Goal: Task Accomplishment & Management: Use online tool/utility

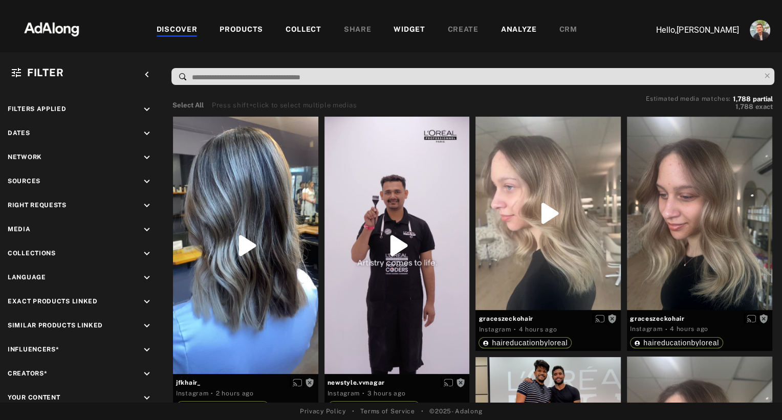
click at [295, 27] on div "COLLECT" at bounding box center [304, 30] width 36 height 12
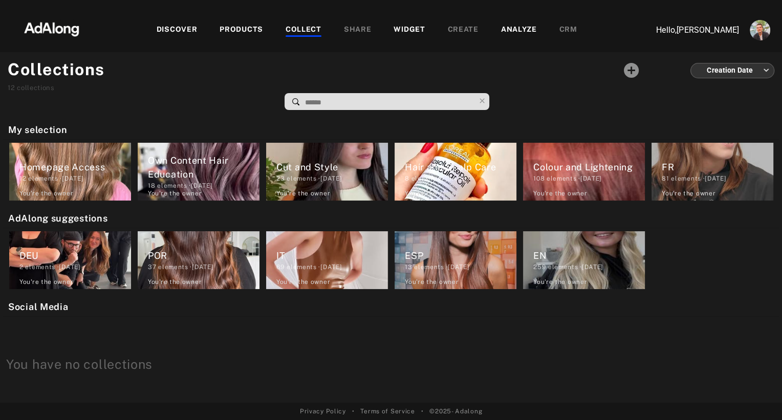
click at [306, 102] on input at bounding box center [389, 103] width 171 height 14
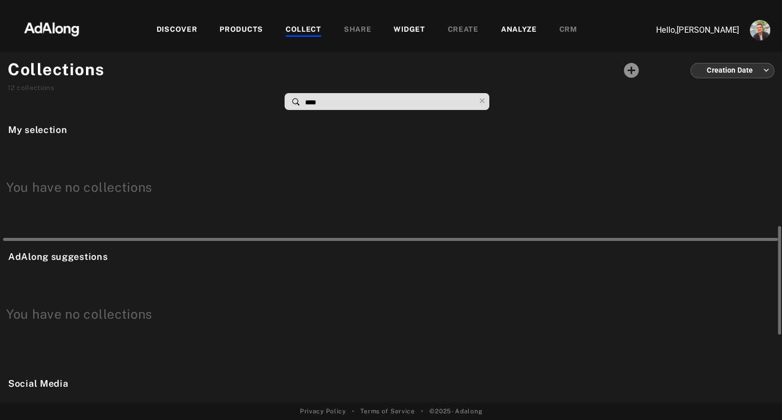
scroll to position [472, 0]
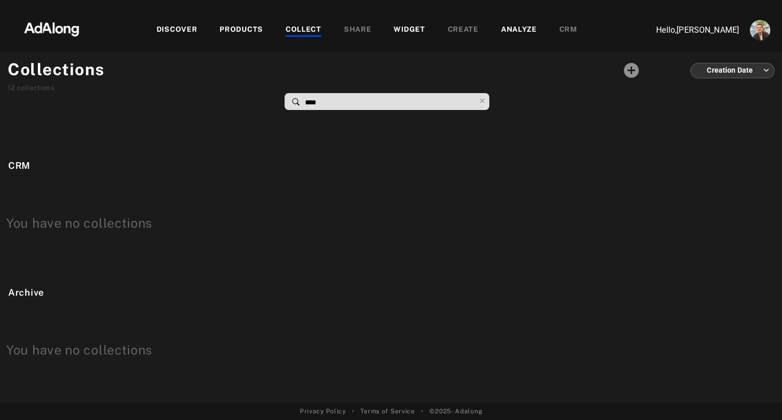
type input "****"
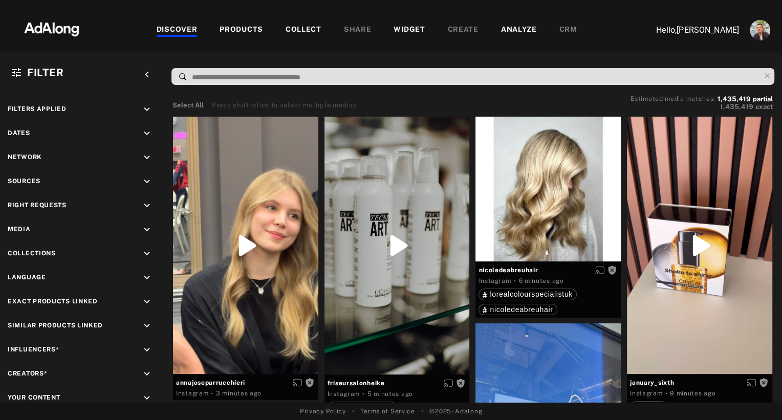
click at [246, 32] on div "PRODUCTS" at bounding box center [241, 30] width 43 height 12
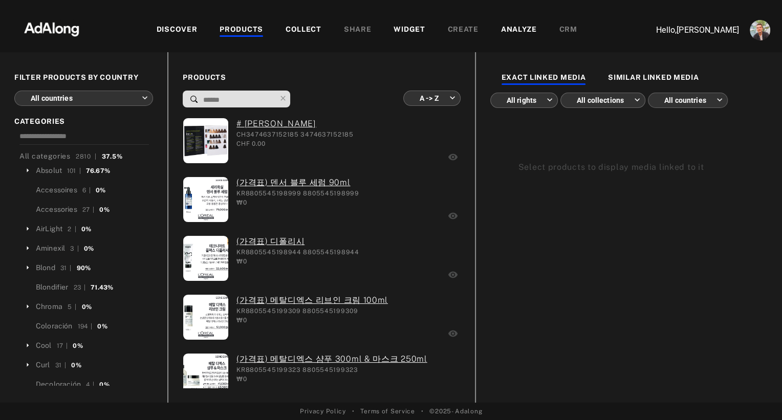
click at [141, 98] on body "DISCOVER PRODUCTS COLLECT SHARE WIDGET CREATE ANALYZE CRM Hello, [PERSON_NAME] …" at bounding box center [391, 210] width 782 height 420
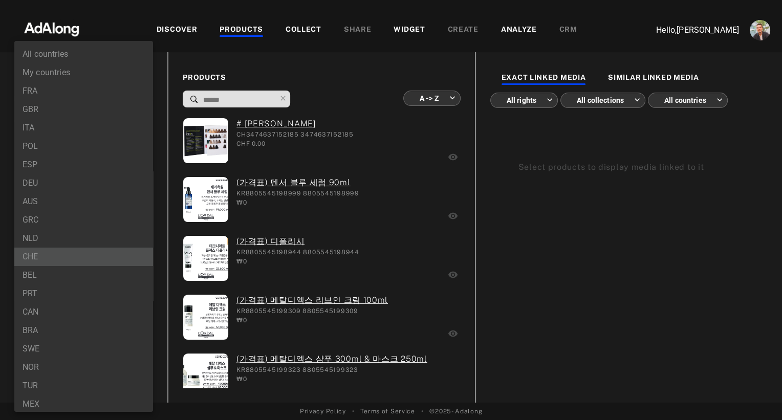
click at [67, 258] on li "CHE" at bounding box center [83, 257] width 139 height 18
type input "***"
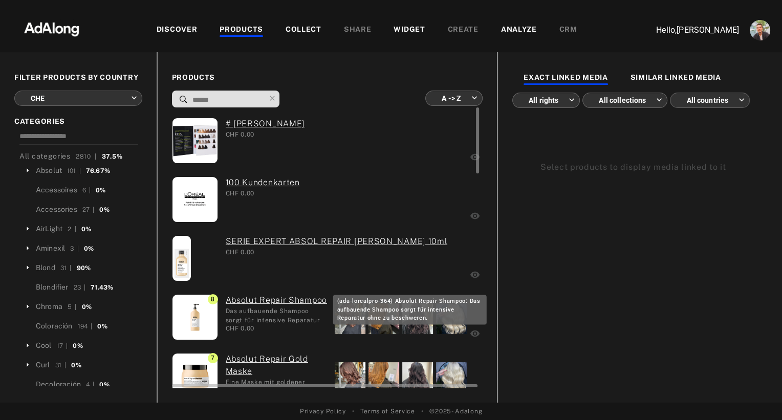
click at [248, 302] on link "Absolut Repair Shampoo" at bounding box center [277, 300] width 102 height 12
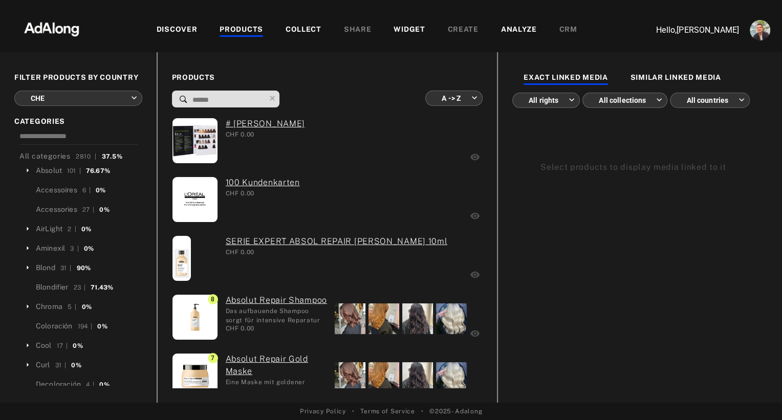
click at [216, 97] on input at bounding box center [228, 100] width 74 height 14
type input "*"
type input "**********"
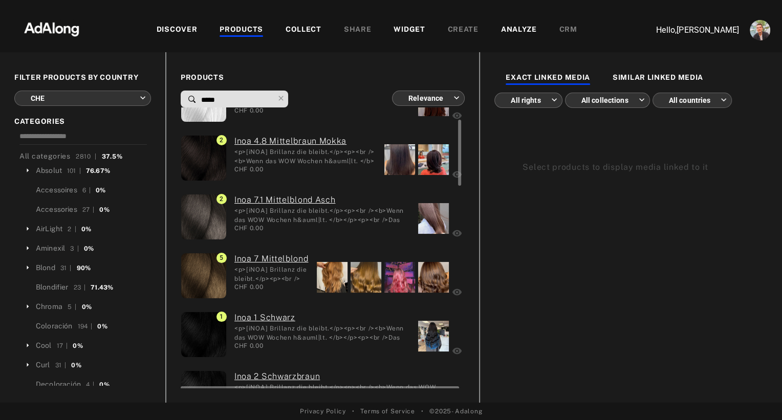
scroll to position [51, 0]
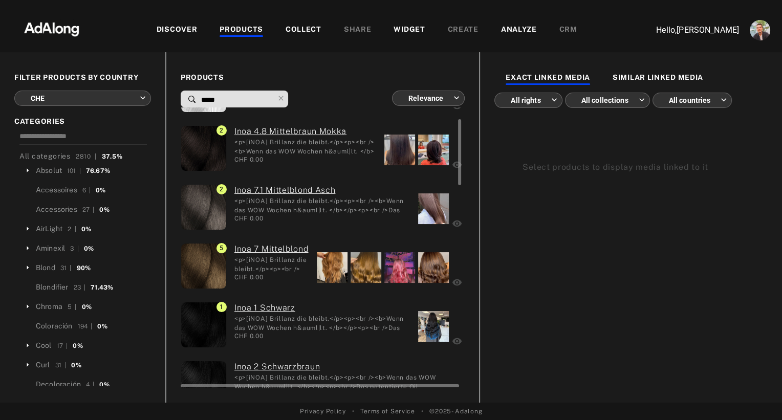
type input "*****"
click at [327, 273] on div at bounding box center [332, 267] width 31 height 31
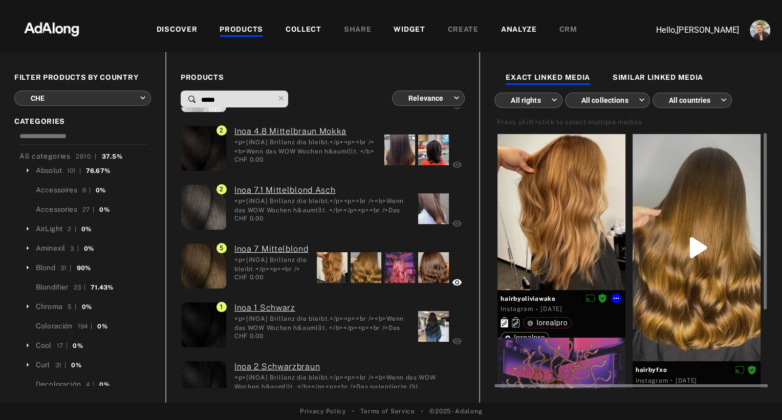
click at [565, 245] on div at bounding box center [561, 212] width 128 height 156
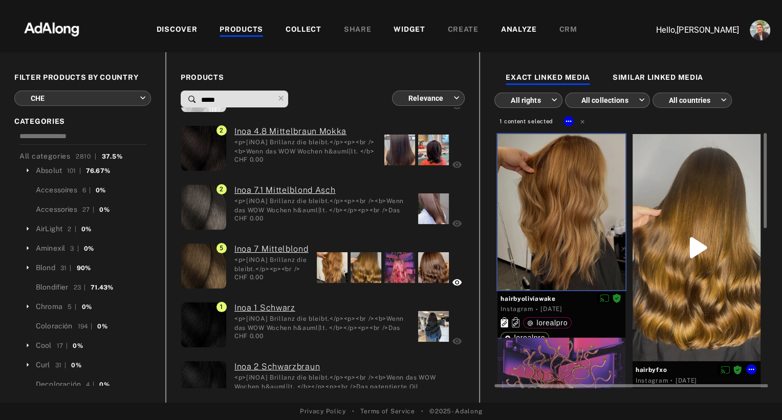
click at [688, 206] on div at bounding box center [697, 247] width 128 height 227
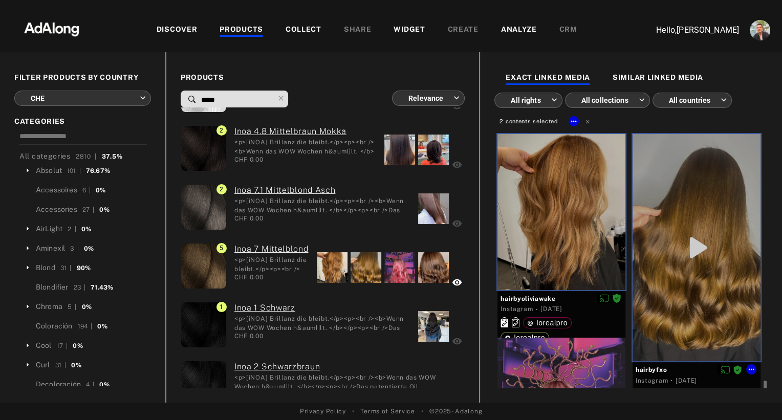
scroll to position [208, 0]
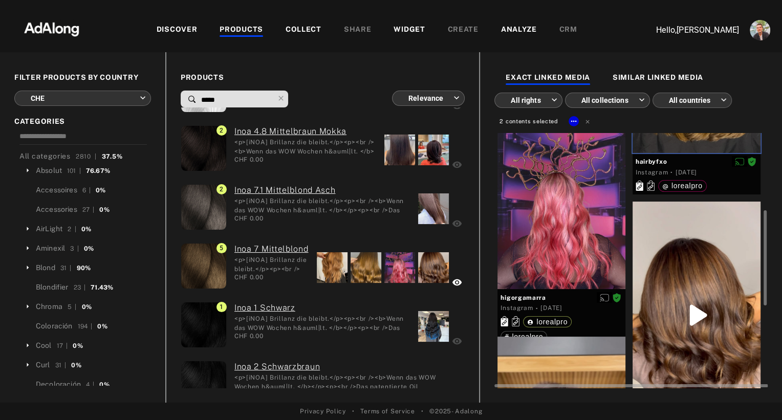
click at [679, 288] on div at bounding box center [697, 315] width 128 height 227
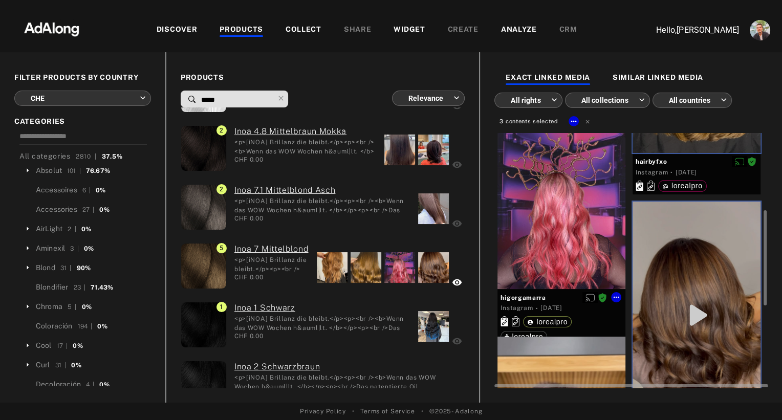
click at [562, 234] on div at bounding box center [561, 208] width 128 height 159
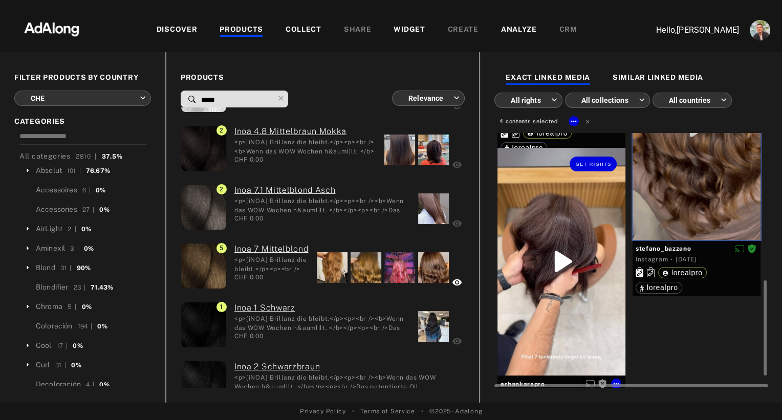
scroll to position [405, 0]
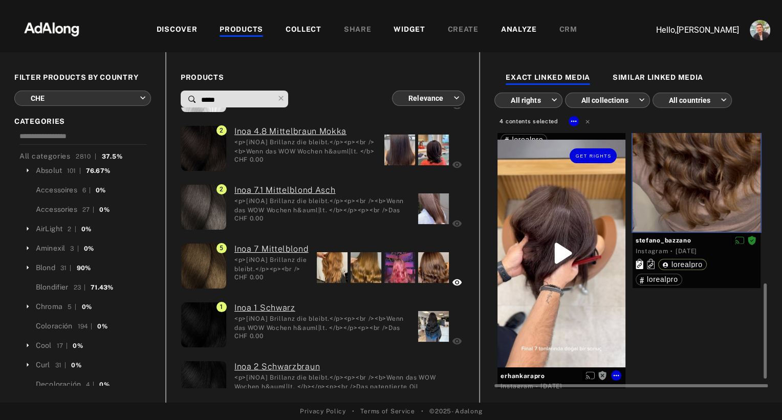
click at [575, 213] on div "Get rights" at bounding box center [561, 253] width 128 height 227
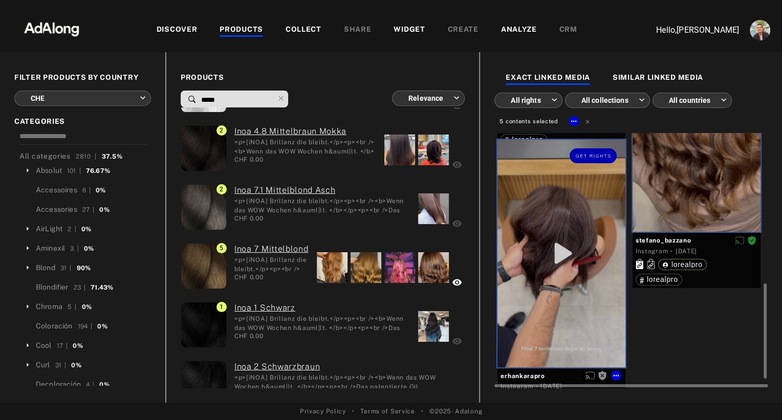
click at [575, 213] on div "Get rights" at bounding box center [561, 253] width 128 height 227
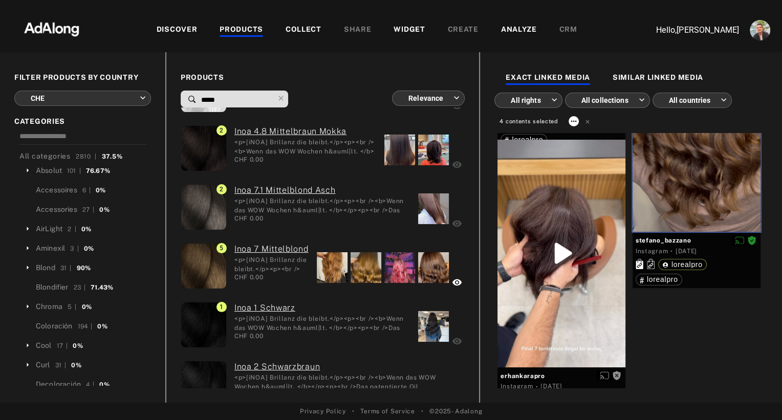
click at [571, 123] on icon at bounding box center [574, 121] width 8 height 8
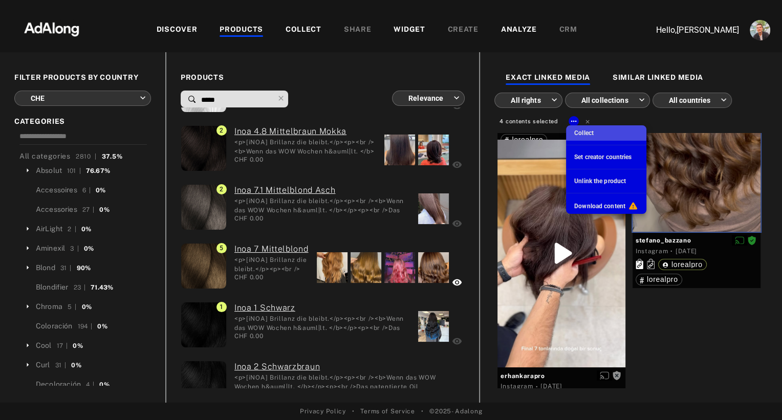
click at [581, 133] on span "Collect" at bounding box center [583, 132] width 19 height 7
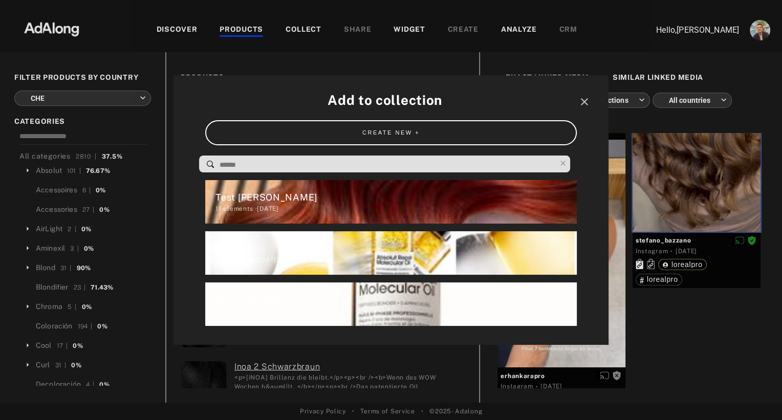
click at [396, 166] on input at bounding box center [387, 165] width 337 height 14
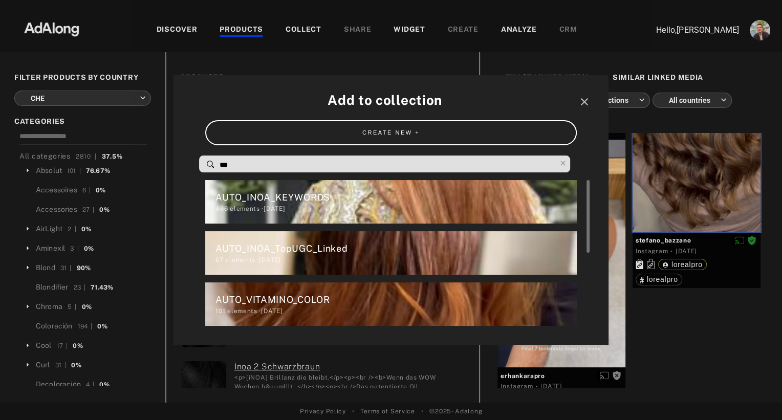
click at [314, 247] on div "AUTO_INOA_TopUGC_Linked" at bounding box center [395, 249] width 361 height 14
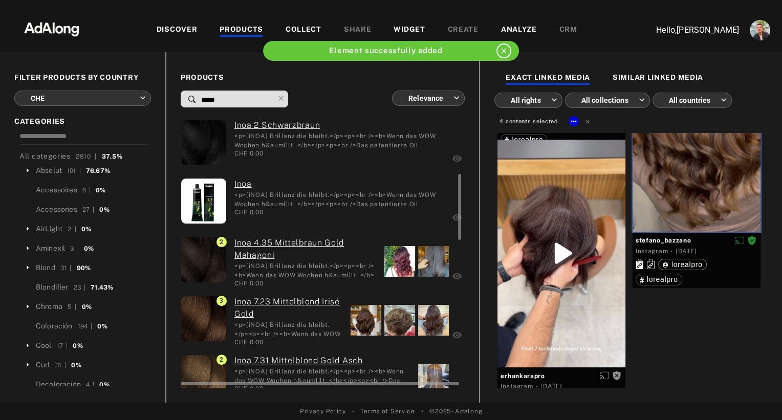
scroll to position [295, 0]
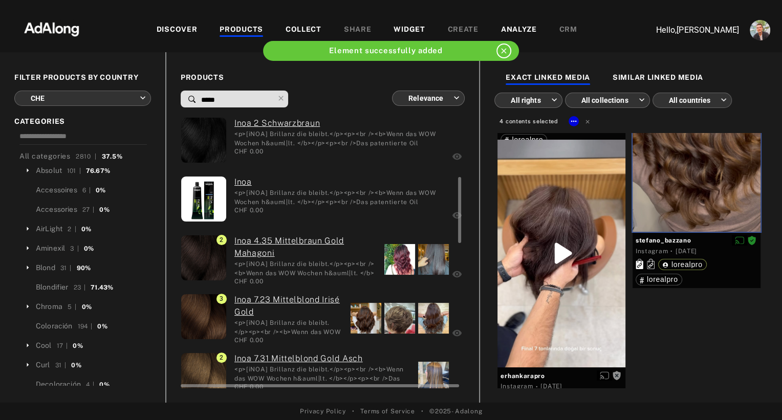
click at [362, 322] on div at bounding box center [366, 318] width 31 height 31
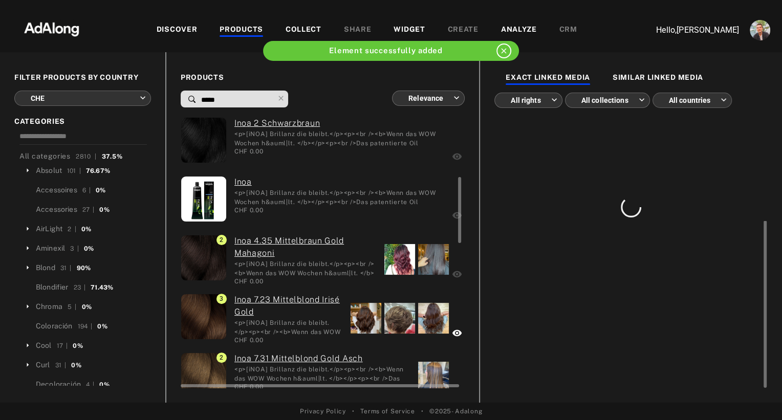
scroll to position [0, 0]
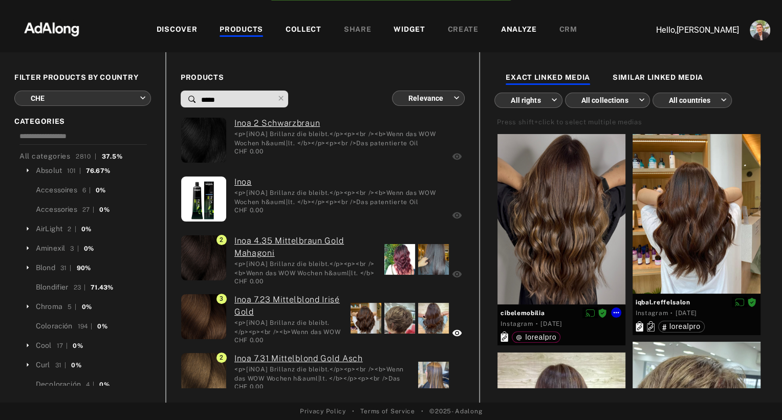
click at [603, 208] on div at bounding box center [561, 219] width 128 height 170
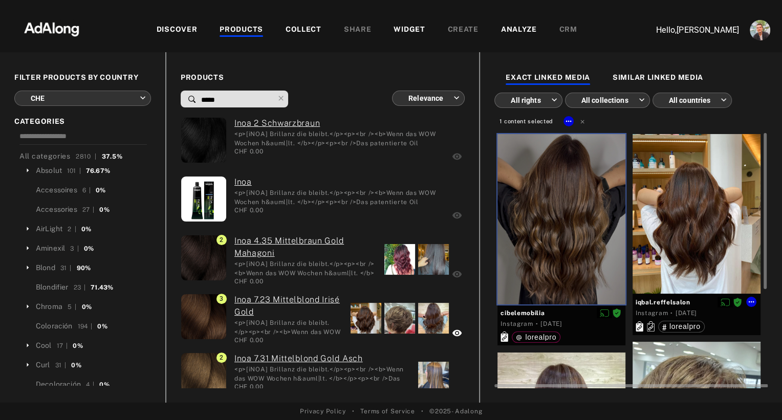
click at [692, 206] on div at bounding box center [697, 214] width 128 height 160
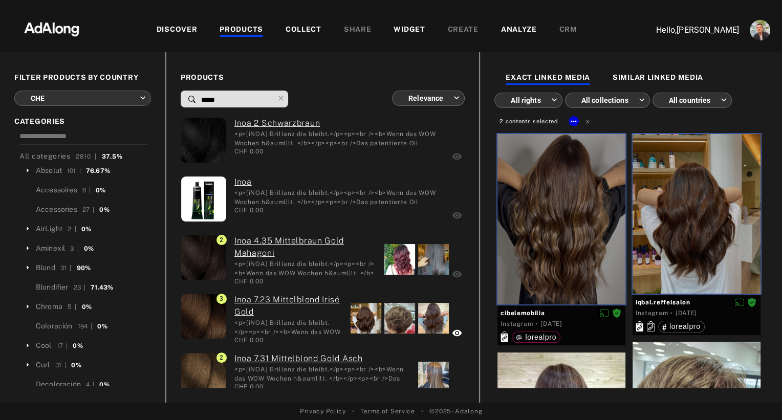
scroll to position [159, 0]
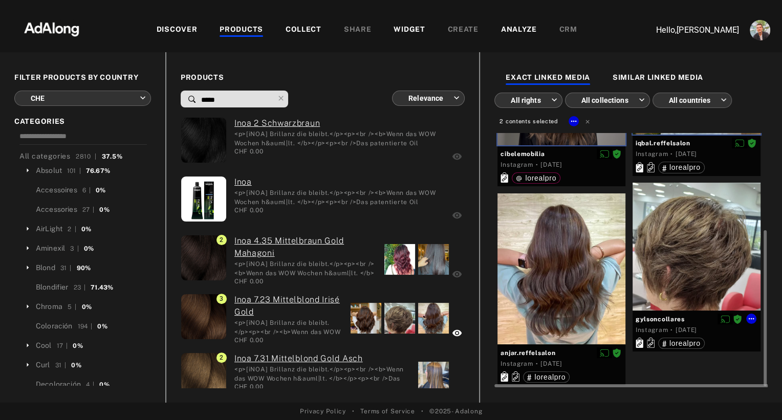
click at [686, 246] on div at bounding box center [697, 247] width 128 height 128
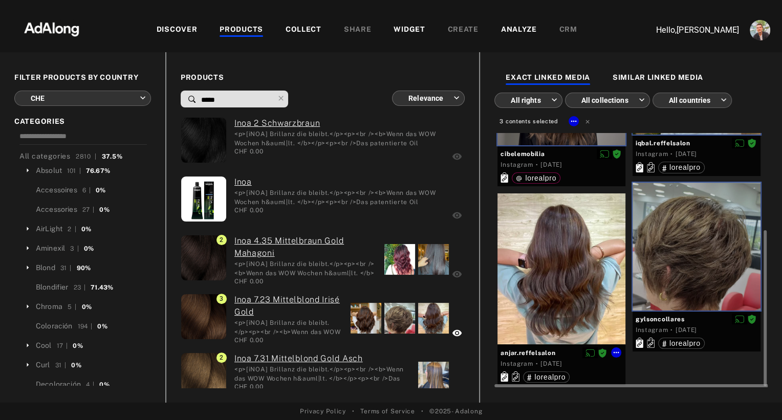
click at [594, 265] on div at bounding box center [561, 268] width 128 height 151
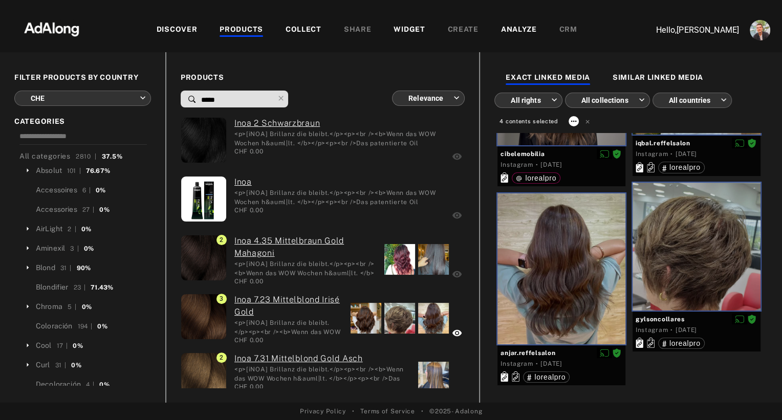
click at [570, 122] on icon at bounding box center [574, 121] width 8 height 8
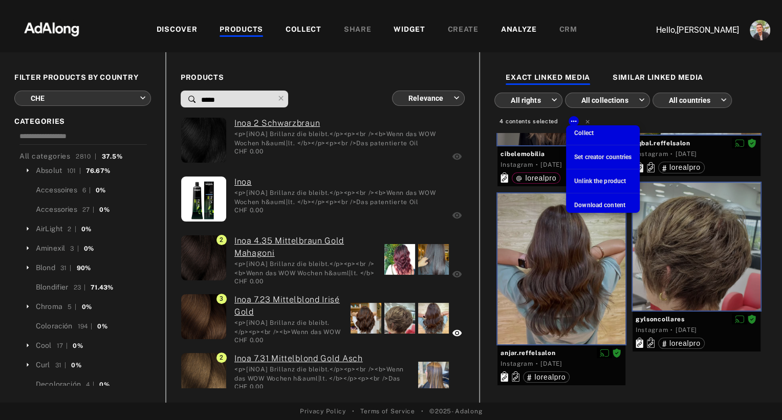
click at [578, 134] on span "Collect" at bounding box center [583, 132] width 19 height 7
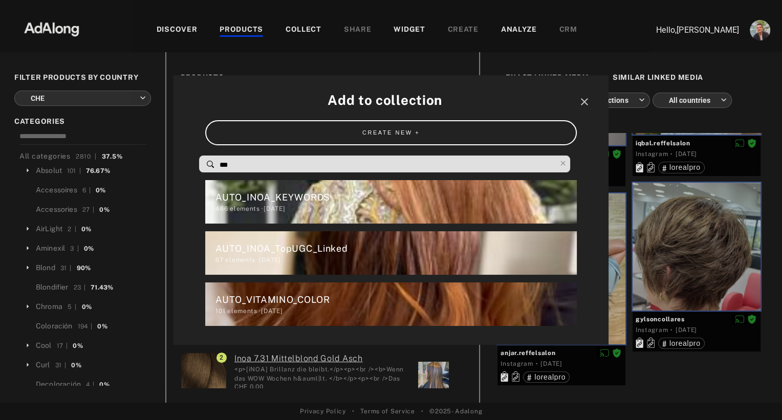
click at [306, 175] on div "Add to collection close CREATE NEW + *** AUTO_INOA_KEYWORDS 466 elements · 2024…" at bounding box center [390, 210] width 435 height 270
click at [300, 171] on input "***" at bounding box center [387, 165] width 337 height 14
click at [295, 254] on div "AUTO_INOA_TopUGC_Linked" at bounding box center [395, 249] width 361 height 14
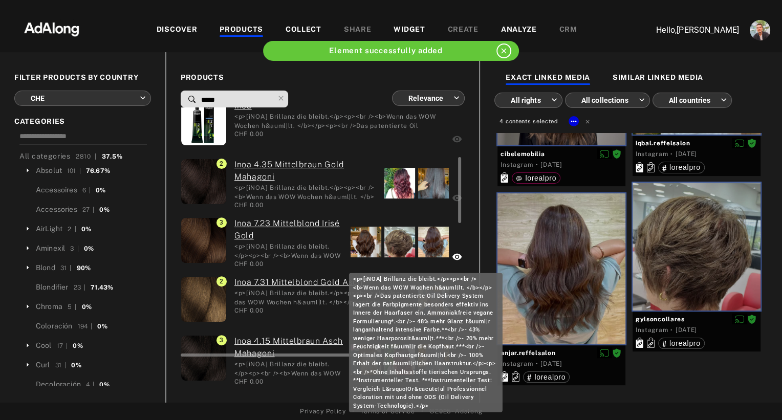
scroll to position [372, 0]
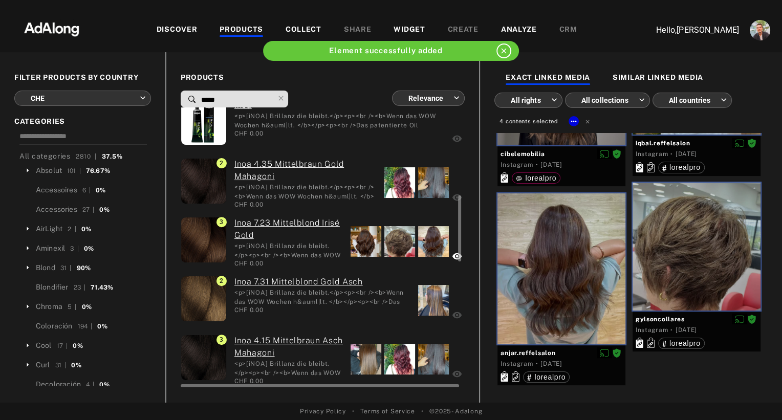
click at [363, 361] on div at bounding box center [366, 359] width 31 height 31
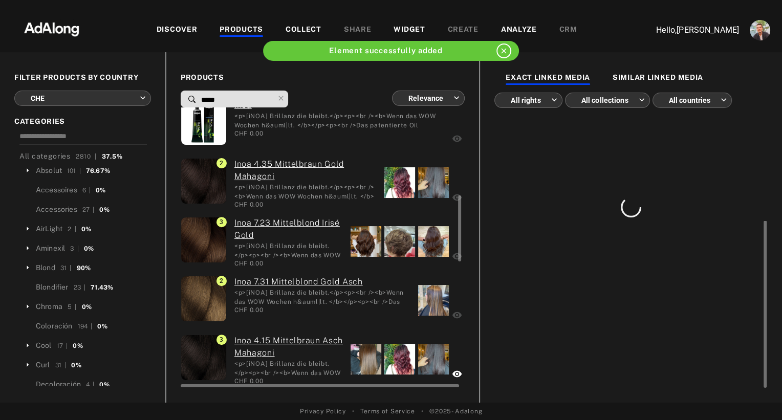
scroll to position [0, 0]
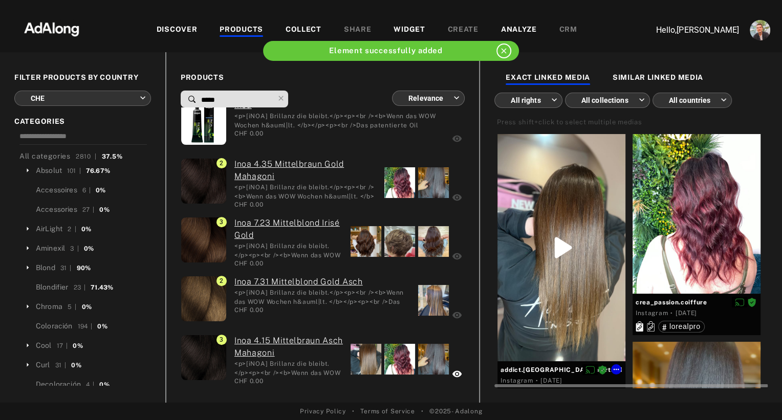
click at [579, 181] on div at bounding box center [561, 247] width 128 height 227
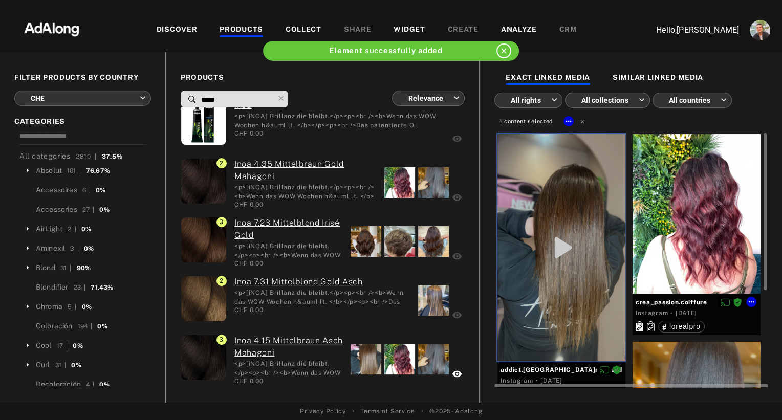
click at [672, 189] on div at bounding box center [697, 214] width 128 height 160
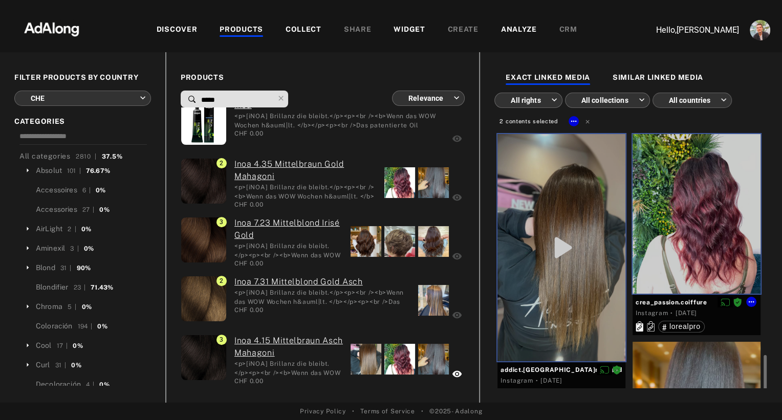
scroll to position [160, 0]
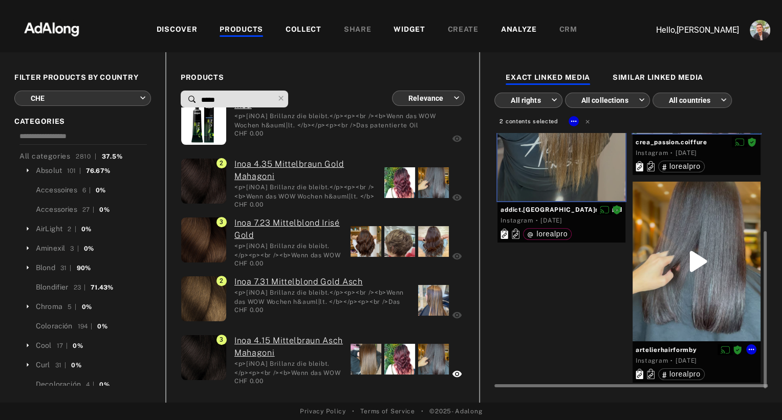
click at [669, 248] on div at bounding box center [697, 262] width 128 height 160
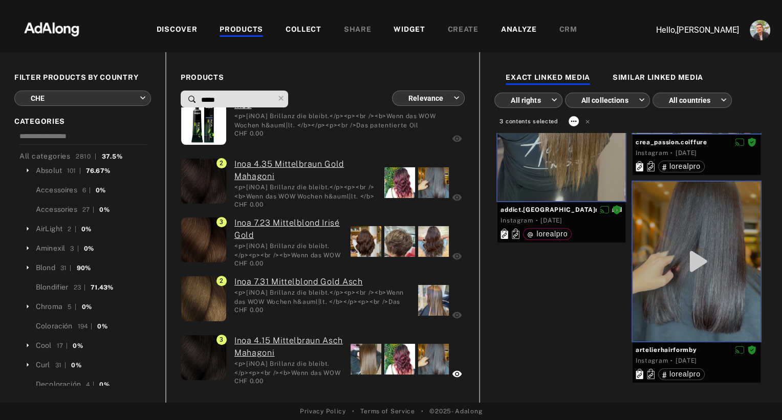
click at [570, 122] on icon at bounding box center [574, 121] width 8 height 8
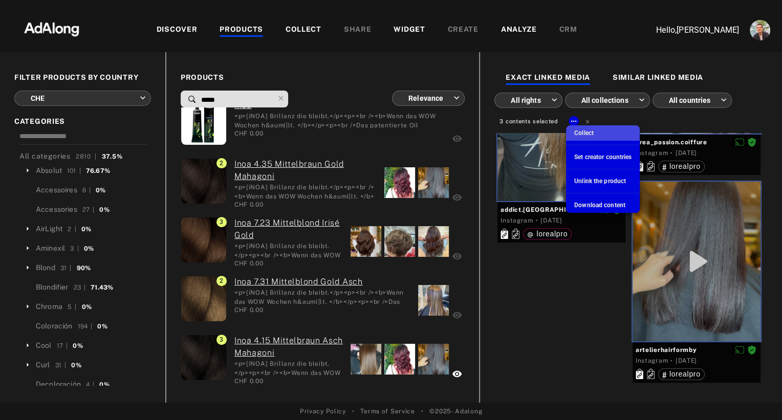
click at [574, 133] on span "Collect" at bounding box center [583, 132] width 19 height 7
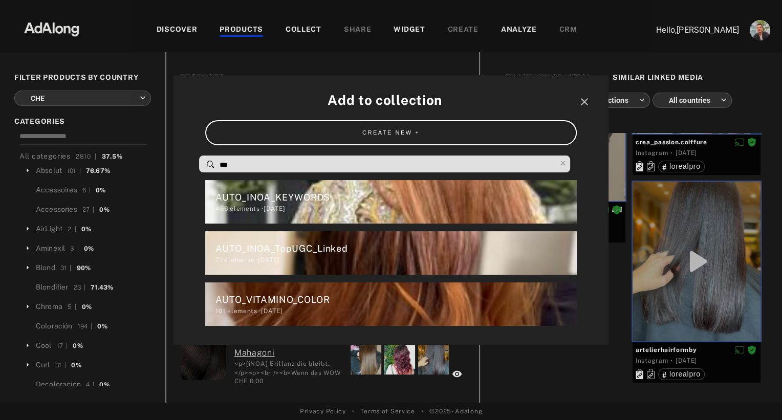
click at [384, 167] on input "***" at bounding box center [387, 165] width 337 height 14
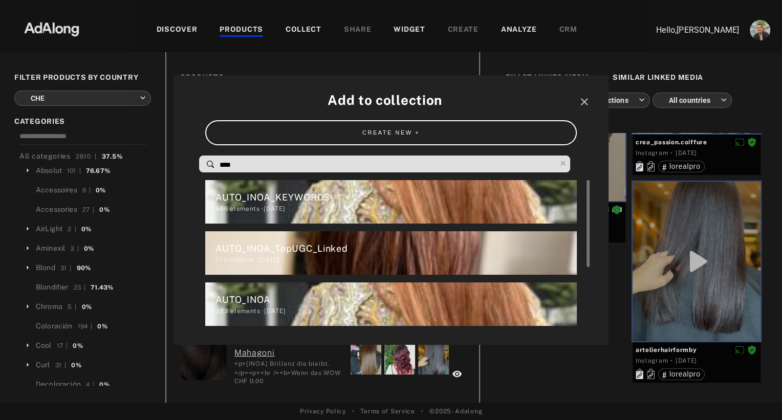
type input "****"
click at [287, 256] on div "71 elements · 2024.07.24" at bounding box center [395, 259] width 361 height 9
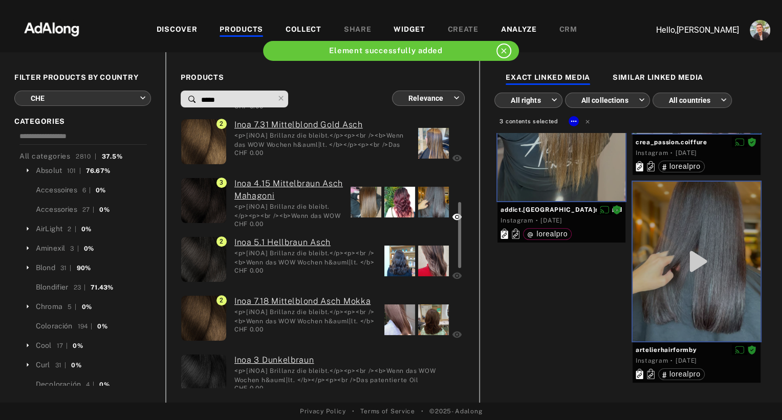
scroll to position [530, 0]
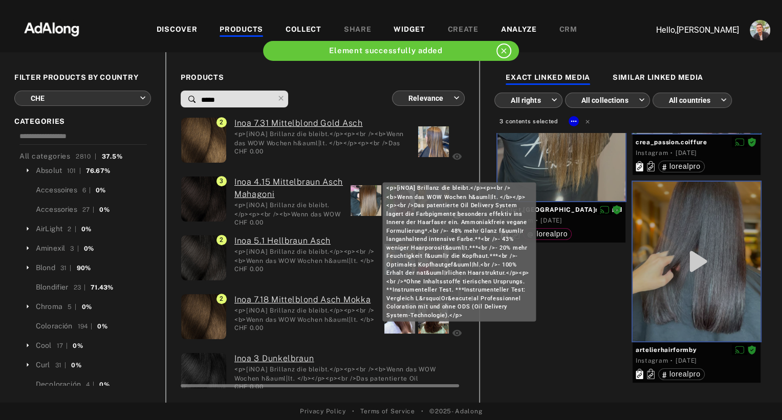
click at [337, 321] on System-Technologie) "<p>[iNOA] Brillanz die bleibt.</p><p><br /><b>Wenn das WOW Wochen h&auml|lt. </…" at bounding box center [305, 314] width 142 height 17
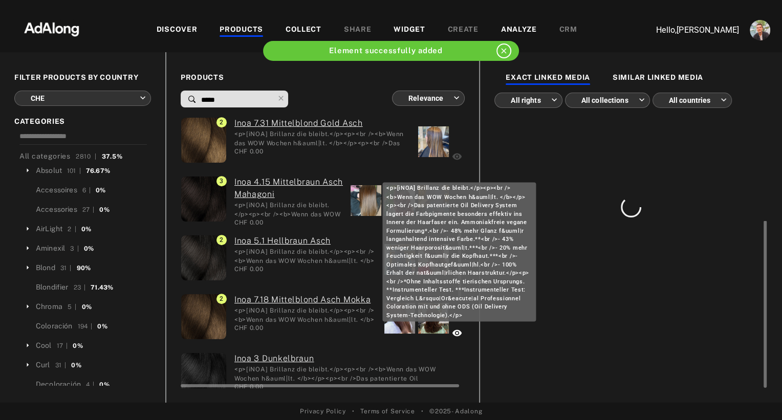
scroll to position [0, 0]
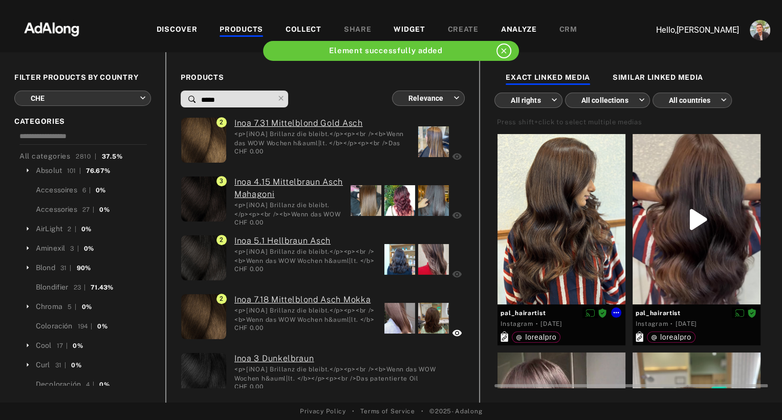
click at [559, 211] on div at bounding box center [561, 219] width 128 height 170
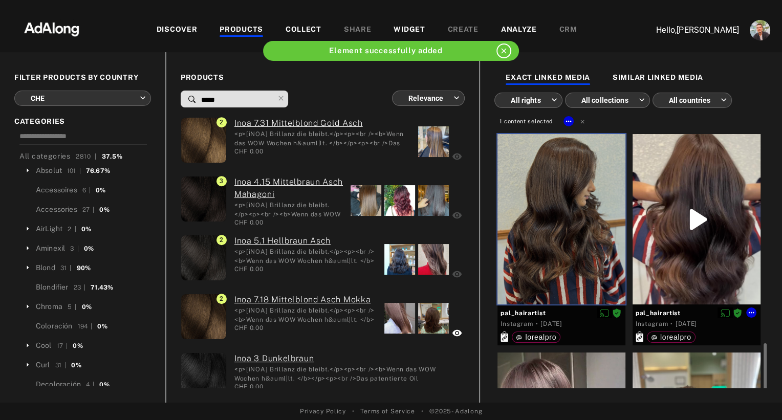
scroll to position [140, 0]
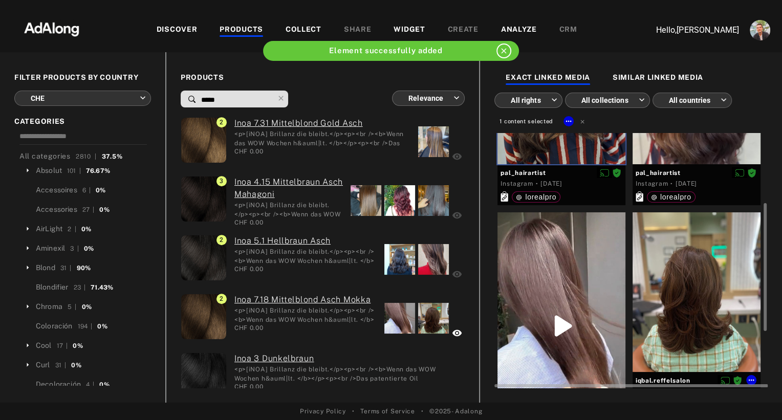
click at [666, 279] on div at bounding box center [697, 292] width 128 height 160
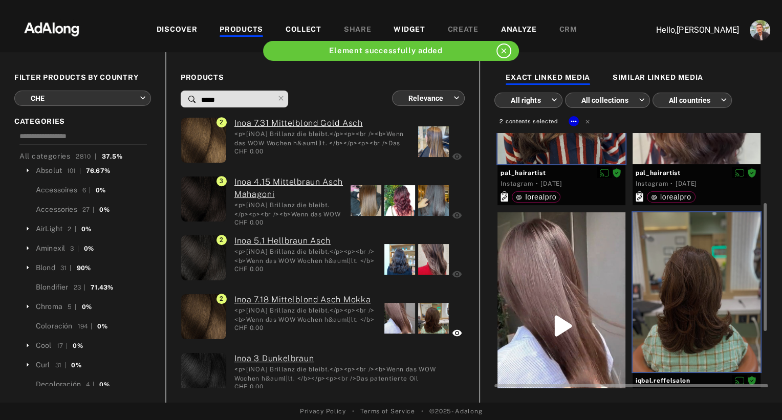
click at [595, 280] on div at bounding box center [561, 325] width 128 height 227
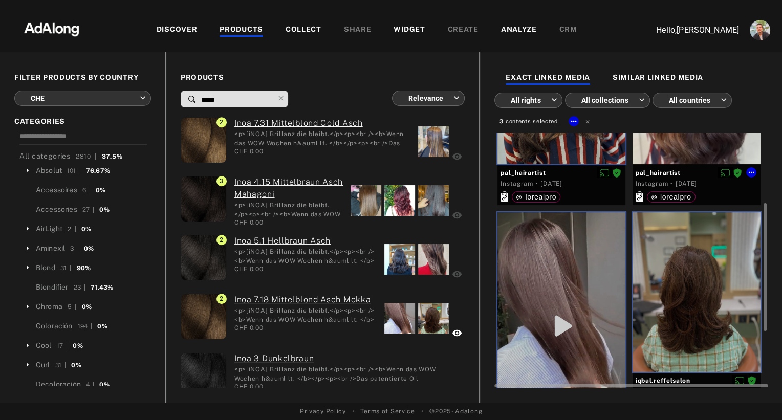
click at [660, 145] on div at bounding box center [697, 79] width 128 height 170
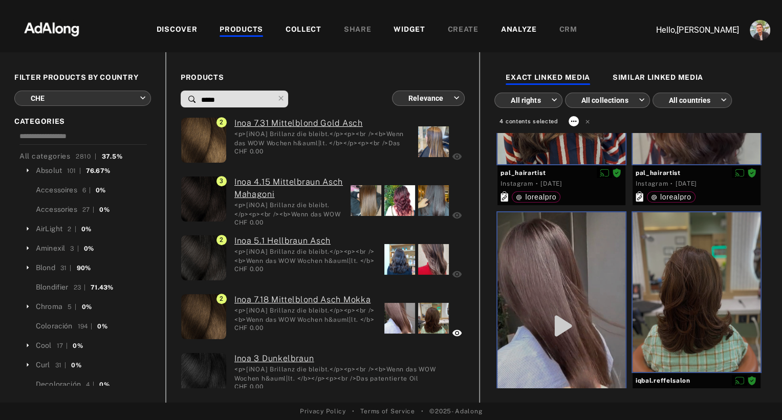
click at [570, 123] on icon at bounding box center [574, 121] width 8 height 8
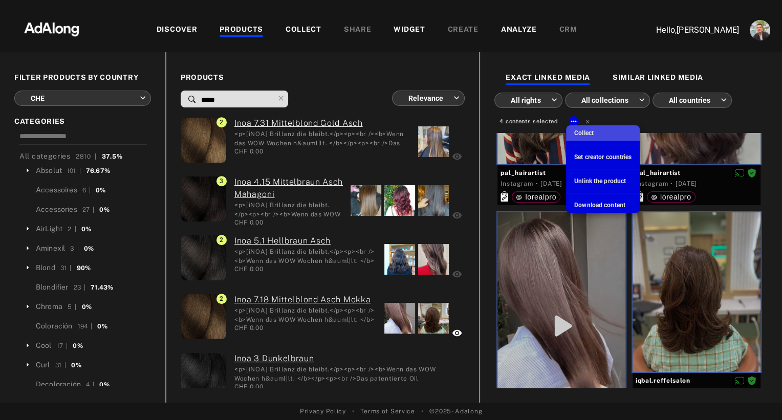
click at [577, 134] on span "Collect" at bounding box center [583, 132] width 19 height 7
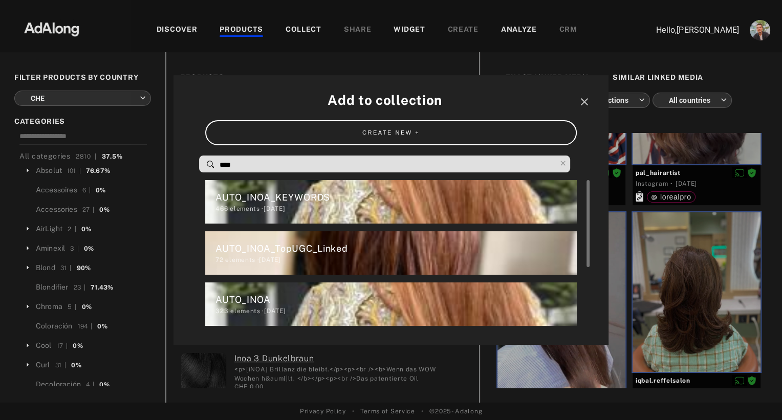
click at [308, 255] on div "72 elements · 2024.07.24" at bounding box center [395, 259] width 361 height 9
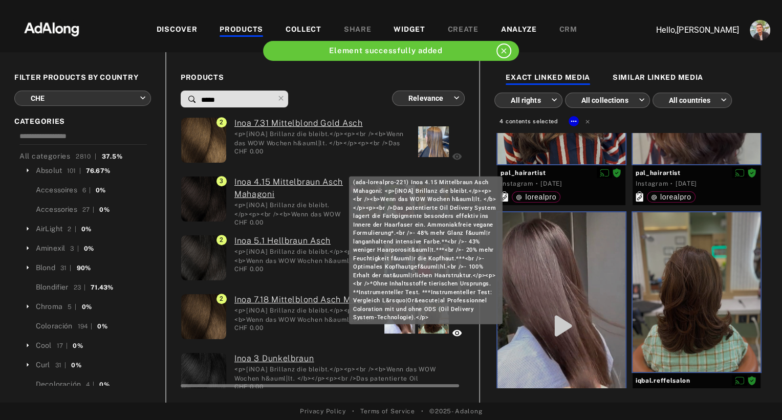
click at [339, 199] on System-Technologie) "Inoa 4.15 Mittelbraun Asch Mahagoni" at bounding box center [288, 188] width 108 height 25
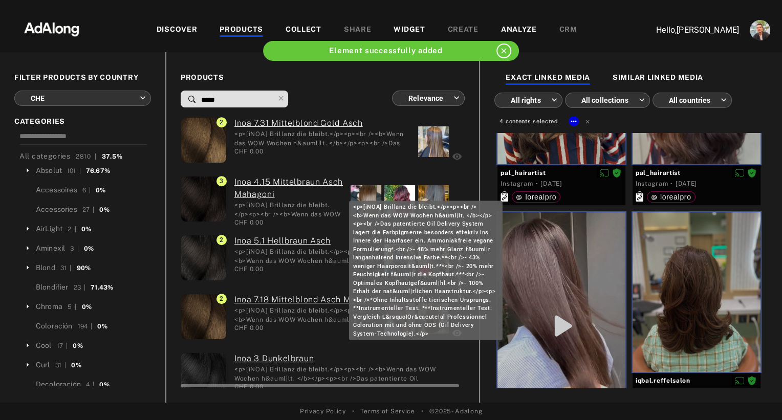
click at [254, 215] on System-Technologie) "<p>[iNOA] Brillanz die bleibt.</p><p><br /><b>Wenn das WOW Wochen h&auml|lt. </…" at bounding box center [288, 209] width 108 height 17
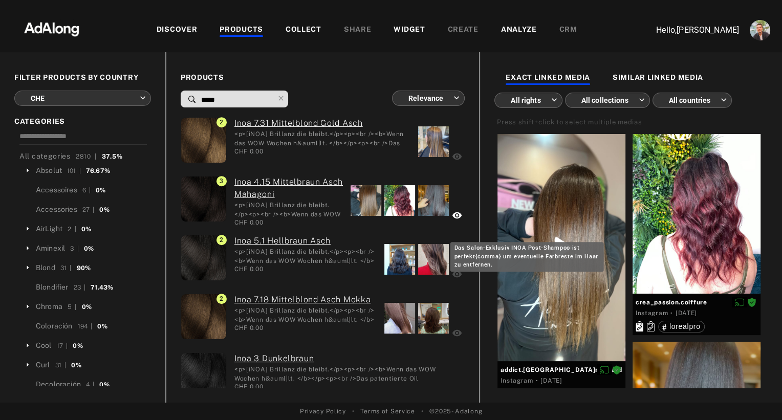
scroll to position [712, 0]
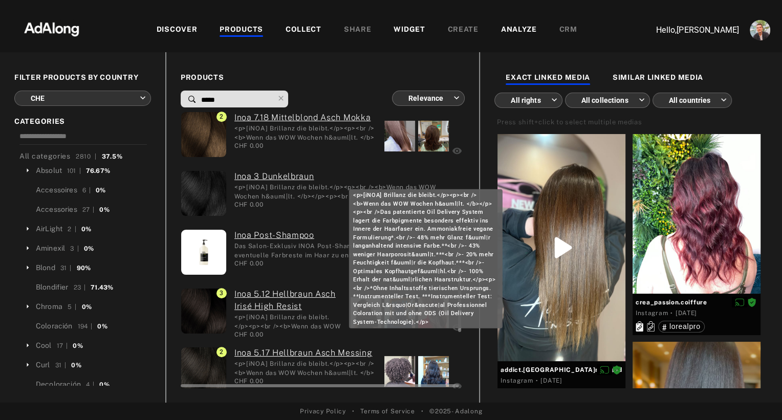
click at [319, 322] on System-Technologie) "<p>[iNOA] Brillanz die bleibt.</p><p><br /><b>Wenn das WOW Wochen h&auml|lt. </…" at bounding box center [288, 321] width 108 height 17
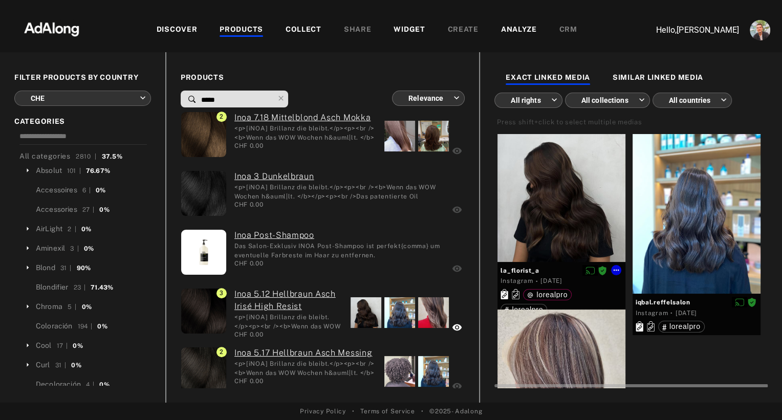
click at [548, 179] on div at bounding box center [561, 198] width 128 height 128
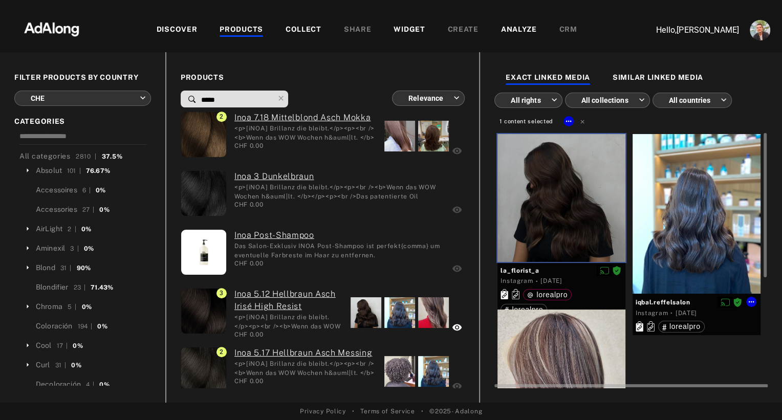
click at [682, 197] on div at bounding box center [697, 214] width 128 height 160
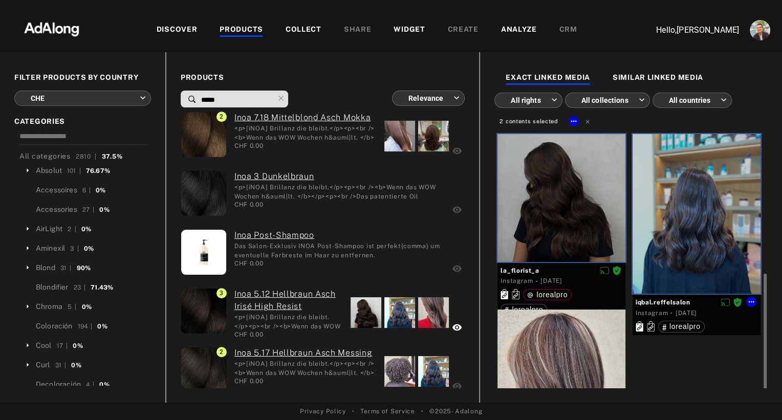
scroll to position [106, 0]
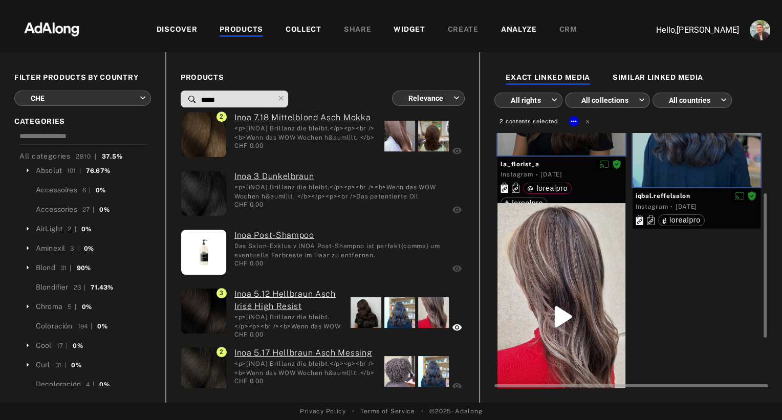
click at [594, 285] on div at bounding box center [561, 316] width 128 height 227
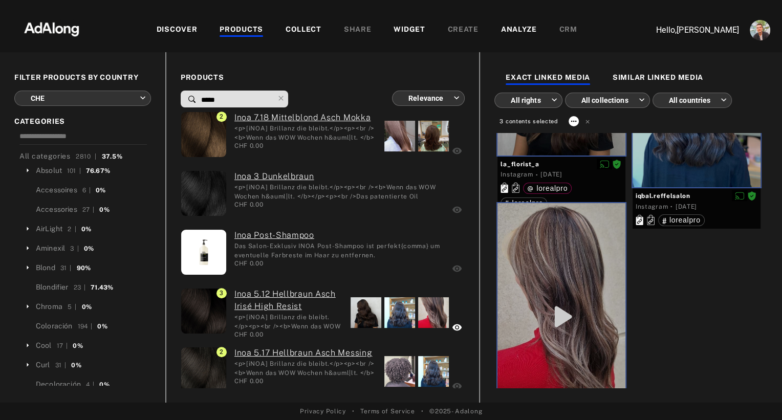
click at [572, 119] on icon at bounding box center [574, 121] width 8 height 8
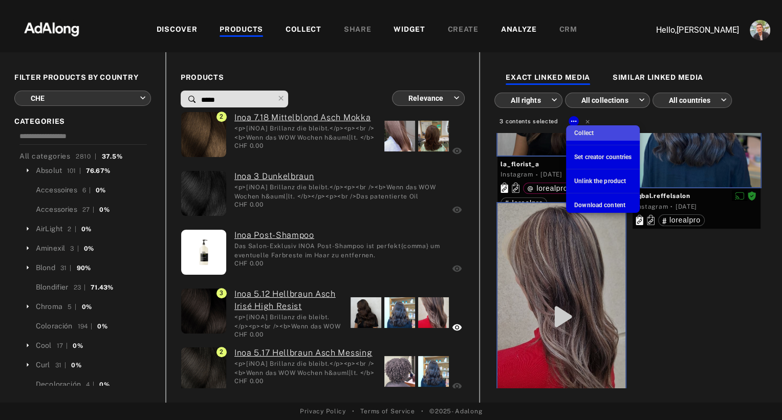
click at [581, 130] on span "Collect" at bounding box center [583, 132] width 19 height 7
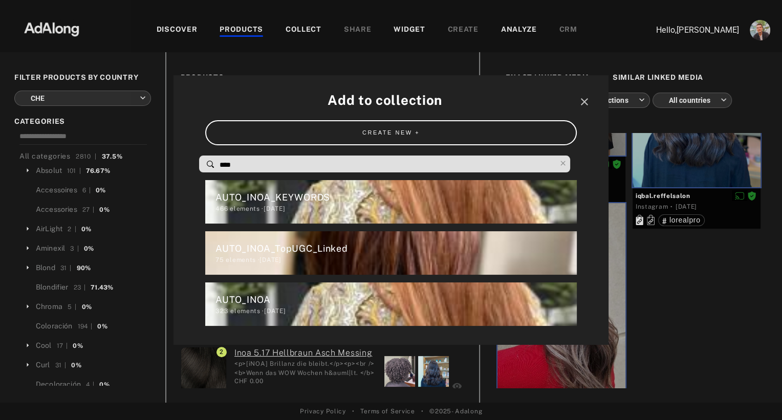
click at [347, 170] on input "****" at bounding box center [387, 165] width 337 height 14
click at [316, 251] on div "AUTO_INOA_TopUGC_Linked" at bounding box center [395, 249] width 361 height 14
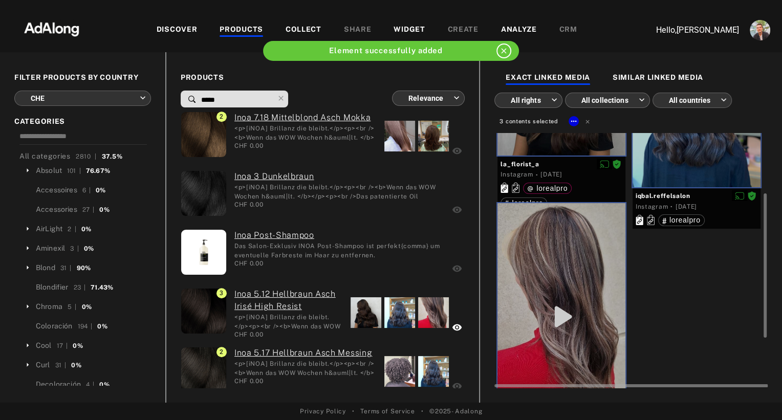
click at [722, 275] on div "la_florist_a Instagram · 4 months ago lorealpro lorealpro iqbal.reffelsalon Ins…" at bounding box center [628, 253] width 268 height 451
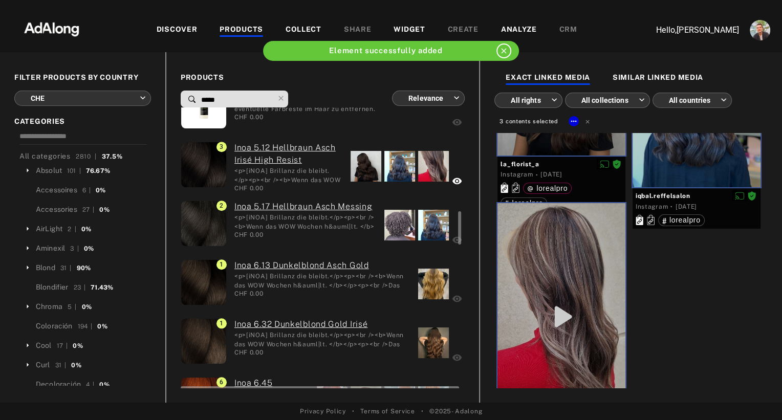
scroll to position [862, 0]
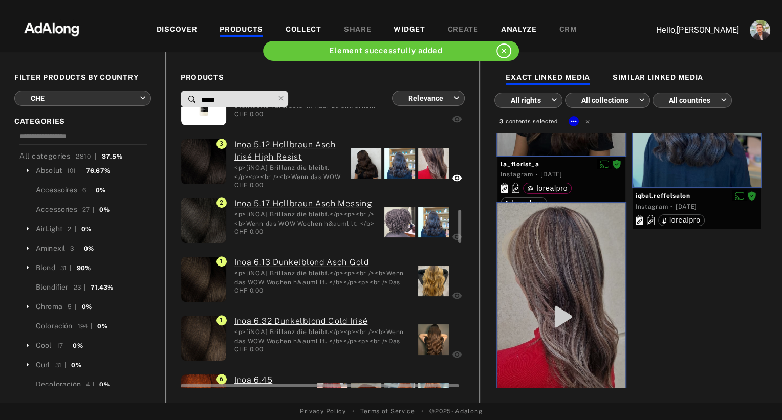
click at [410, 344] on div "1 Inoa 6.32 Dunkelblond Gold Irisé <p>[iNOA] Brillanz die bleibt.</p><p><br /><…" at bounding box center [299, 339] width 236 height 49
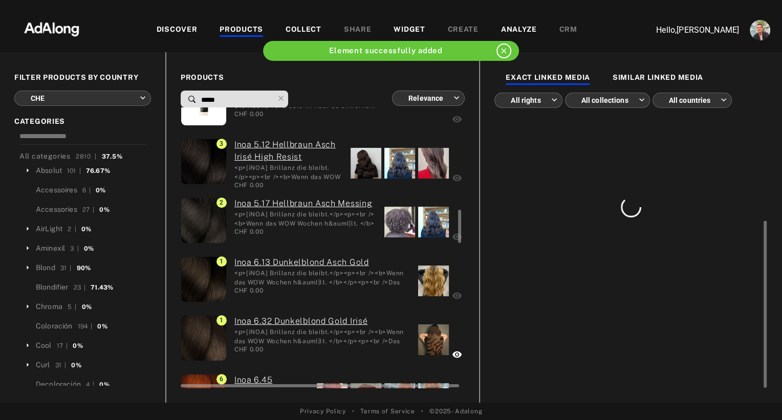
scroll to position [0, 0]
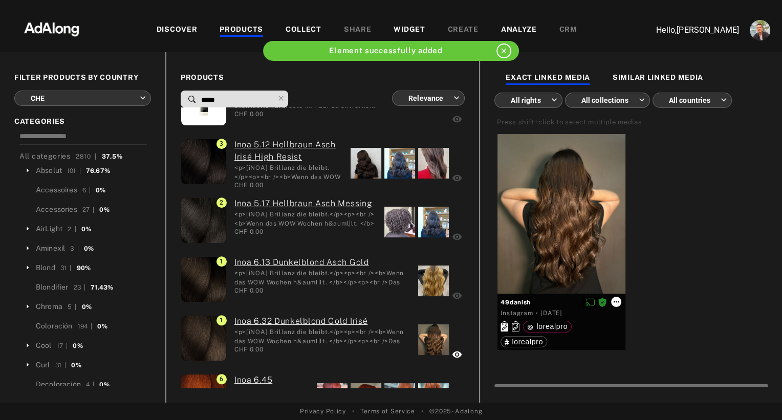
click at [614, 303] on icon at bounding box center [616, 302] width 8 height 8
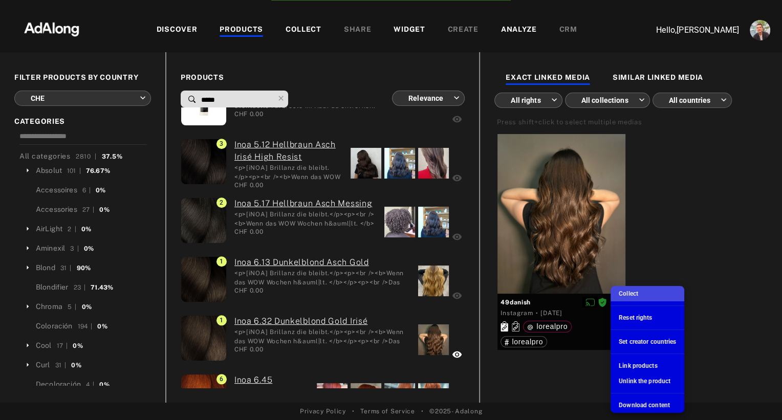
click at [625, 295] on span "Collect" at bounding box center [628, 293] width 19 height 7
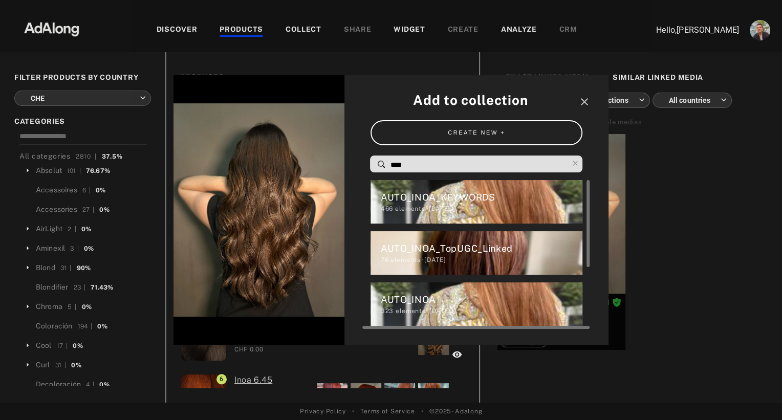
click at [432, 246] on div "AUTO_INOA_TopUGC_Linked" at bounding box center [482, 249] width 202 height 14
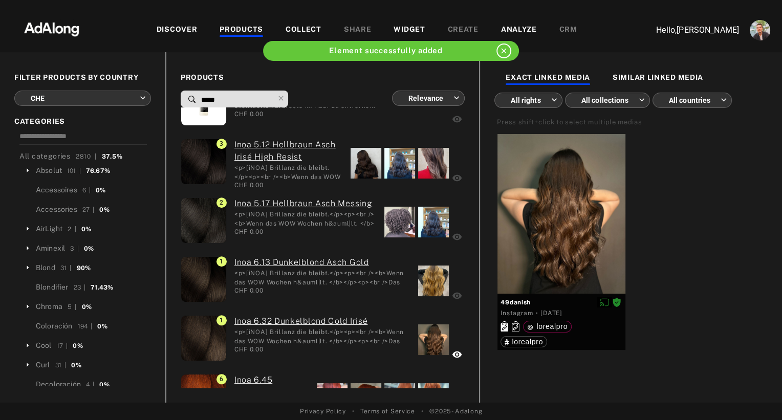
click at [665, 232] on div "49danish Instagram · 7 months ago lorealpro lorealpro" at bounding box center [628, 238] width 268 height 208
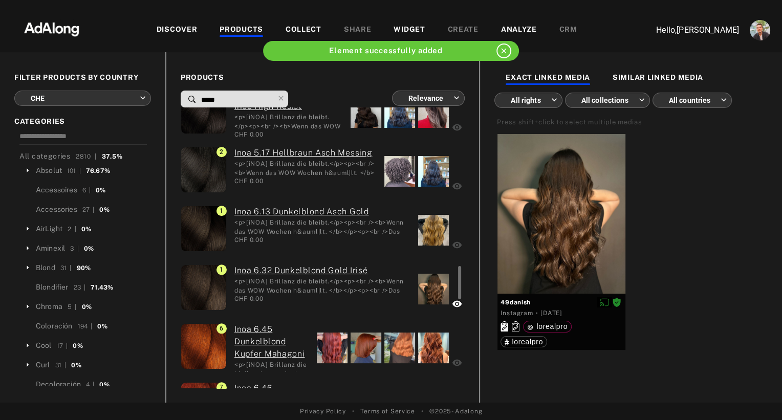
scroll to position [977, 0]
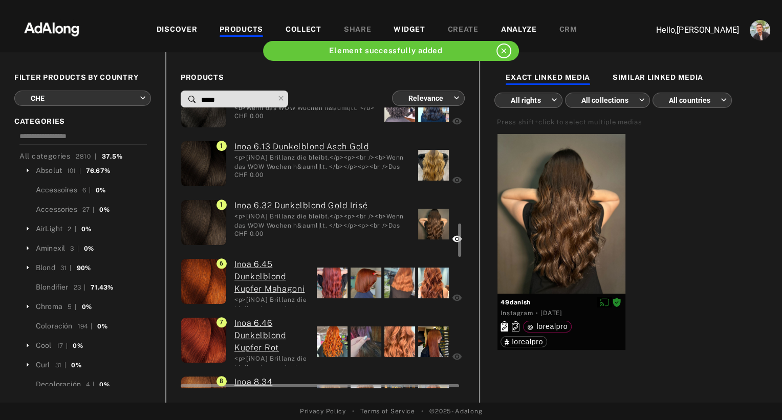
click at [336, 276] on div at bounding box center [332, 283] width 31 height 31
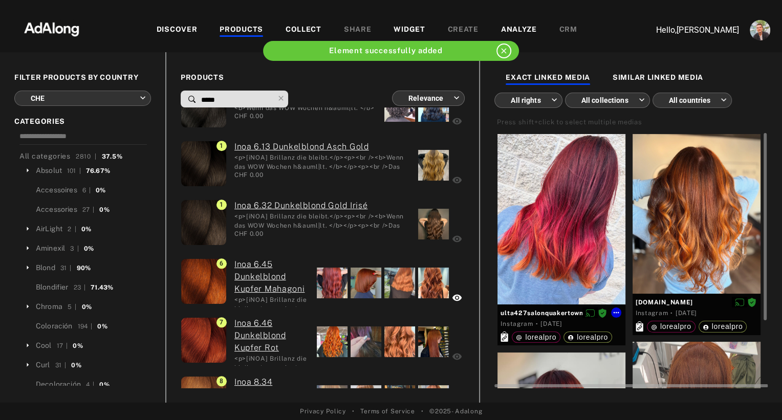
click at [552, 185] on div at bounding box center [561, 219] width 128 height 170
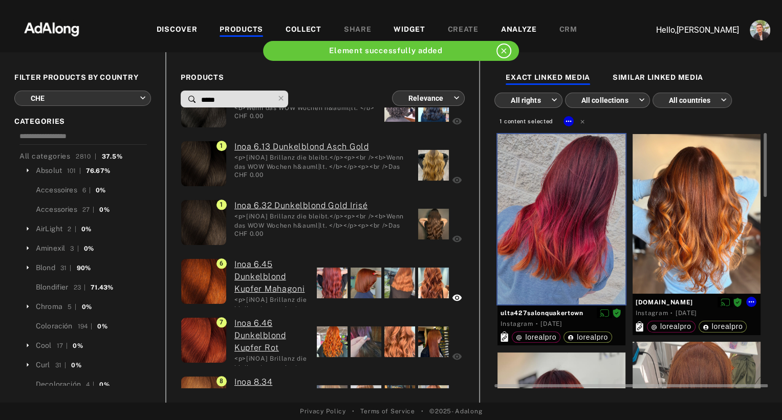
click at [665, 192] on div at bounding box center [697, 214] width 128 height 160
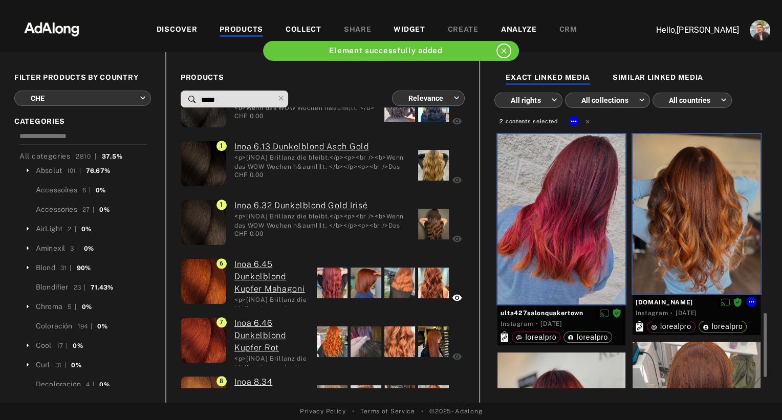
scroll to position [144, 0]
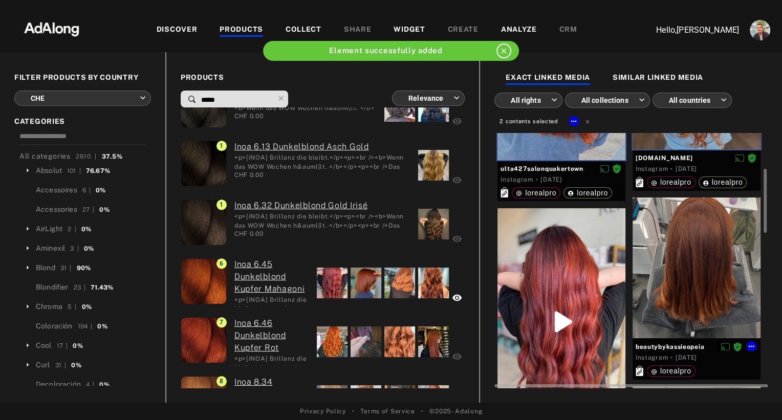
click at [675, 253] on div at bounding box center [697, 268] width 128 height 141
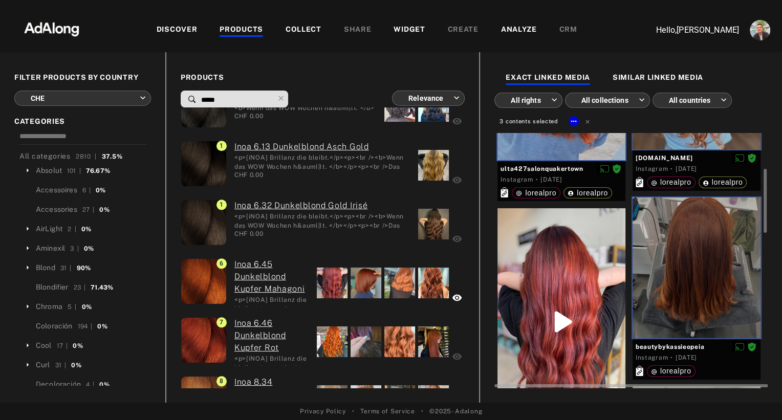
click at [581, 264] on div at bounding box center [561, 321] width 128 height 227
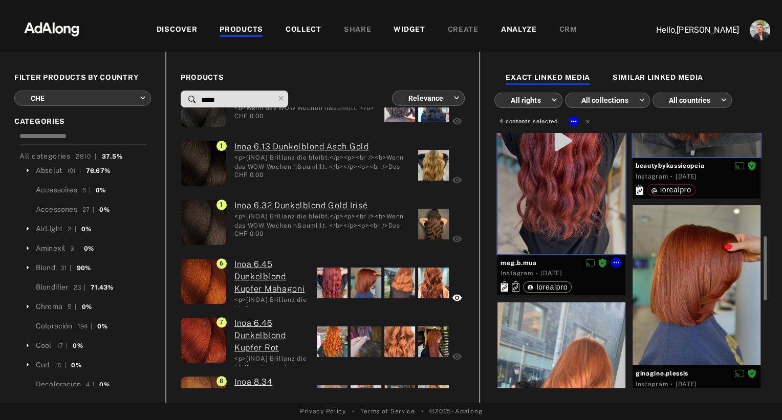
scroll to position [343, 0]
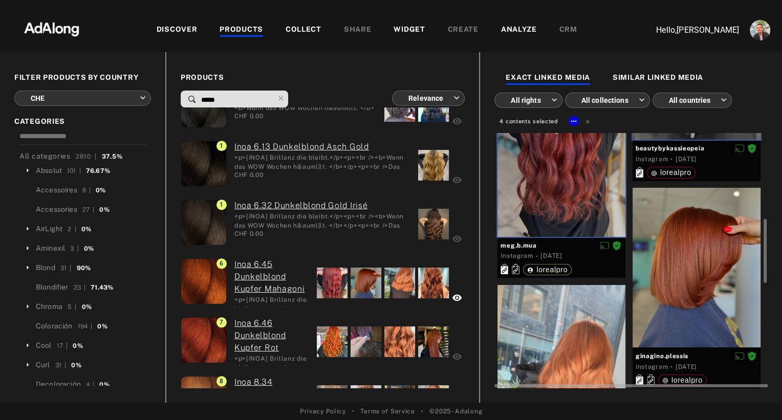
click at [570, 338] on div at bounding box center [561, 398] width 128 height 227
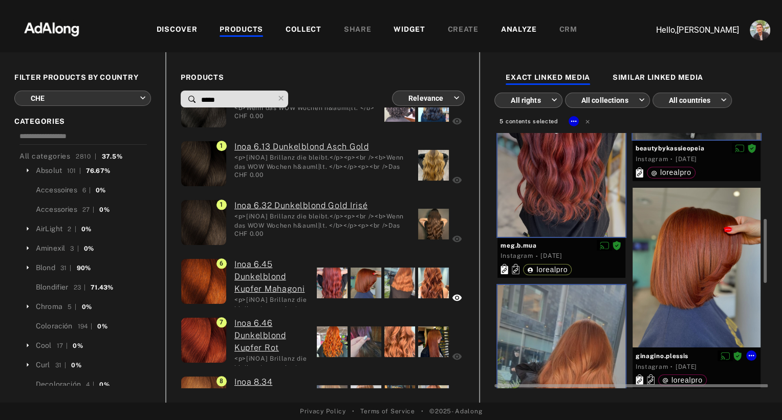
click at [663, 285] on div at bounding box center [697, 268] width 128 height 160
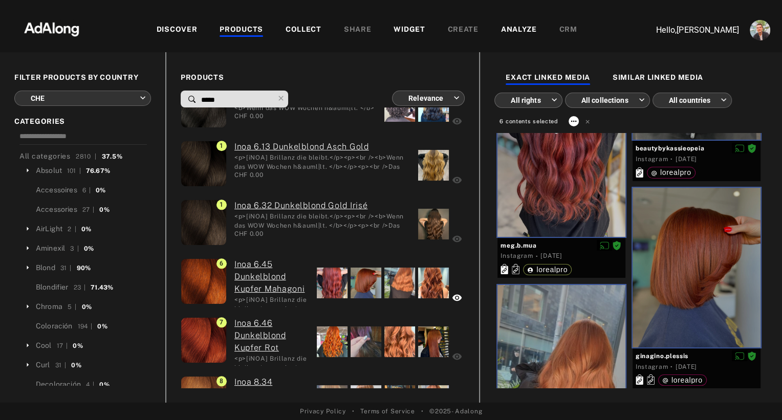
click at [573, 116] on button at bounding box center [574, 121] width 10 height 10
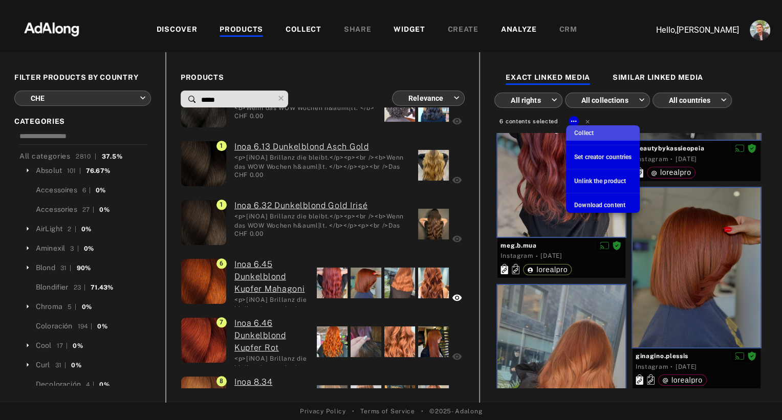
click at [580, 128] on div "Collect" at bounding box center [583, 132] width 19 height 9
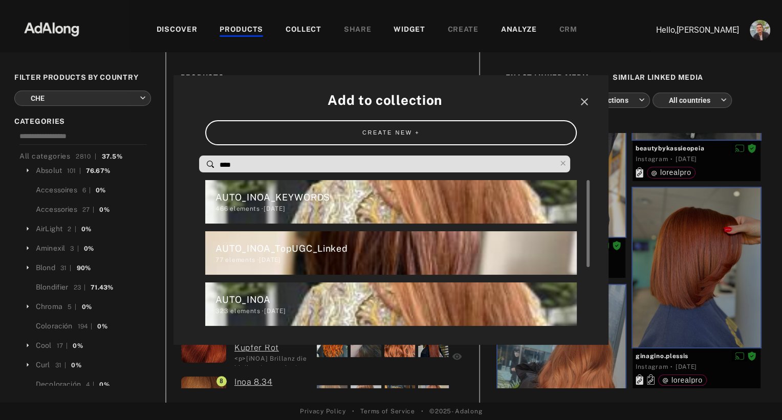
click at [334, 251] on div "AUTO_INOA_TopUGC_Linked" at bounding box center [395, 249] width 361 height 14
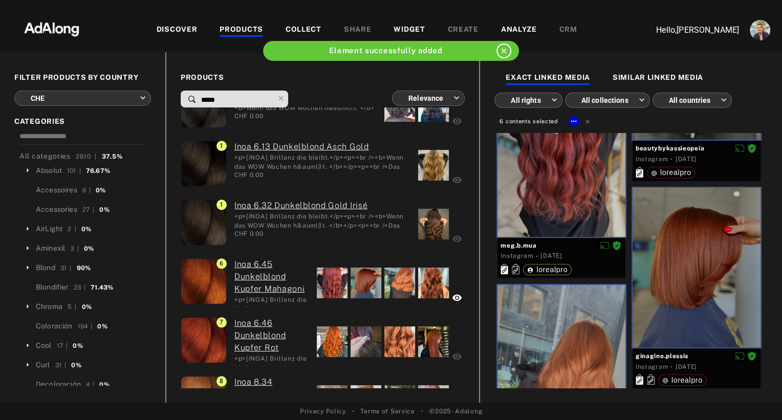
click at [220, 99] on input "*****" at bounding box center [237, 100] width 74 height 14
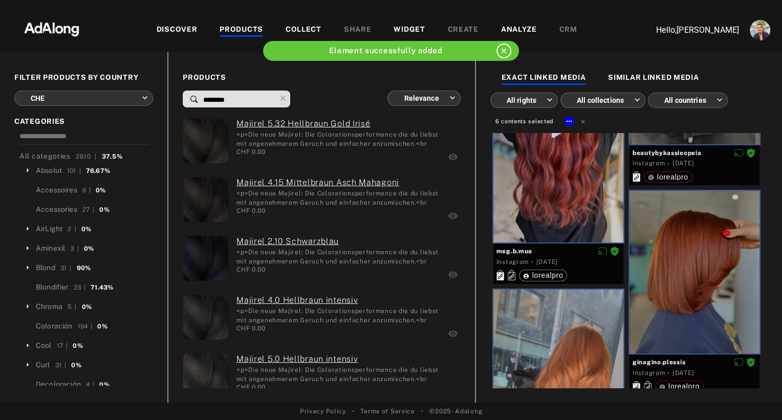
type input "********"
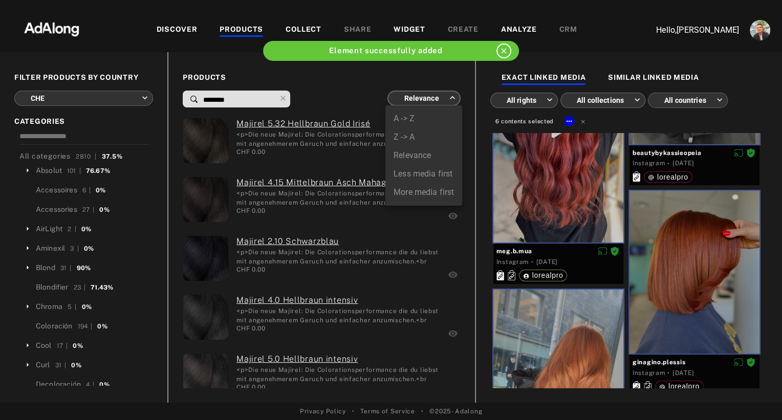
click at [417, 93] on body "Element successfully added close Add to collection close CREATE NEW + **** AUTO…" at bounding box center [391, 210] width 782 height 420
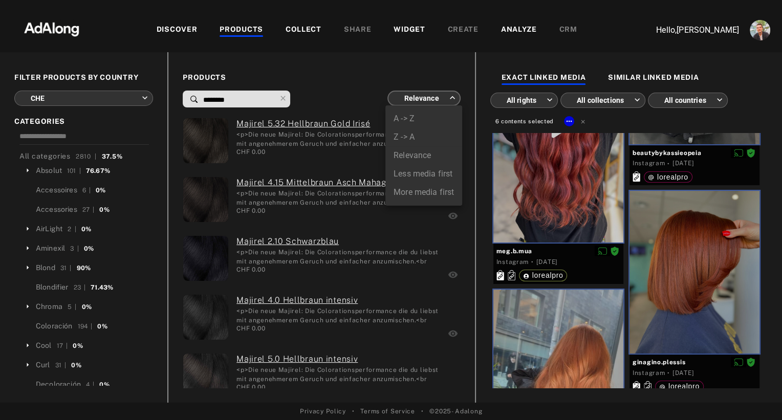
click at [415, 191] on li "More media first" at bounding box center [423, 192] width 77 height 18
type input "**********"
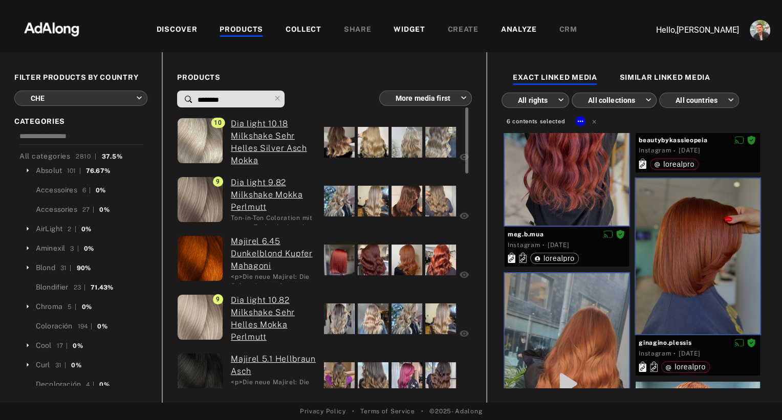
click at [338, 263] on div at bounding box center [339, 260] width 31 height 31
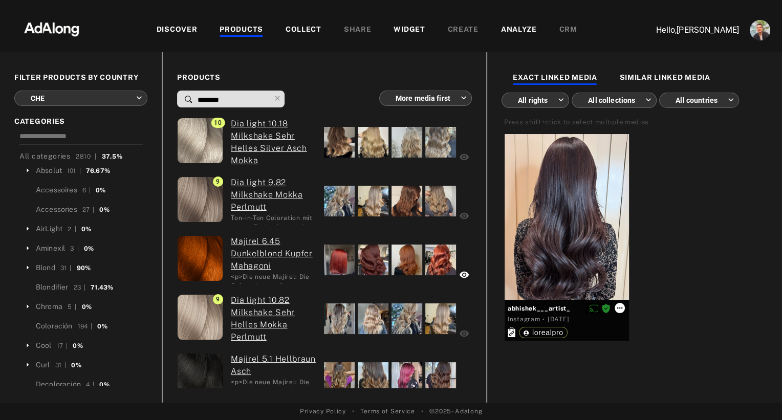
click at [619, 312] on icon at bounding box center [620, 308] width 8 height 8
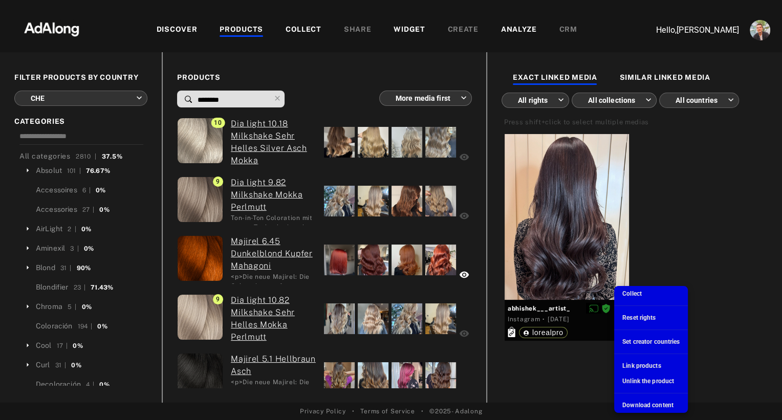
click at [635, 294] on span "Collect" at bounding box center [631, 293] width 19 height 7
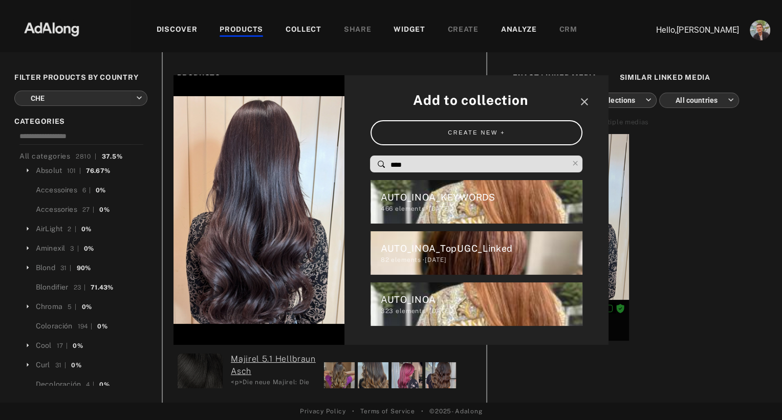
click at [403, 168] on input "****" at bounding box center [478, 165] width 179 height 14
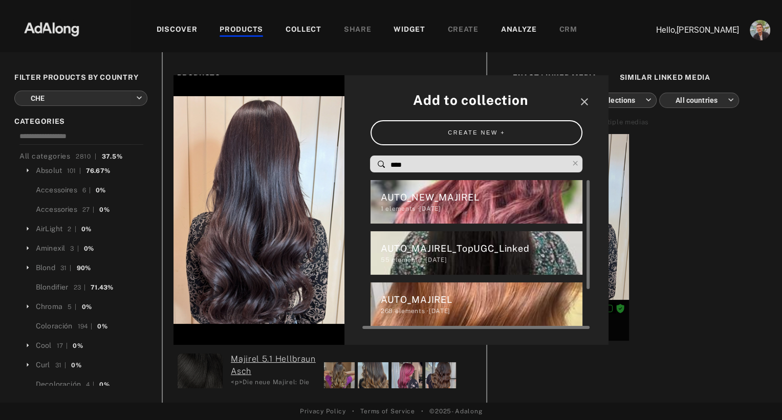
type input "****"
click at [420, 248] on div "AUTO_MAJIREL_TopUGC_Linked" at bounding box center [482, 249] width 202 height 14
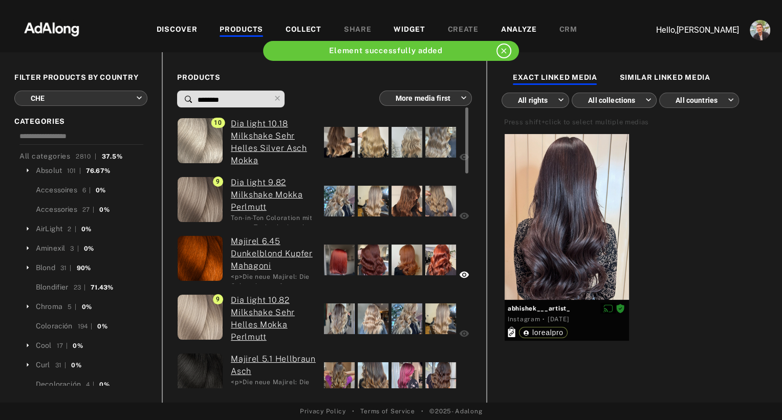
click at [337, 323] on div at bounding box center [339, 318] width 31 height 31
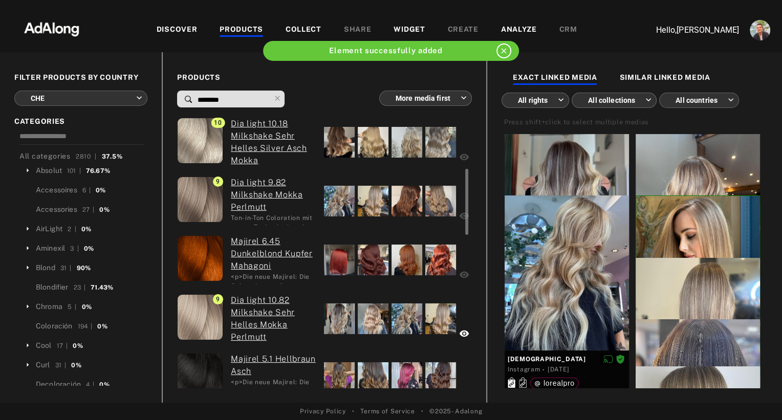
scroll to position [52, 0]
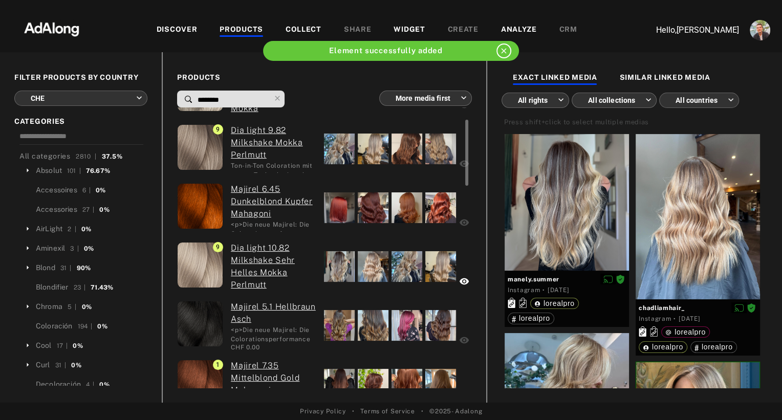
click at [336, 325] on div at bounding box center [339, 325] width 31 height 31
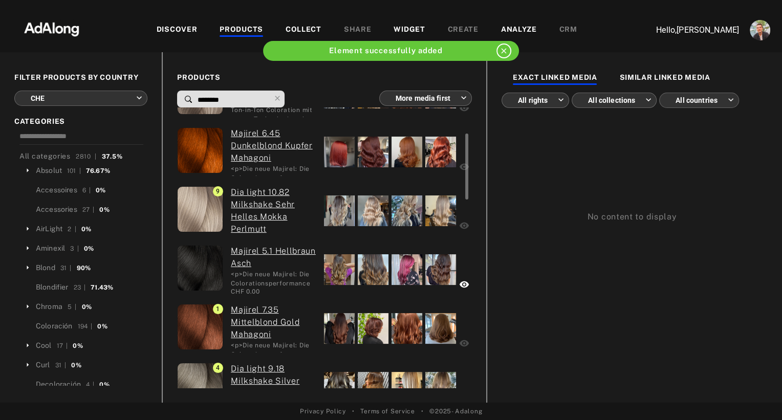
scroll to position [108, 0]
click at [332, 324] on div at bounding box center [339, 328] width 31 height 31
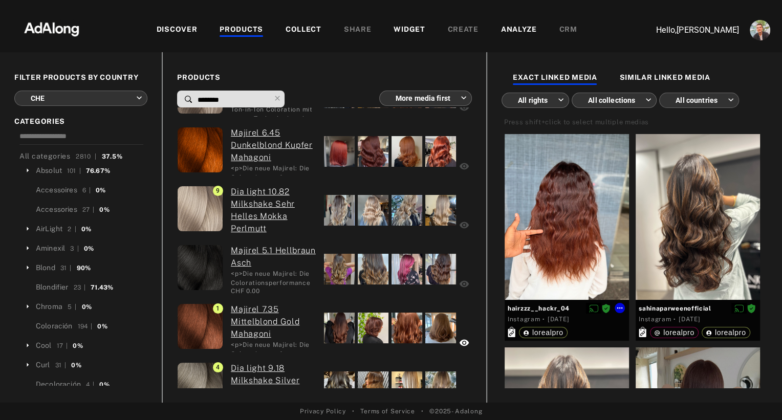
click at [546, 229] on div at bounding box center [567, 217] width 124 height 166
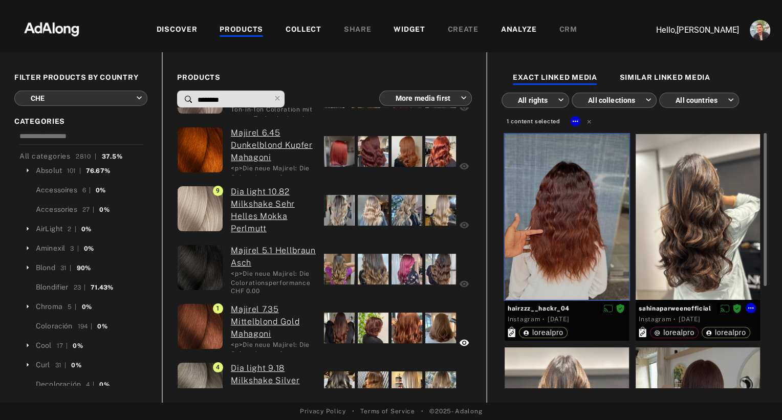
click at [673, 214] on div at bounding box center [698, 217] width 124 height 166
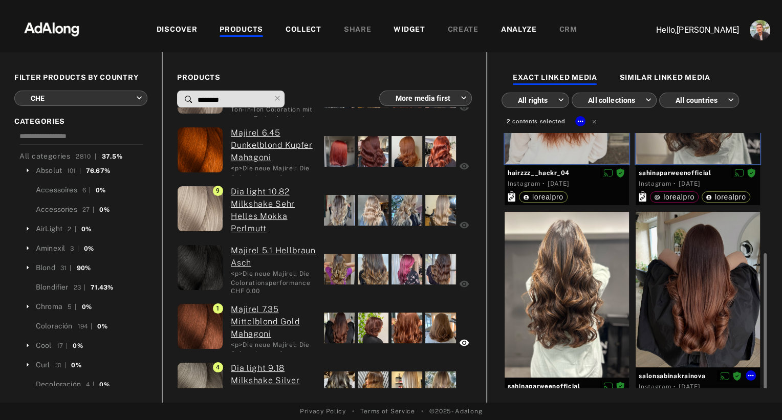
scroll to position [160, 0]
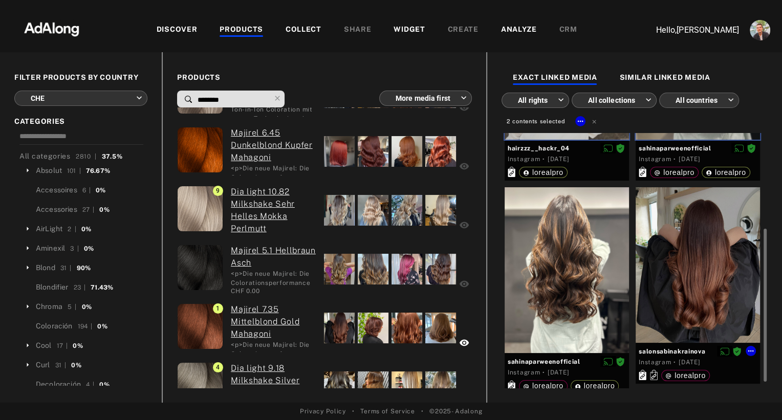
click at [675, 273] on div at bounding box center [698, 265] width 124 height 156
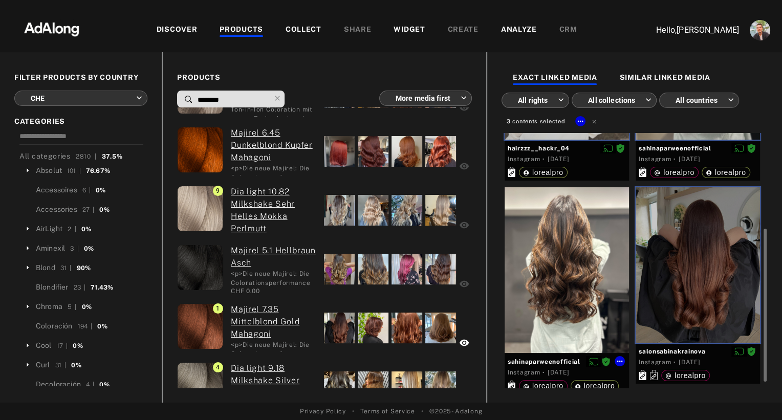
click at [600, 277] on div at bounding box center [567, 270] width 124 height 166
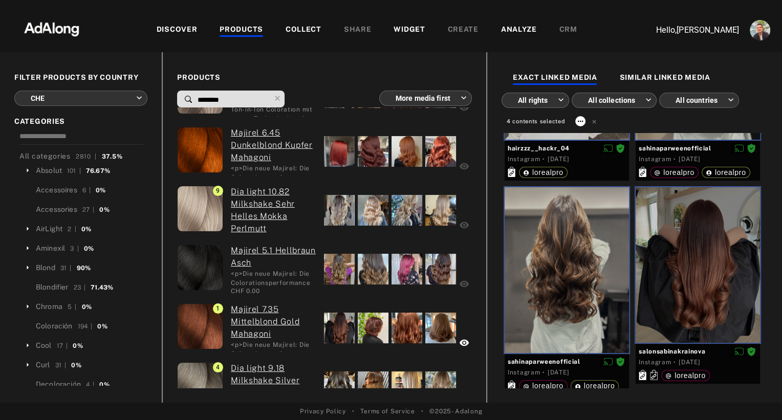
click at [579, 121] on icon at bounding box center [581, 122] width 6 height 2
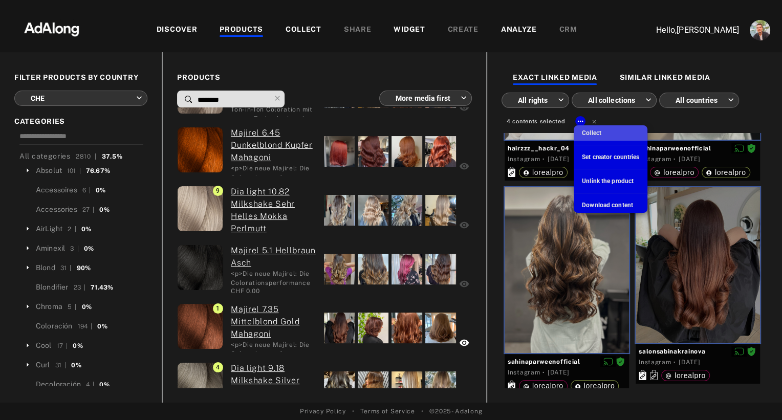
click at [585, 133] on span "Collect" at bounding box center [591, 132] width 19 height 7
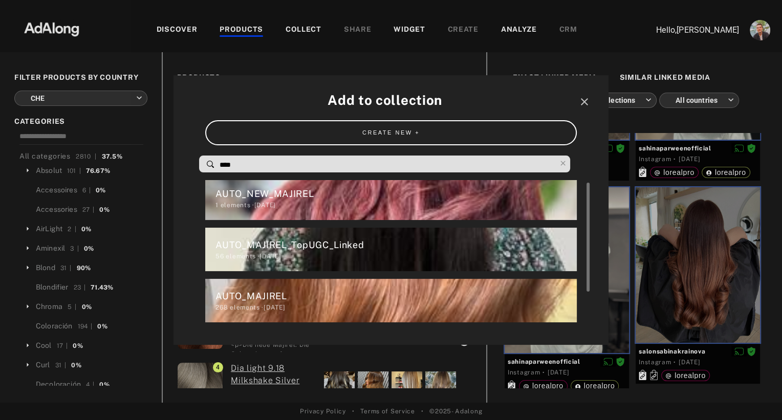
scroll to position [4, 0]
click at [319, 238] on div "AUTO_MAJIREL_TopUGC_Linked" at bounding box center [395, 245] width 361 height 14
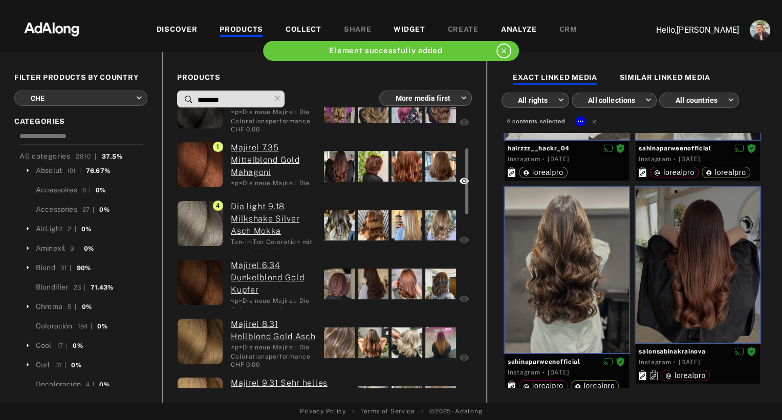
scroll to position [287, 0]
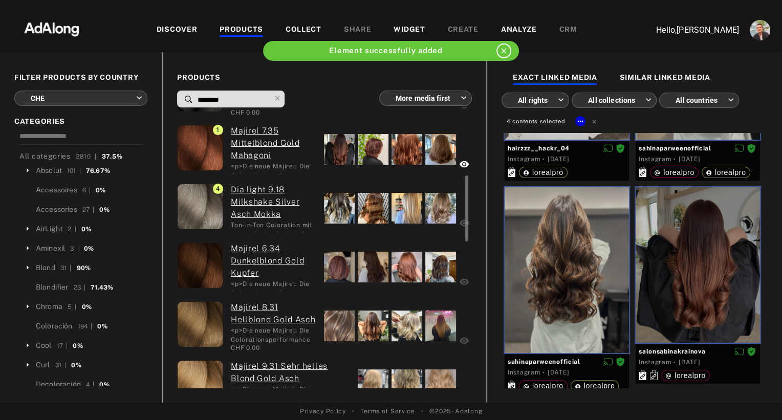
click at [339, 265] on div at bounding box center [339, 267] width 31 height 31
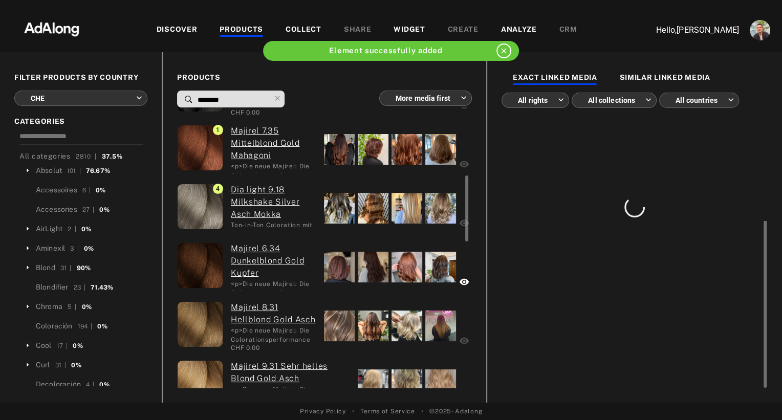
scroll to position [0, 0]
click at [348, 321] on div at bounding box center [339, 326] width 31 height 31
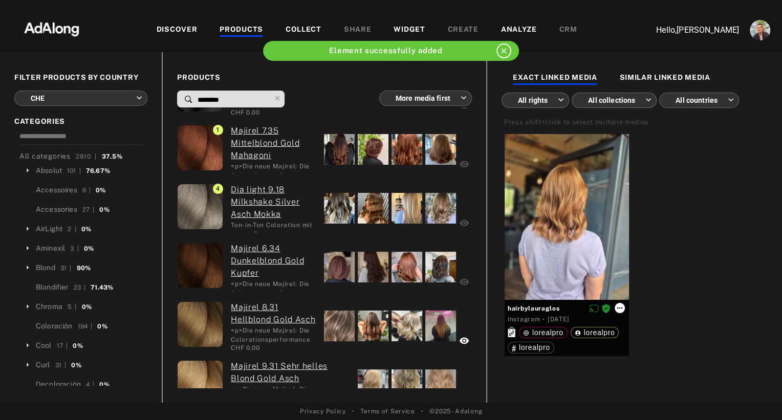
click at [618, 309] on icon at bounding box center [620, 308] width 8 height 8
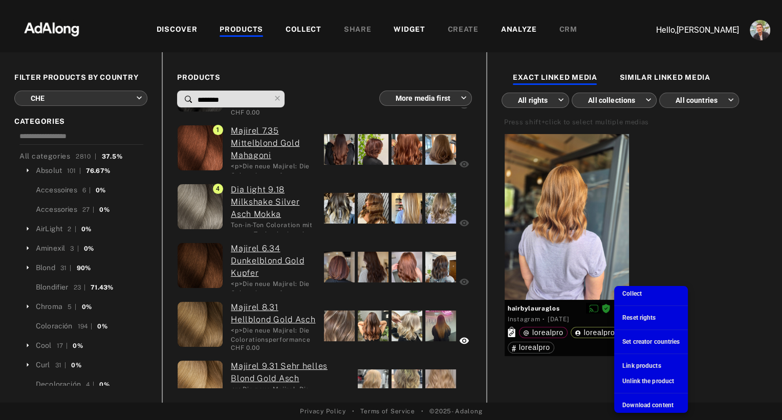
click at [631, 295] on span "Collect" at bounding box center [631, 293] width 19 height 7
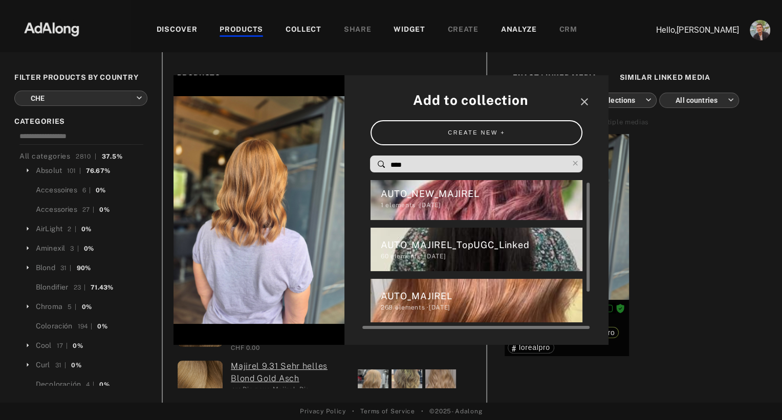
click at [463, 243] on div "AUTO_MAJIREL_TopUGC_Linked" at bounding box center [482, 245] width 202 height 14
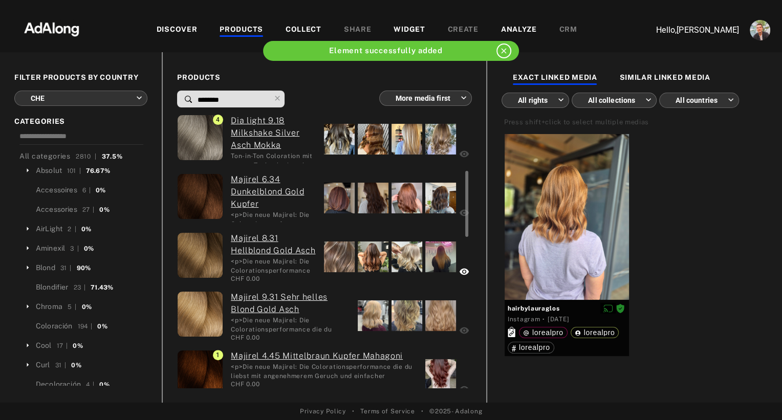
scroll to position [366, 0]
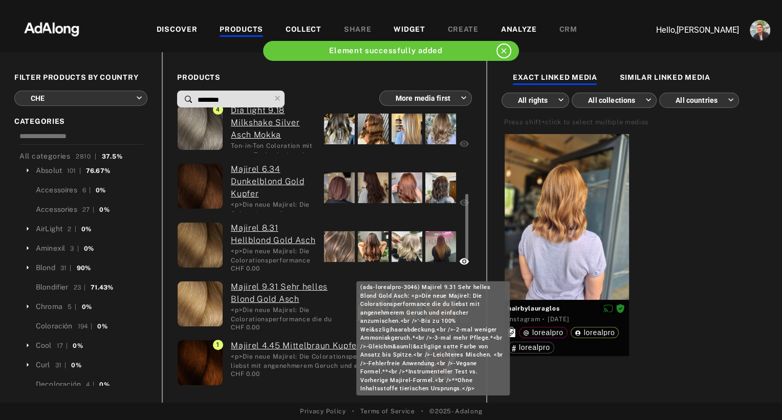
click at [387, 303] on div "(ada-lorealpro-3046) Majirel 9.31 Sehr helles Blond Gold Asch: <p>Die neue Maji…" at bounding box center [433, 338] width 154 height 114
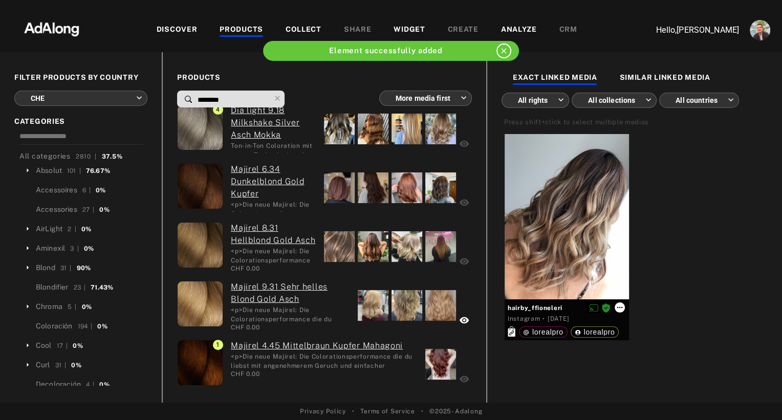
click at [621, 311] on icon at bounding box center [620, 307] width 8 height 8
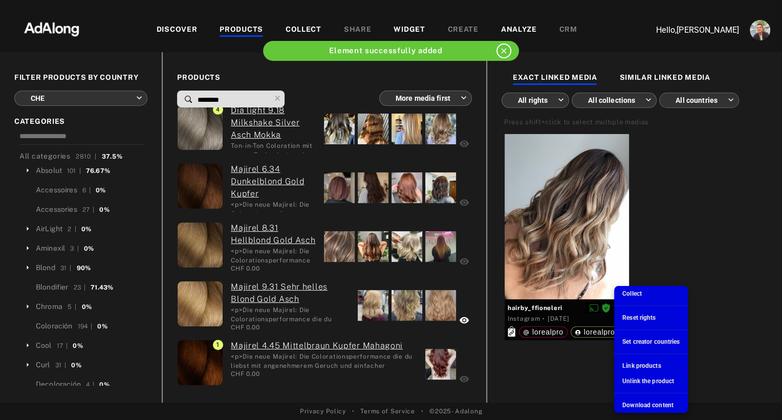
click at [633, 294] on span "Collect" at bounding box center [631, 293] width 19 height 7
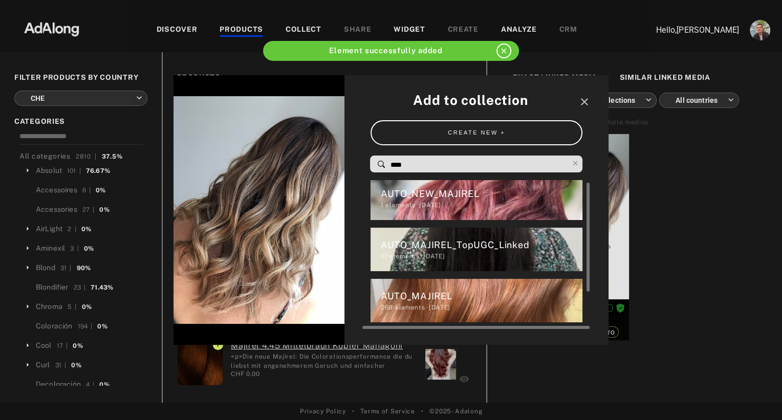
click at [437, 248] on div "AUTO_MAJIREL_TopUGC_Linked" at bounding box center [482, 245] width 202 height 14
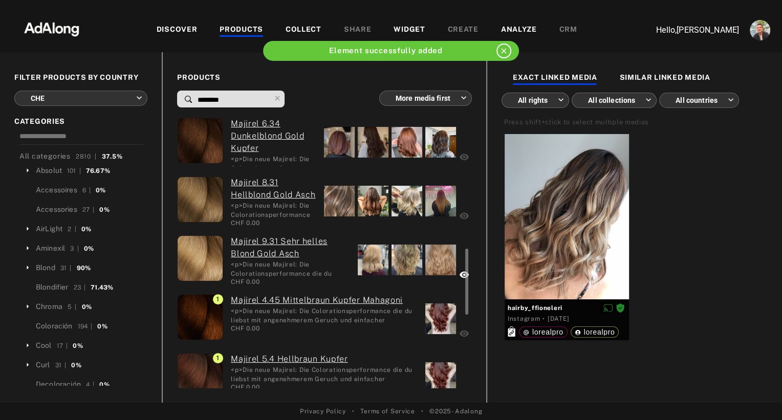
scroll to position [451, 0]
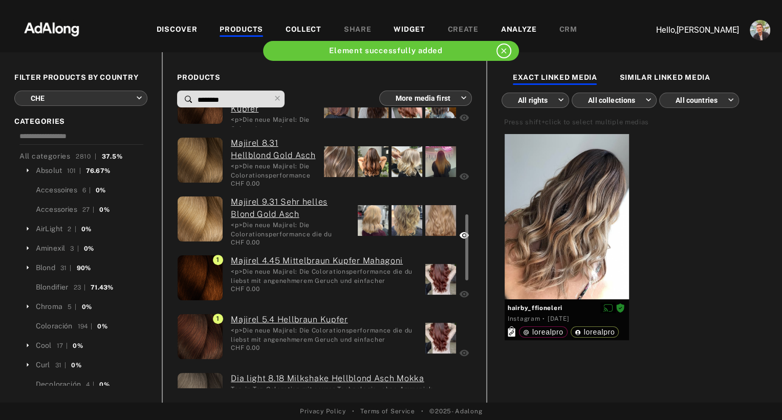
click at [374, 290] on div "CHF 0.00" at bounding box center [324, 289] width 187 height 9
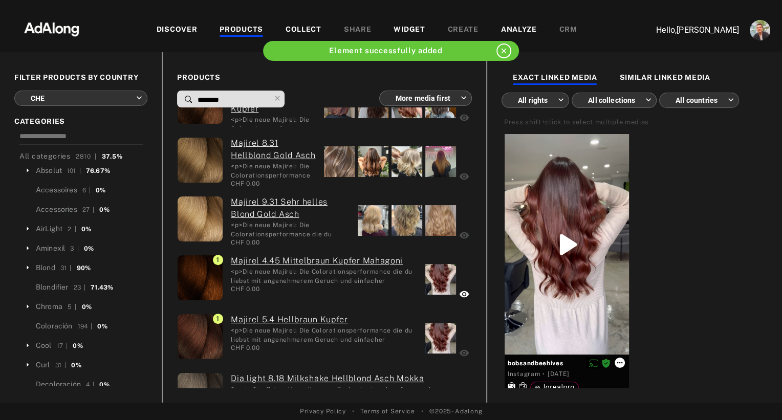
click at [618, 362] on icon at bounding box center [620, 363] width 8 height 8
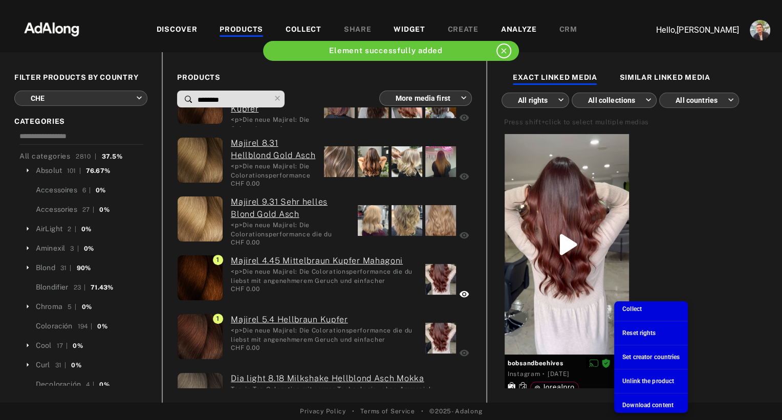
click at [629, 306] on span "Collect" at bounding box center [631, 309] width 19 height 7
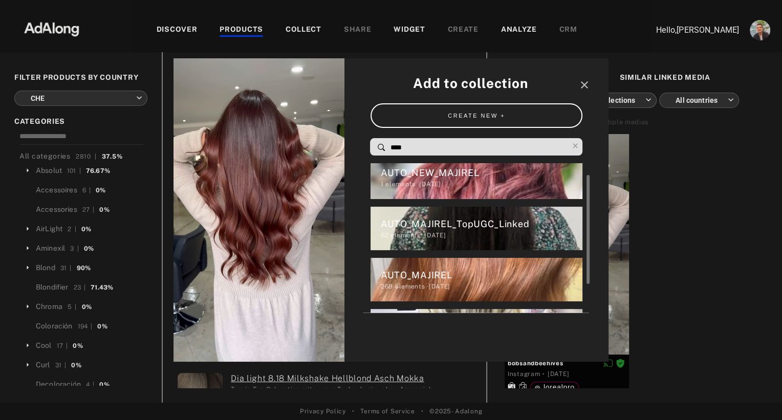
scroll to position [12, 0]
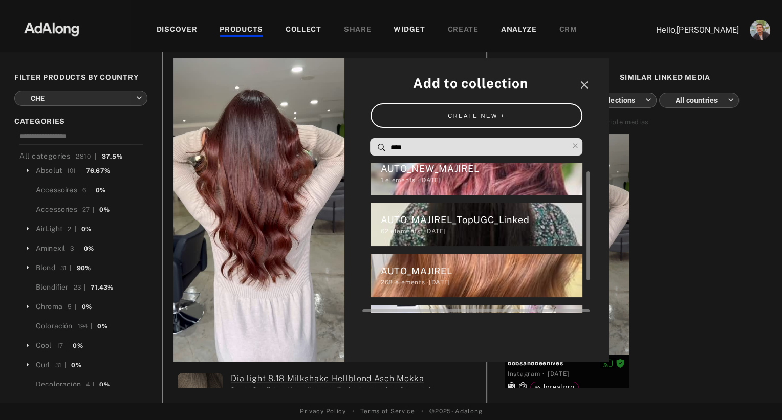
click at [432, 216] on div "AUTO_MAJIREL_TopUGC_Linked" at bounding box center [482, 220] width 202 height 14
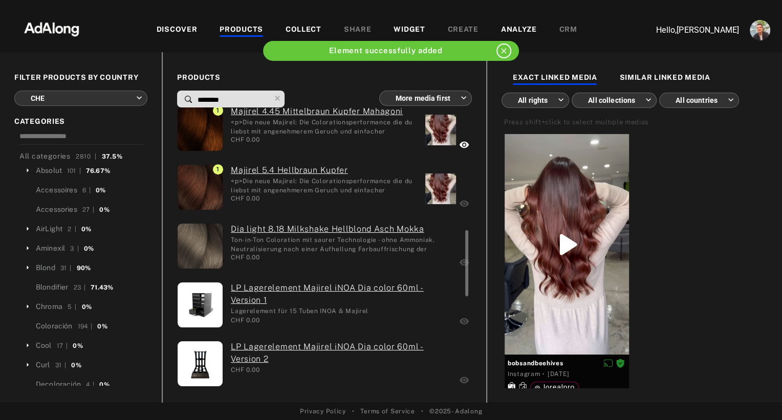
scroll to position [604, 0]
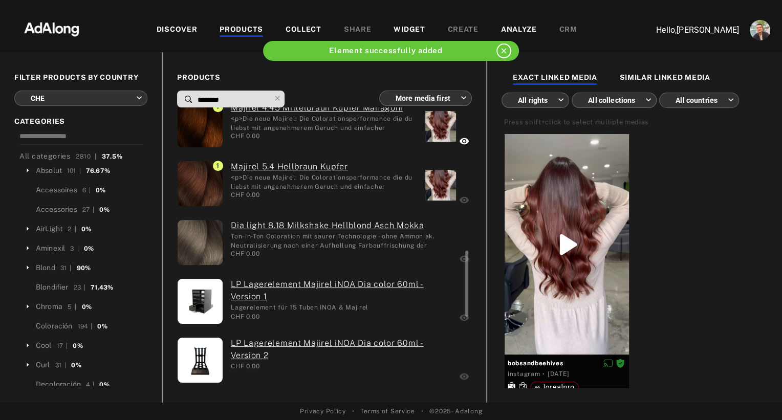
click at [364, 193] on div "CHF 0.00" at bounding box center [324, 194] width 187 height 9
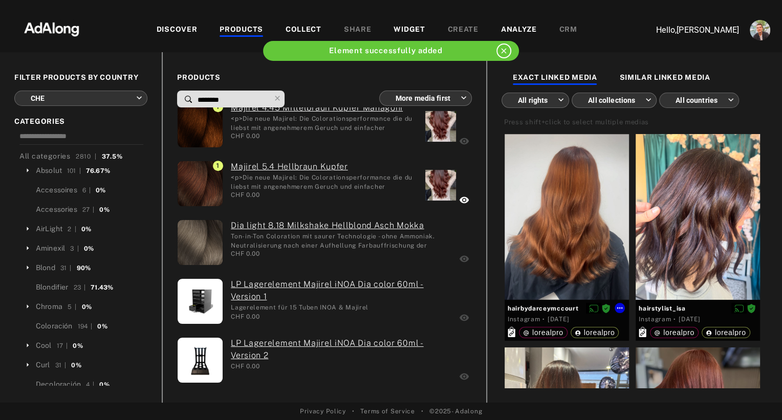
click at [593, 198] on div at bounding box center [567, 217] width 124 height 166
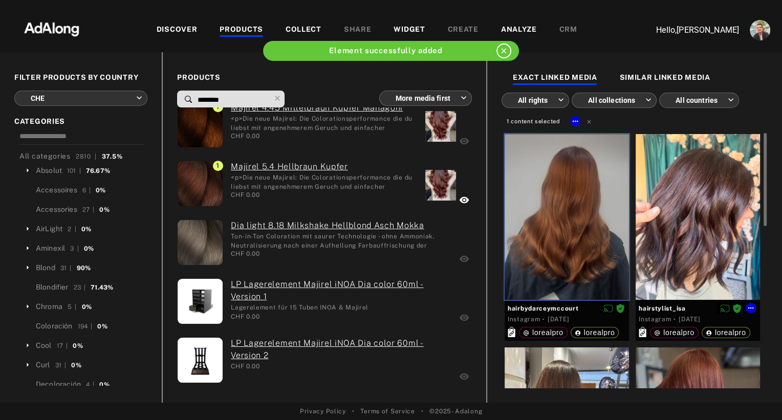
click at [719, 210] on div at bounding box center [698, 217] width 124 height 166
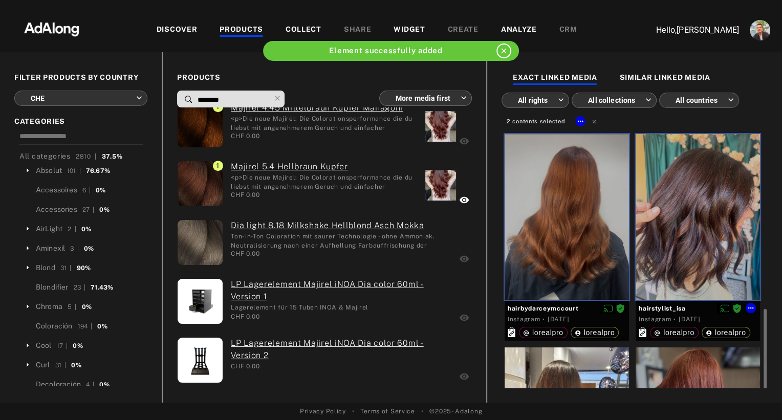
scroll to position [187, 0]
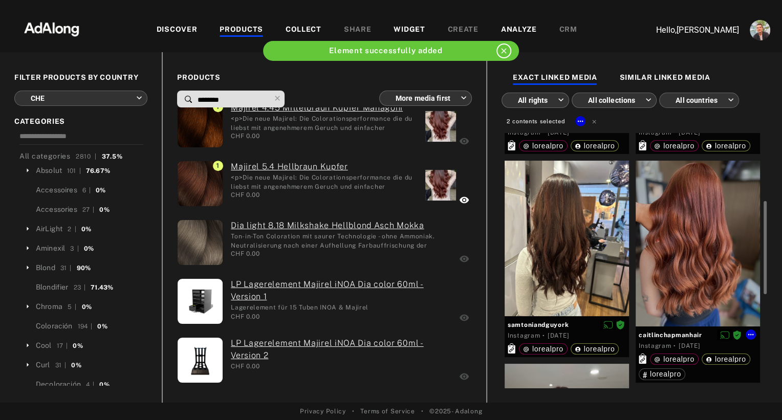
click at [695, 256] on div at bounding box center [698, 244] width 124 height 166
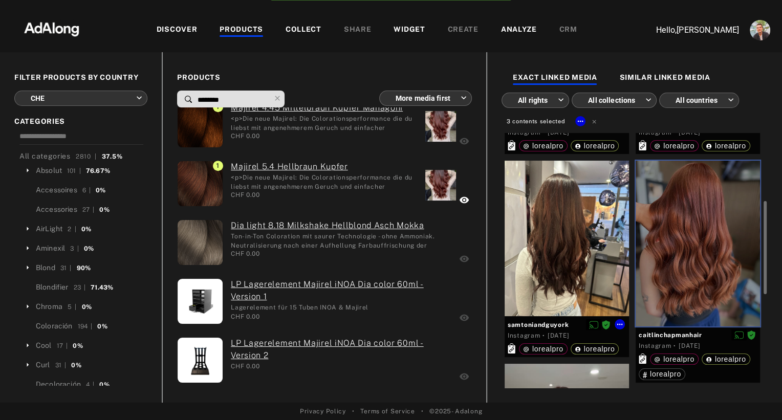
click at [582, 236] on div at bounding box center [567, 239] width 124 height 156
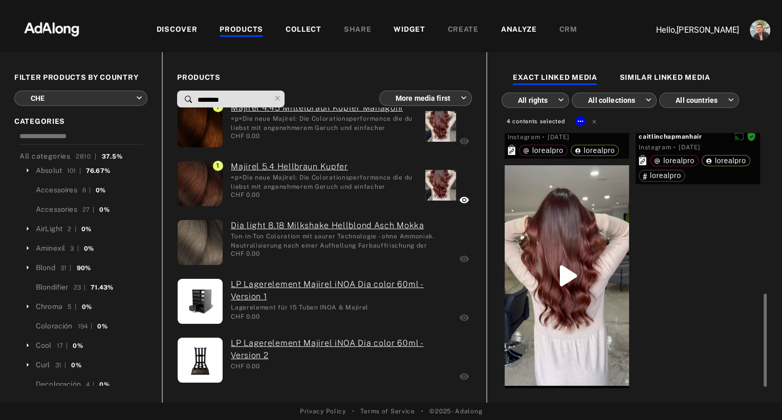
scroll to position [402, 0]
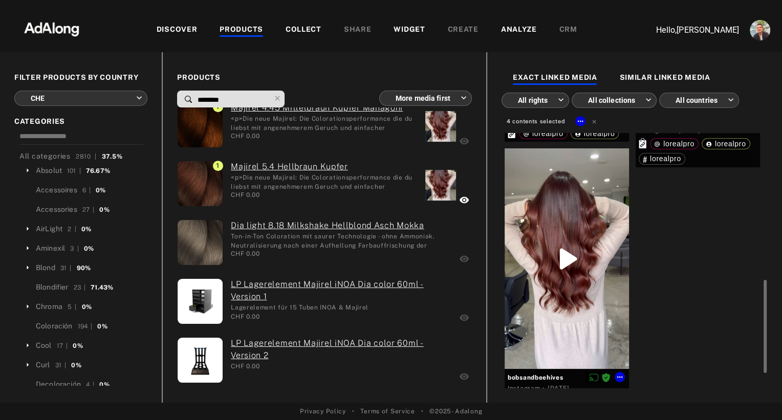
click at [586, 207] on div at bounding box center [567, 258] width 124 height 221
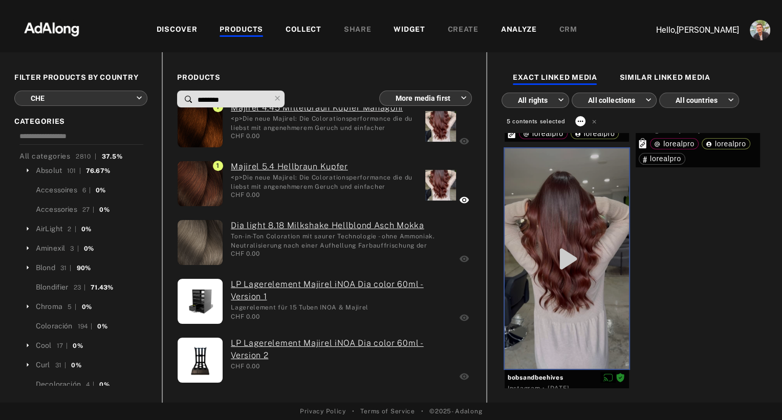
click at [577, 122] on icon at bounding box center [580, 121] width 8 height 8
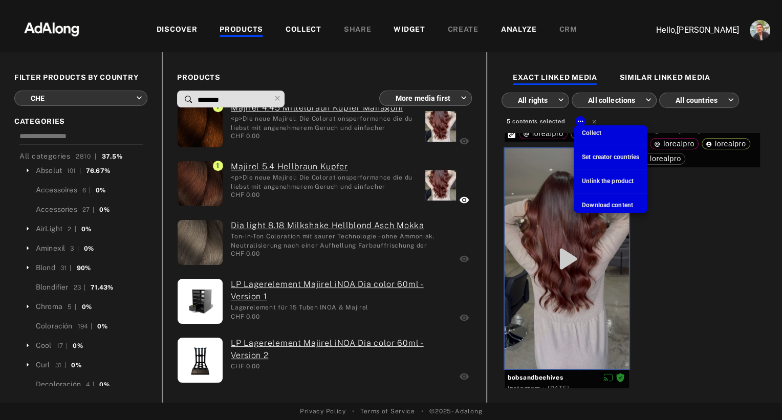
click at [589, 129] on span "Collect" at bounding box center [591, 132] width 19 height 7
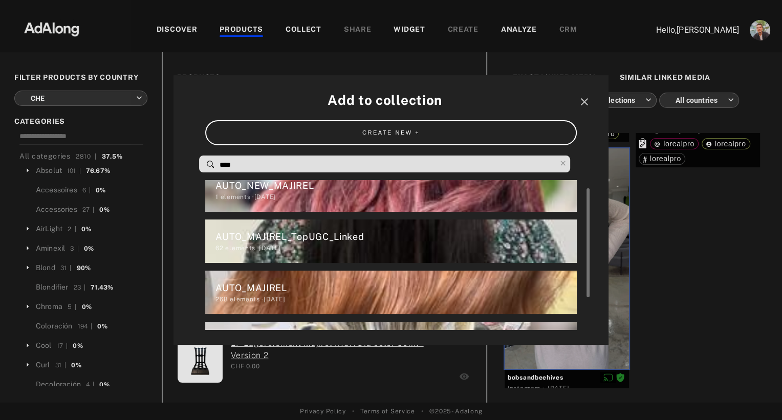
click at [319, 238] on div "AUTO_MAJIREL_TopUGC_Linked" at bounding box center [395, 237] width 361 height 14
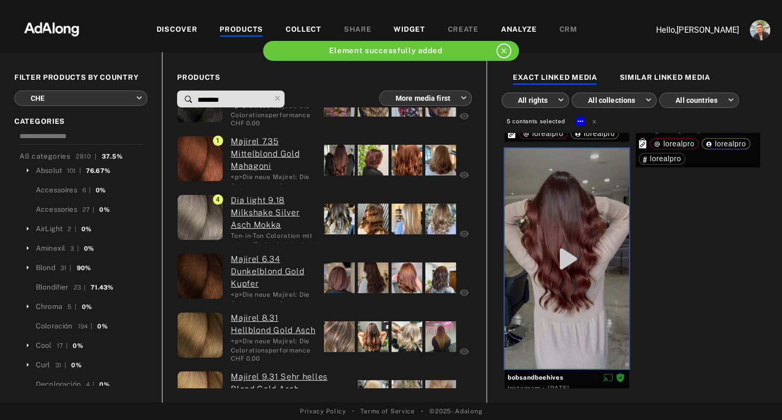
scroll to position [0, 0]
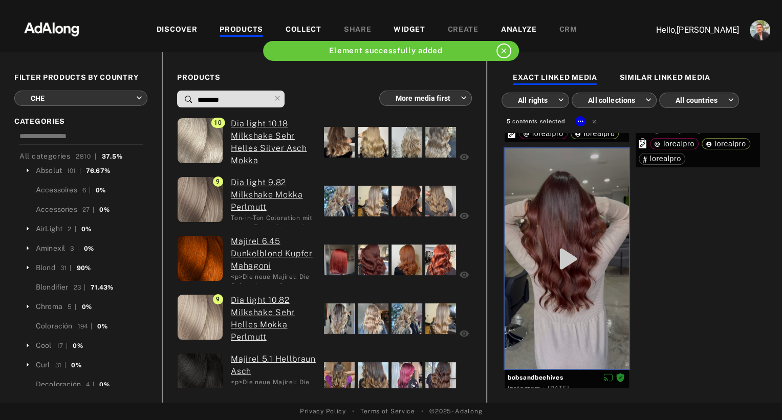
click at [220, 100] on input "********" at bounding box center [234, 100] width 74 height 14
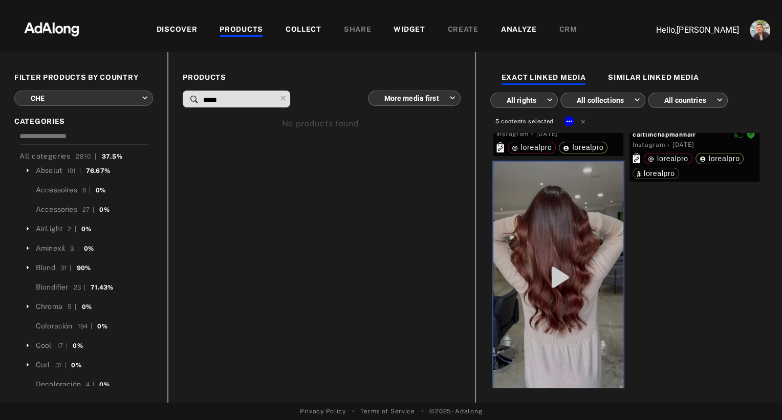
click at [238, 101] on input "*****" at bounding box center [239, 100] width 74 height 14
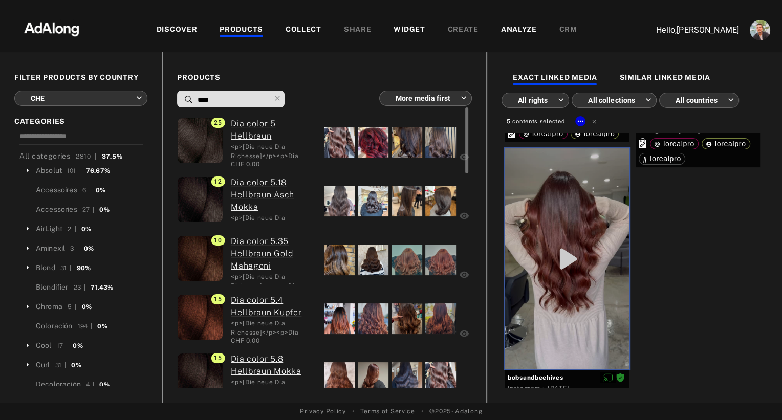
type input "****"
click at [337, 143] on div at bounding box center [339, 142] width 31 height 31
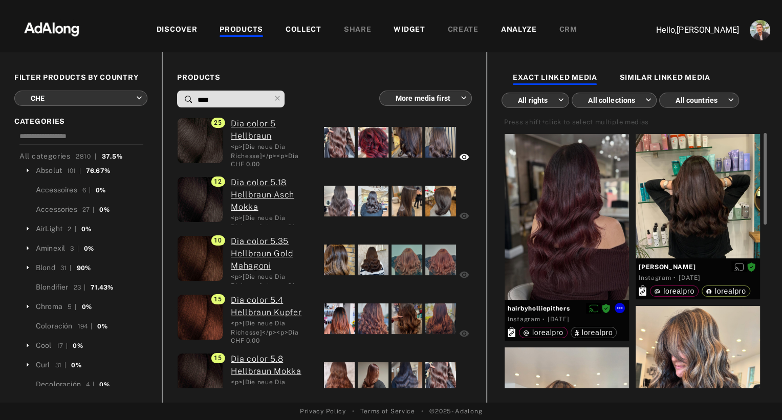
click at [571, 196] on div at bounding box center [567, 217] width 124 height 166
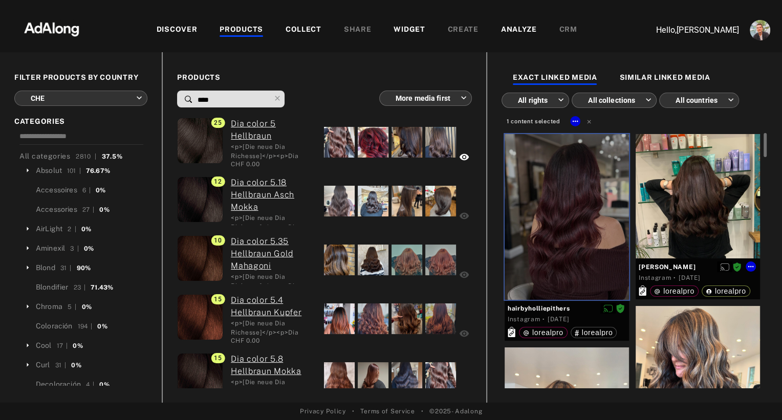
click at [684, 195] on div at bounding box center [698, 196] width 124 height 124
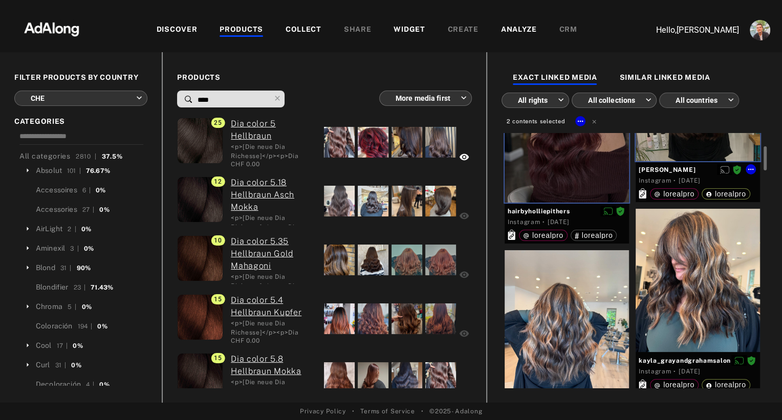
scroll to position [101, 0]
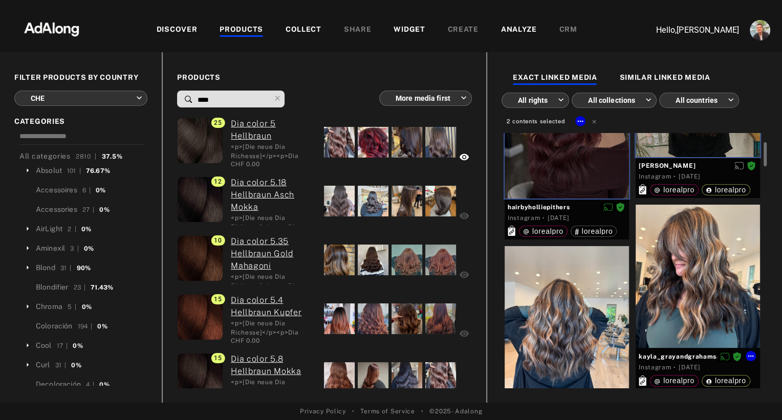
click at [691, 278] on div at bounding box center [698, 277] width 124 height 144
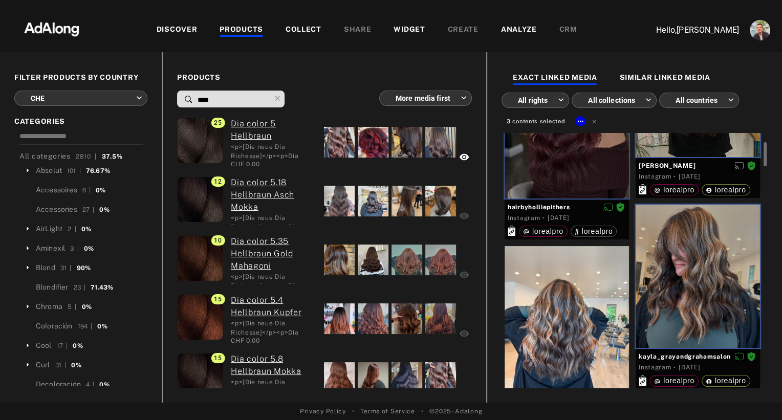
click at [581, 312] on div at bounding box center [567, 318] width 124 height 144
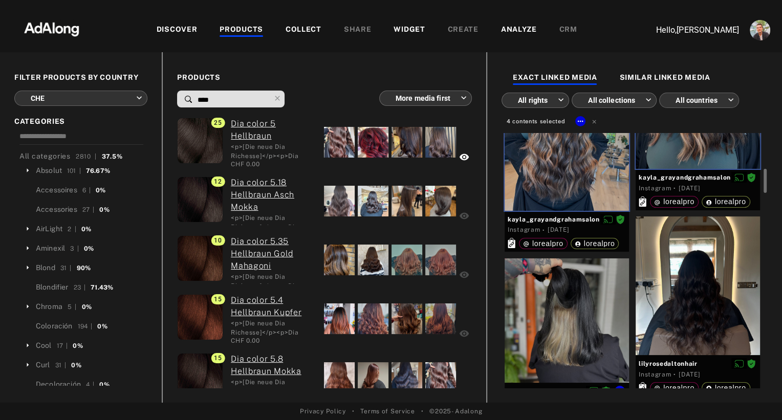
scroll to position [289, 0]
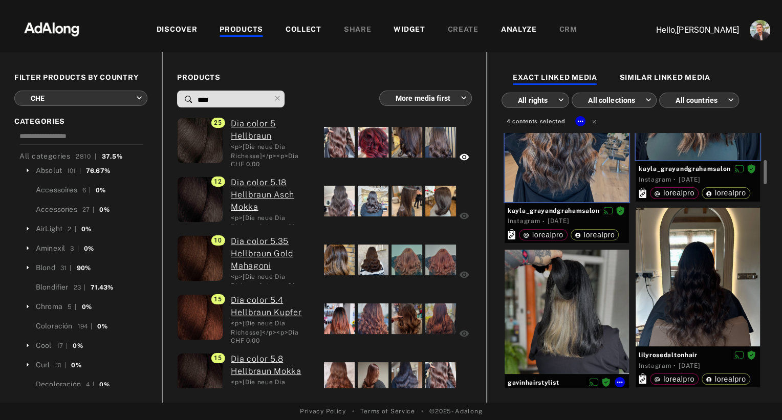
click at [581, 312] on div at bounding box center [567, 312] width 124 height 124
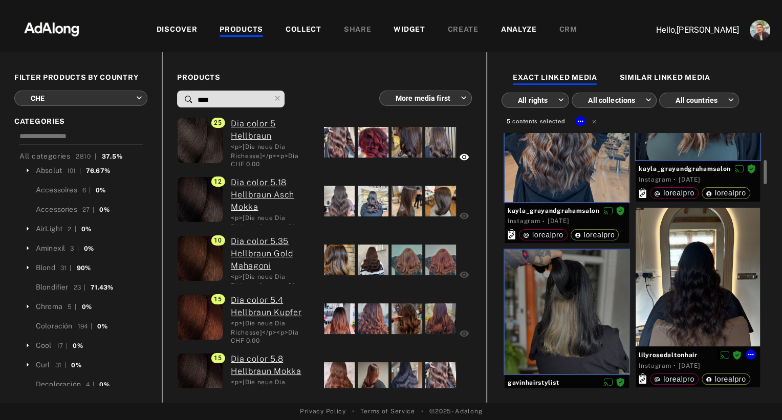
click at [678, 295] on div at bounding box center [698, 277] width 124 height 139
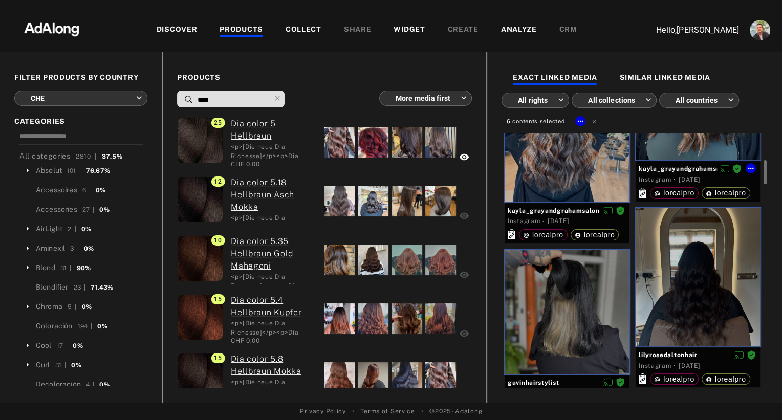
click at [661, 139] on div at bounding box center [698, 89] width 124 height 144
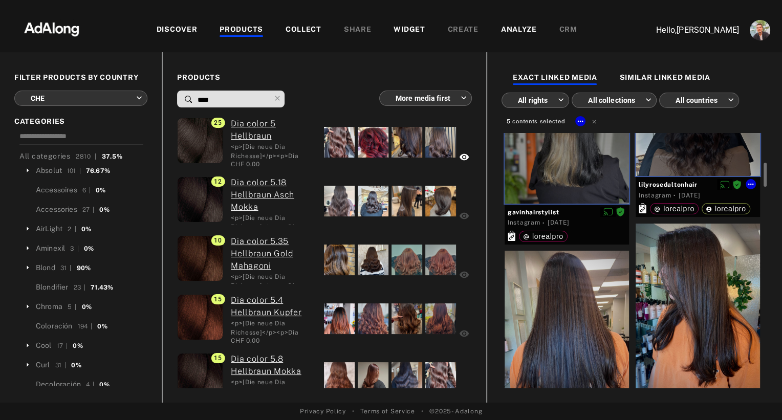
scroll to position [464, 0]
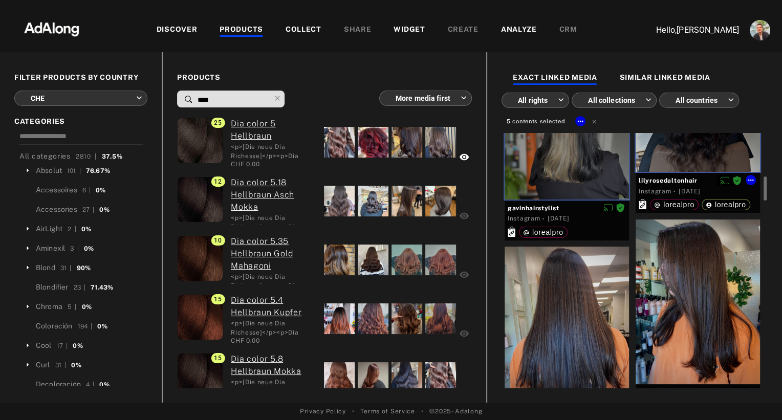
click at [674, 145] on div at bounding box center [698, 102] width 124 height 139
click at [689, 300] on div at bounding box center [698, 302] width 124 height 165
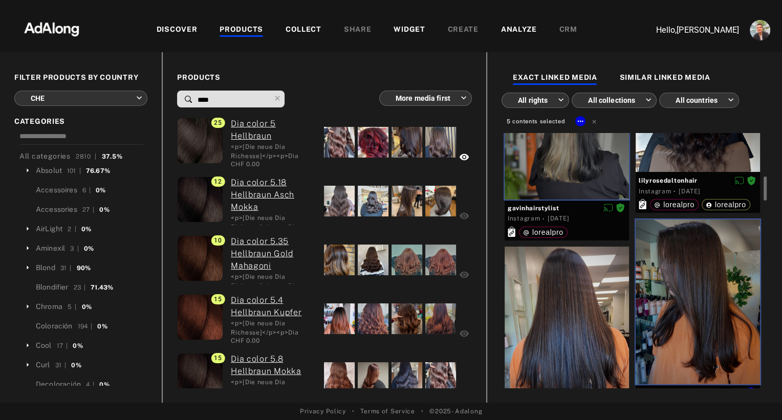
click at [689, 300] on div at bounding box center [698, 302] width 124 height 165
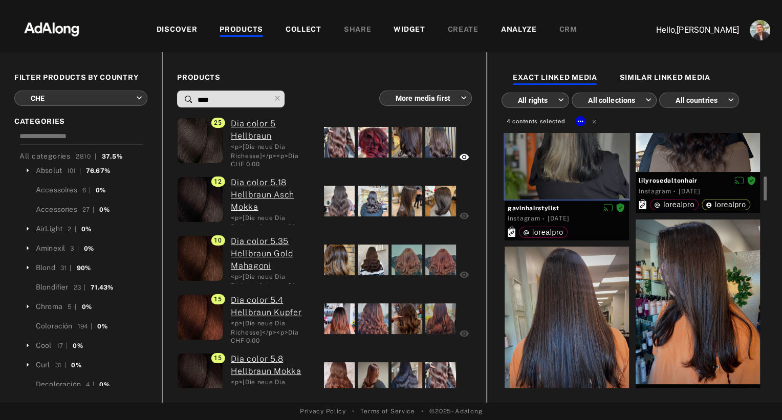
click at [558, 328] on div at bounding box center [567, 329] width 124 height 165
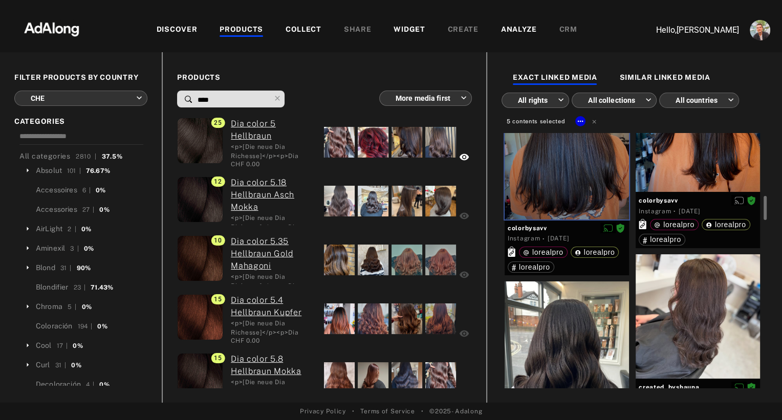
scroll to position [658, 0]
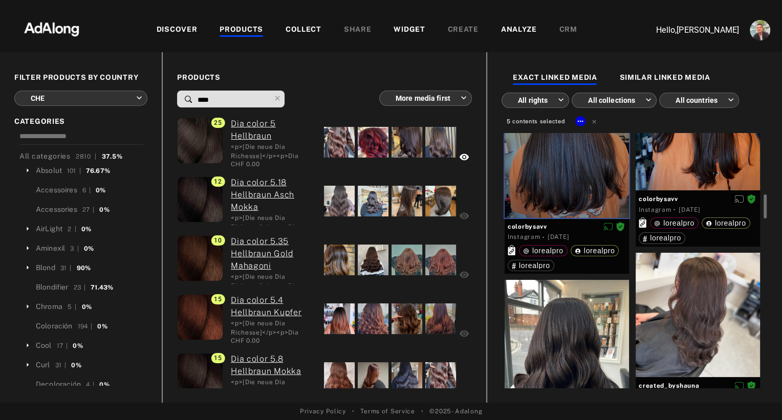
click at [558, 328] on div at bounding box center [567, 358] width 124 height 156
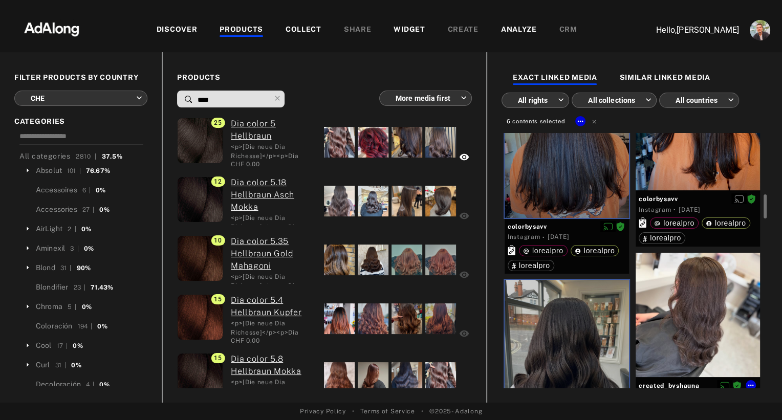
click at [684, 311] on div at bounding box center [698, 315] width 124 height 124
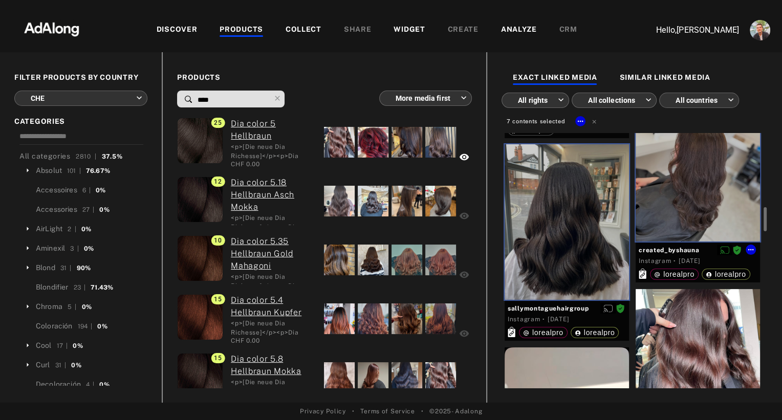
click at [669, 191] on div at bounding box center [698, 179] width 124 height 124
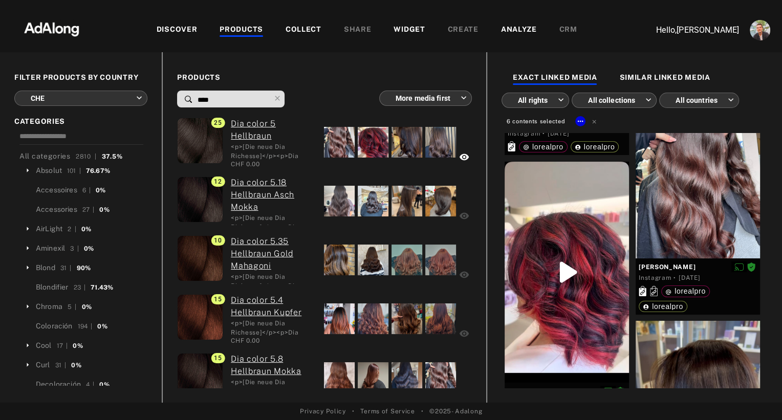
scroll to position [980, 0]
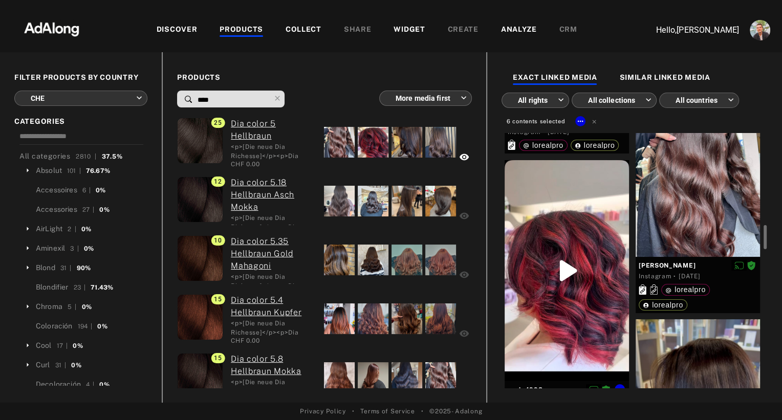
click at [586, 303] on div at bounding box center [567, 270] width 124 height 221
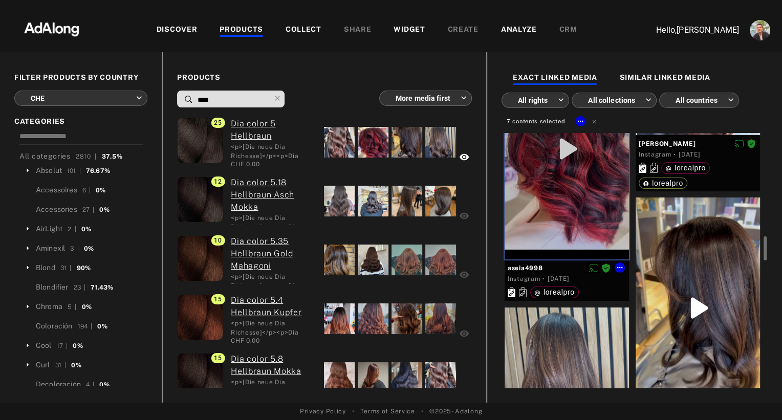
scroll to position [1167, 0]
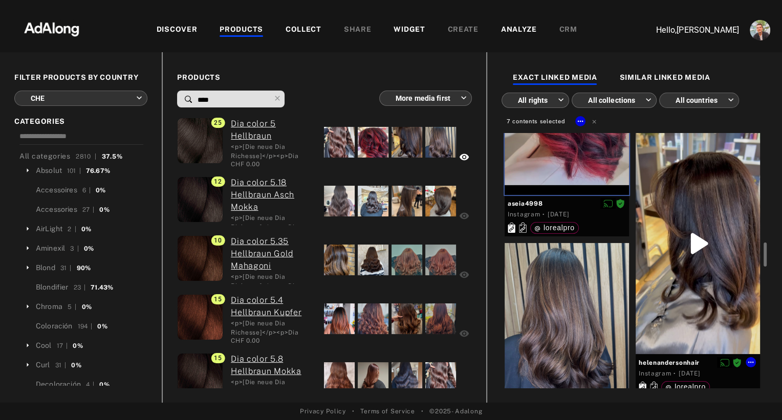
click at [658, 289] on div at bounding box center [698, 243] width 124 height 221
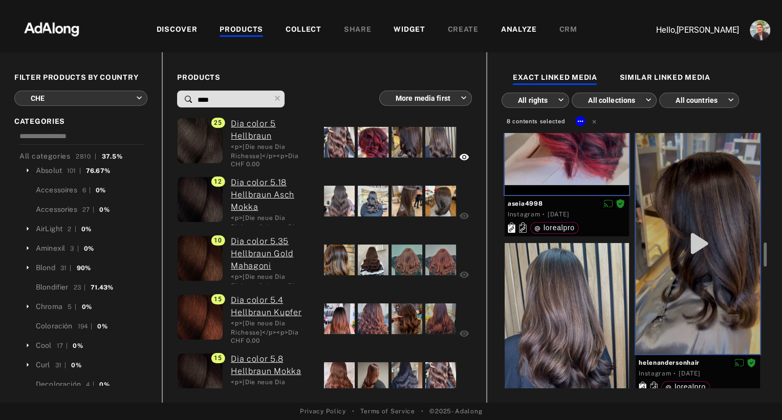
click at [562, 331] on div at bounding box center [567, 321] width 124 height 156
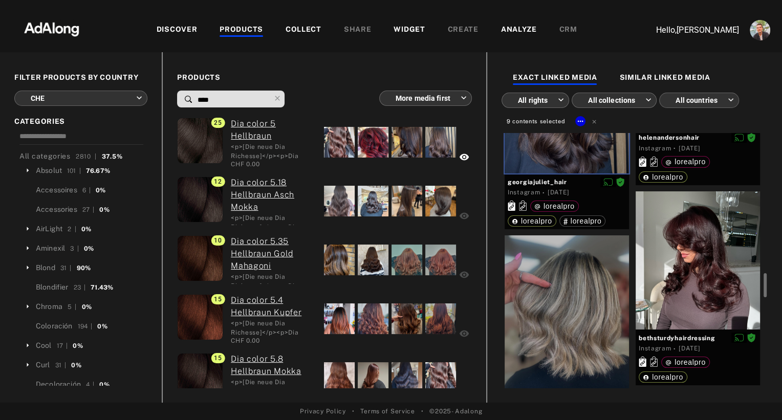
scroll to position [1404, 0]
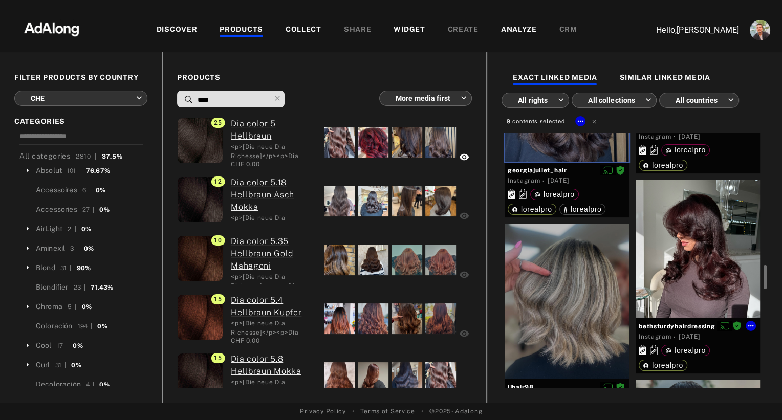
click at [662, 278] on div at bounding box center [698, 249] width 124 height 138
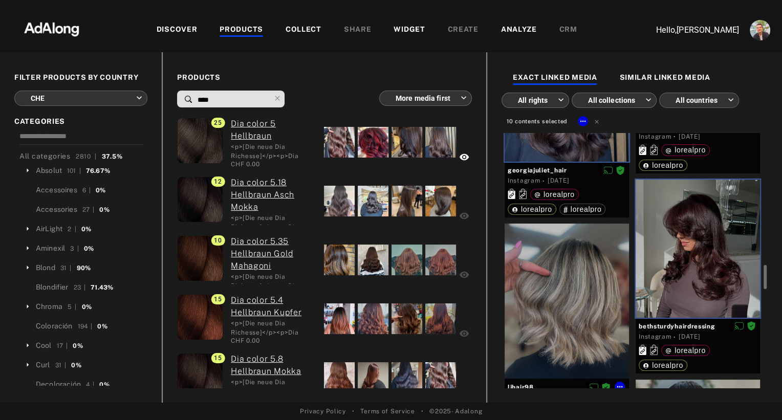
click at [597, 309] on div at bounding box center [567, 301] width 124 height 155
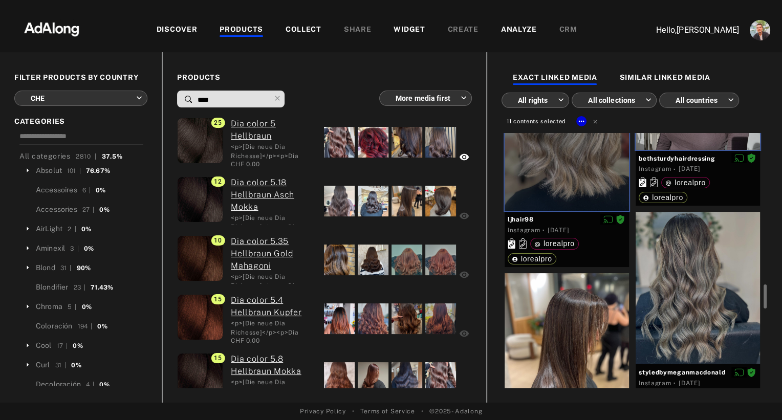
scroll to position [1578, 0]
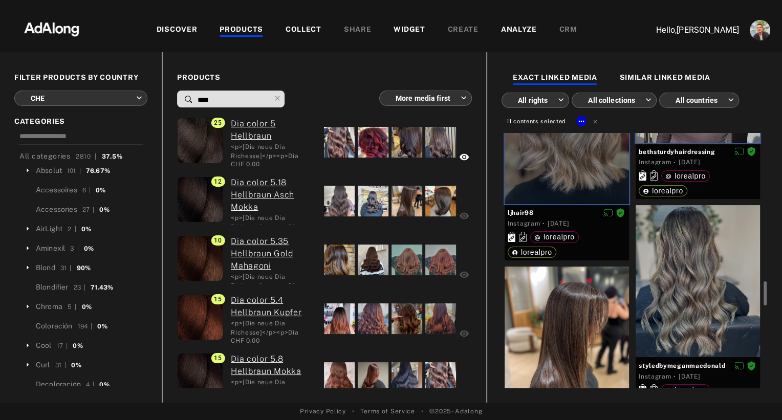
click at [597, 309] on div at bounding box center [567, 345] width 124 height 156
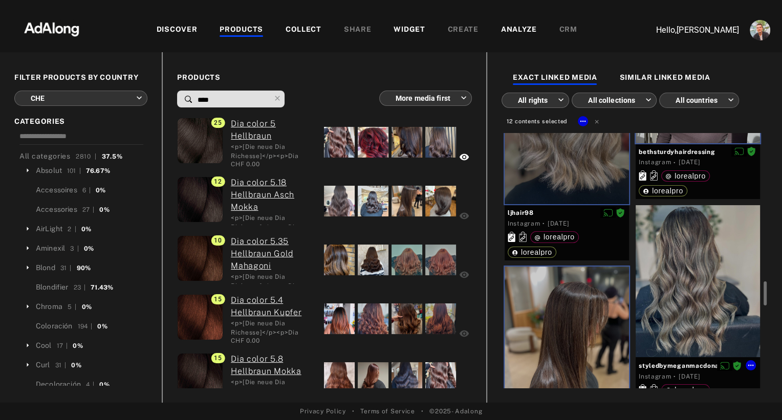
click at [693, 289] on div at bounding box center [698, 281] width 124 height 152
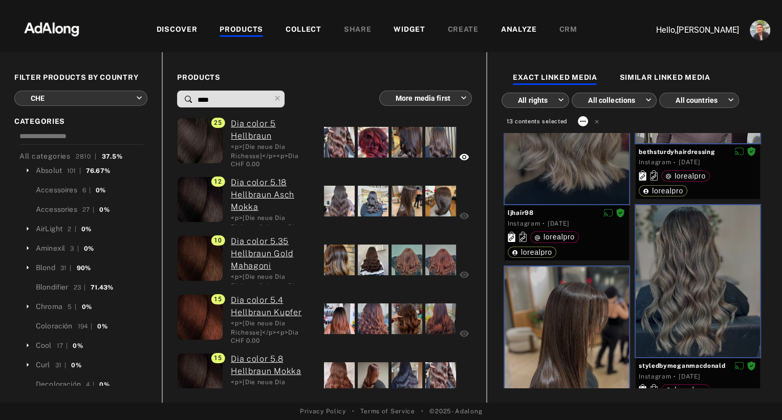
click at [580, 117] on icon at bounding box center [583, 121] width 8 height 8
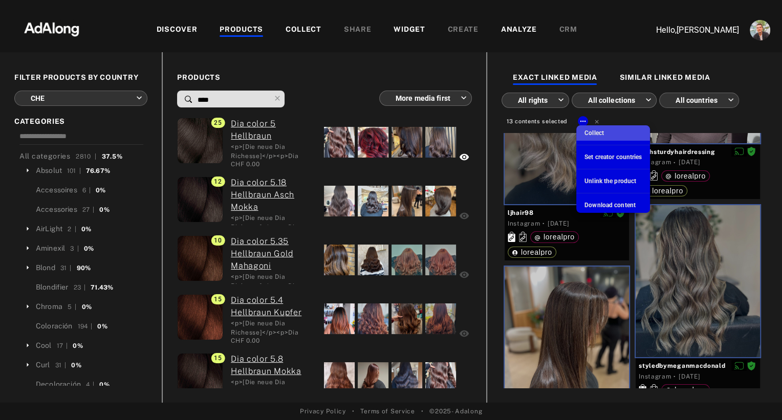
click at [587, 134] on span "Collect" at bounding box center [593, 132] width 19 height 7
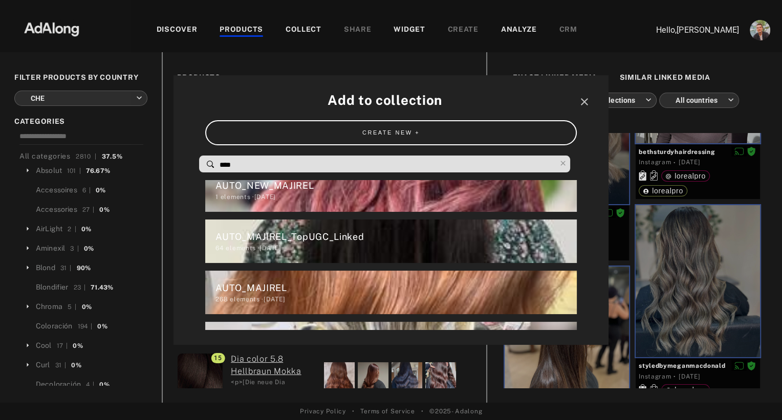
click at [286, 167] on input "****" at bounding box center [387, 165] width 337 height 14
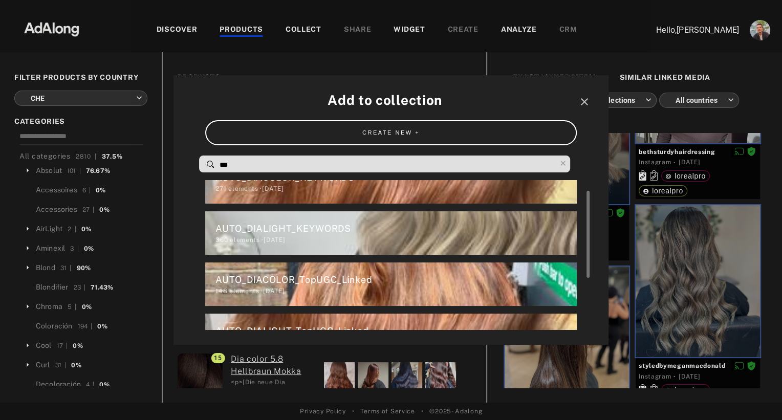
scroll to position [19, 0]
type input "***"
click at [289, 279] on div "AUTO_DIACOLOR_TopUGC_Linked" at bounding box center [395, 280] width 361 height 14
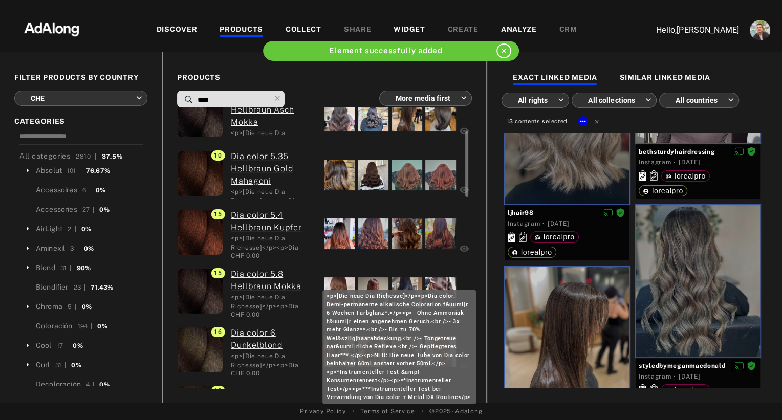
scroll to position [88, 0]
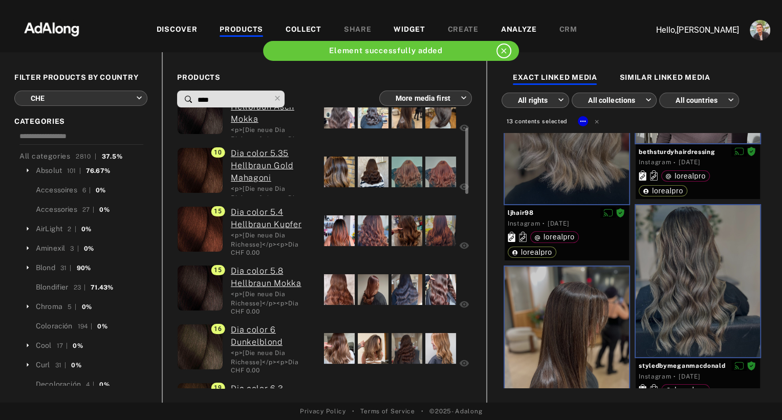
click at [335, 281] on div at bounding box center [339, 289] width 31 height 31
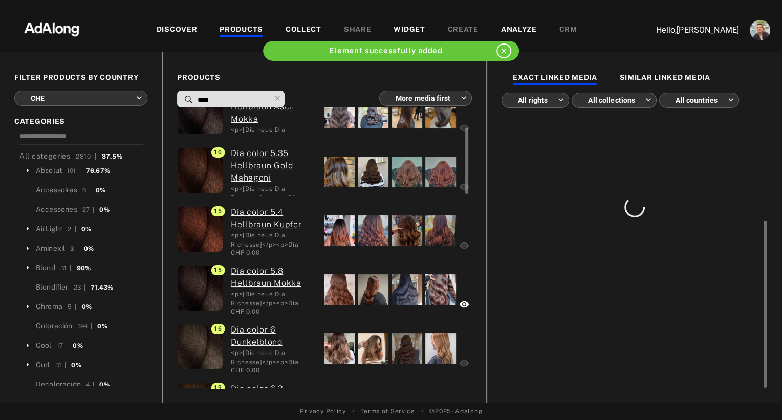
scroll to position [0, 0]
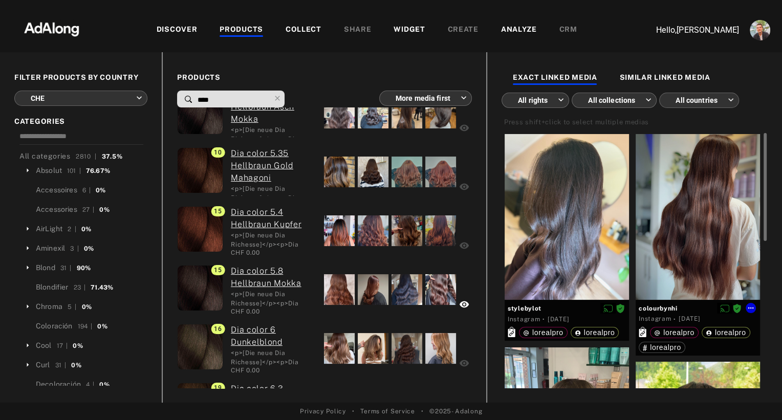
click at [685, 208] on div at bounding box center [698, 217] width 124 height 166
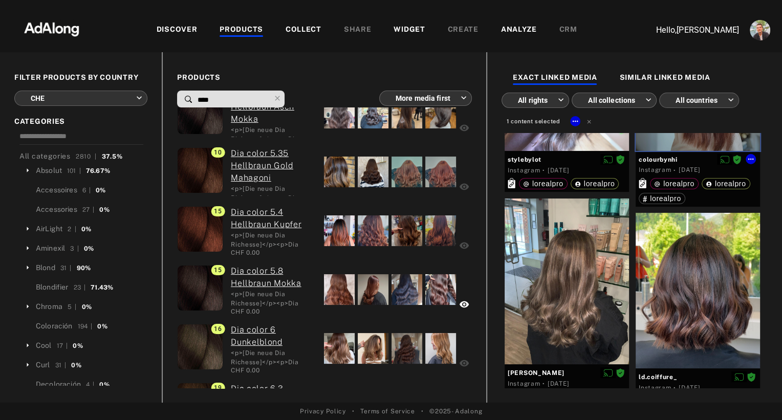
scroll to position [156, 0]
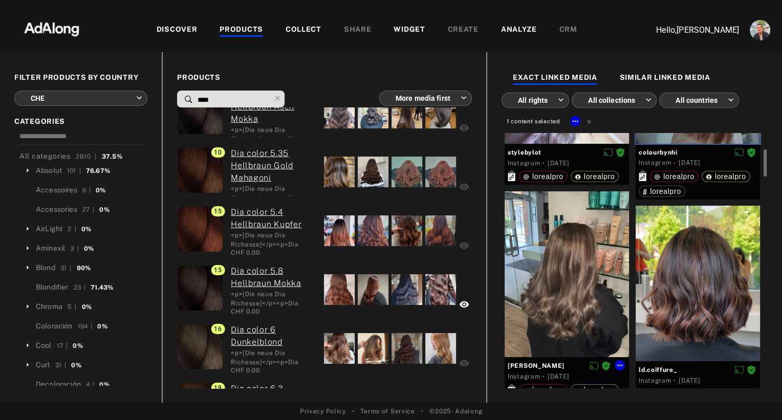
click at [574, 281] on div at bounding box center [567, 274] width 124 height 166
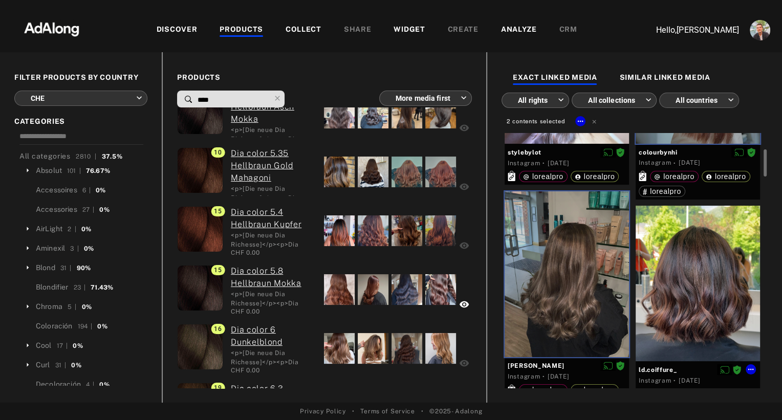
click at [681, 292] on div at bounding box center [698, 284] width 124 height 156
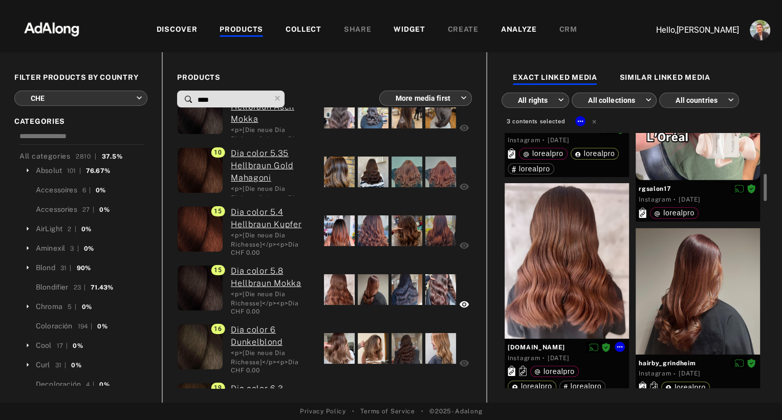
scroll to position [613, 0]
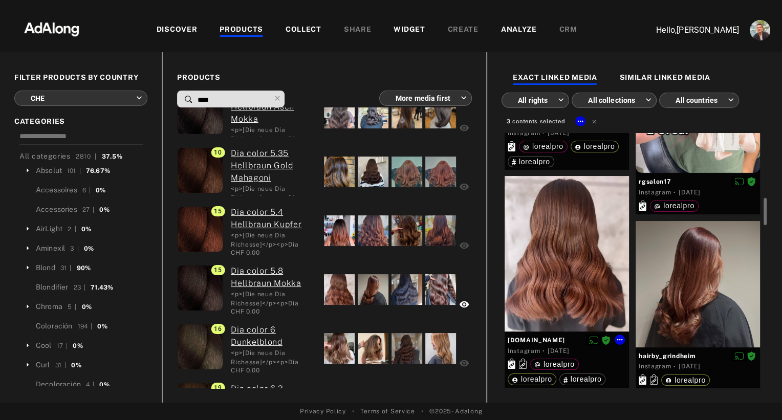
click at [569, 254] on div at bounding box center [567, 254] width 124 height 156
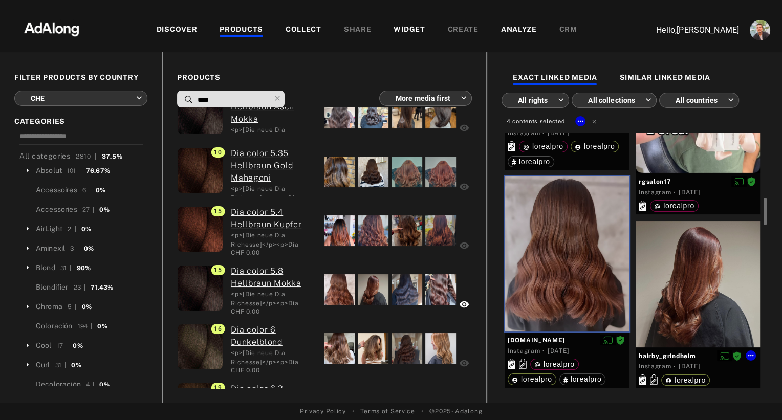
click at [688, 291] on div at bounding box center [698, 284] width 124 height 126
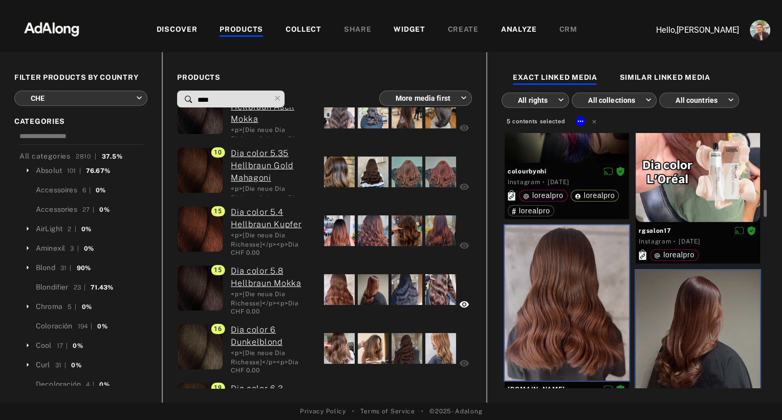
scroll to position [561, 0]
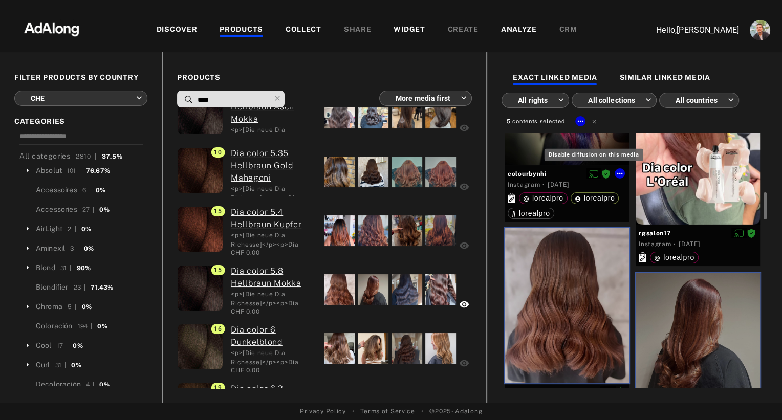
click at [592, 173] on icon "Disable diffusion on this media" at bounding box center [593, 173] width 9 height 9
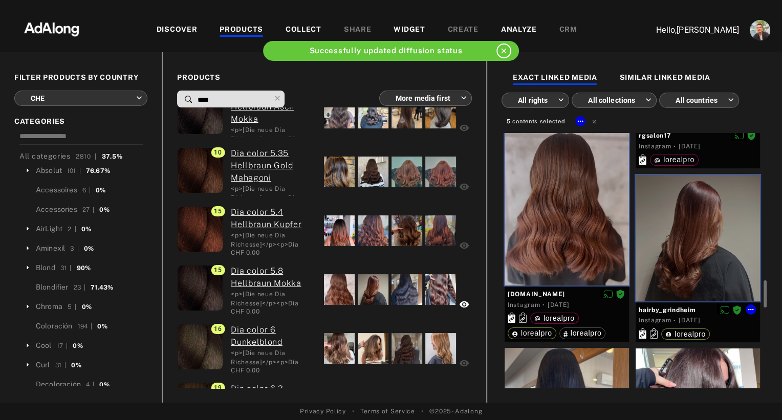
scroll to position [729, 0]
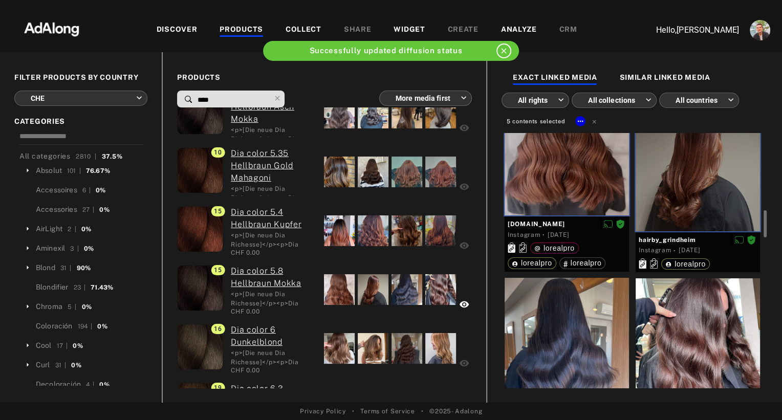
click at [689, 351] on div at bounding box center [698, 356] width 124 height 156
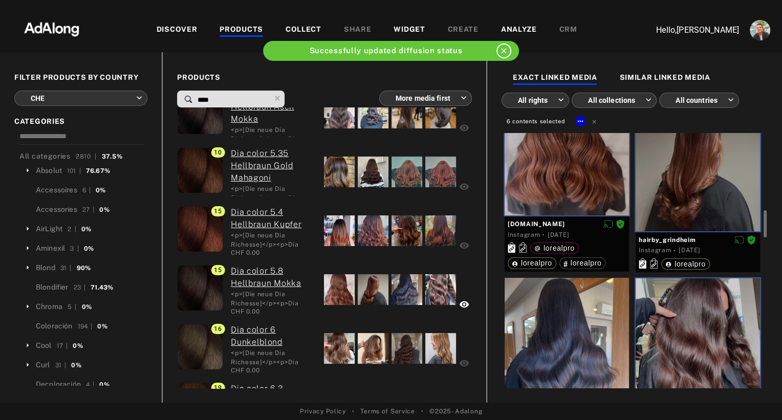
click at [580, 342] on div at bounding box center [567, 356] width 124 height 156
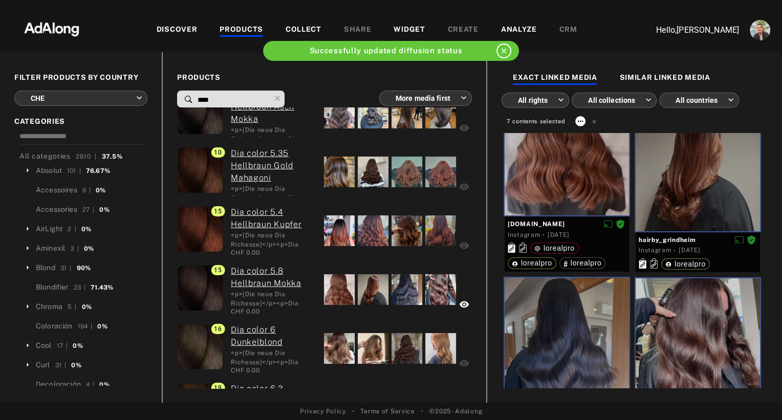
click at [577, 120] on icon at bounding box center [580, 121] width 8 height 8
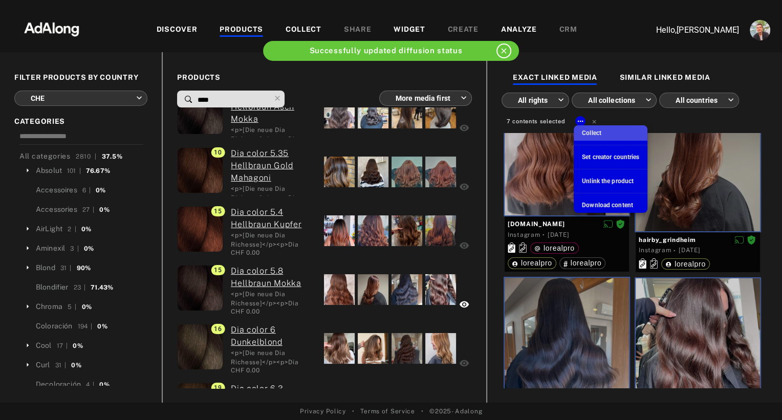
click at [587, 133] on span "Collect" at bounding box center [591, 132] width 19 height 7
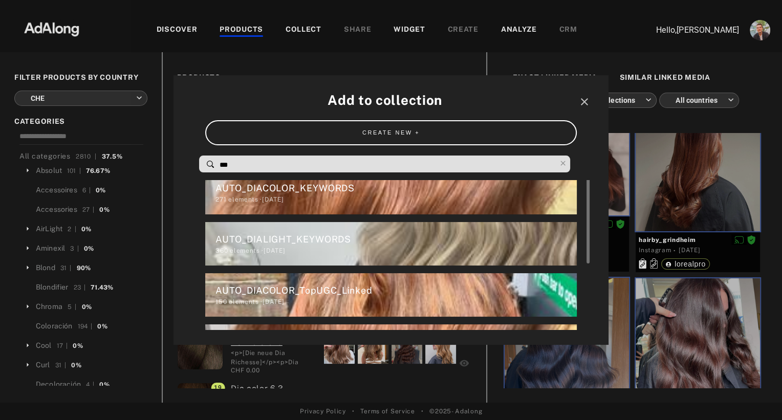
scroll to position [11, 0]
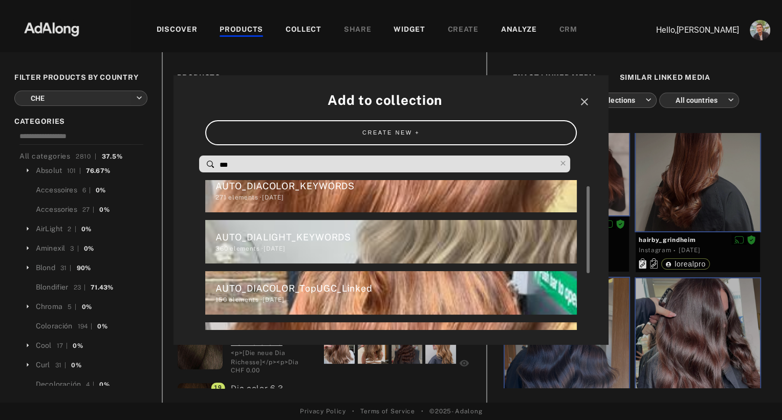
click at [285, 291] on div "AUTO_DIACOLOR_TopUGC_Linked" at bounding box center [395, 288] width 361 height 14
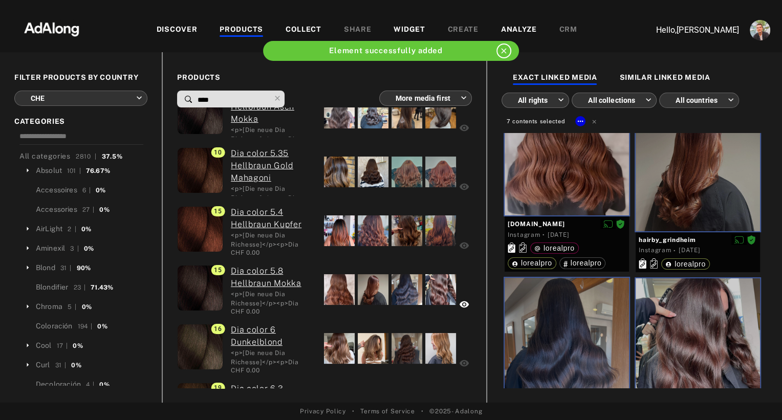
click at [205, 101] on input "****" at bounding box center [234, 100] width 74 height 14
click at [208, 100] on input "****" at bounding box center [234, 100] width 74 height 14
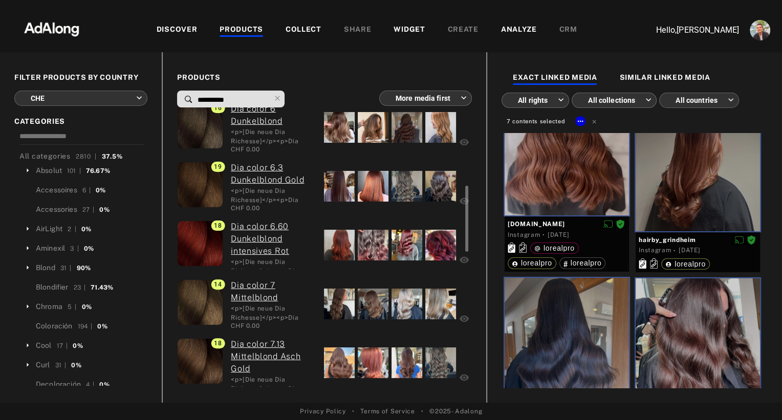
scroll to position [313, 0]
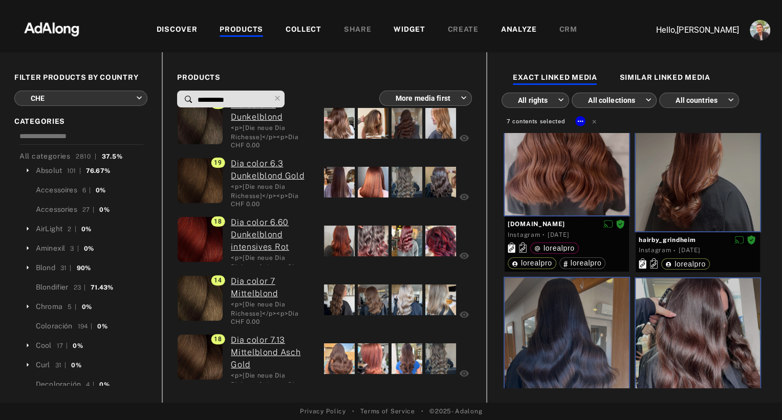
drag, startPoint x: 209, startPoint y: 102, endPoint x: 144, endPoint y: 91, distance: 66.5
click at [144, 91] on div "FILTER PRODUCTS BY COUNTRY CHE *** ​ CATEGORIES All categories 2810 | 37.5% Abs…" at bounding box center [391, 227] width 782 height 351
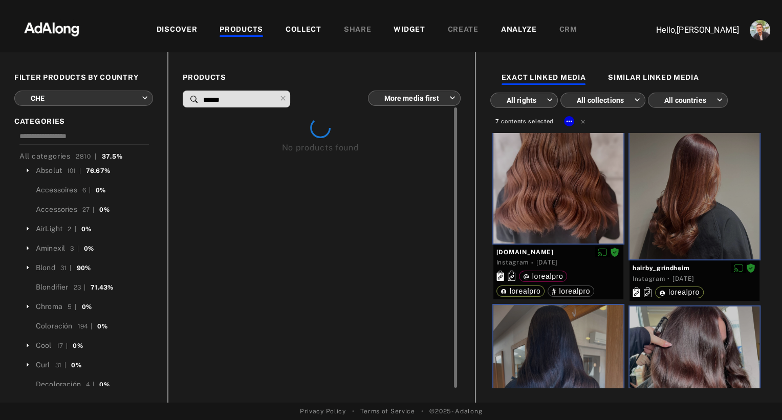
scroll to position [0, 0]
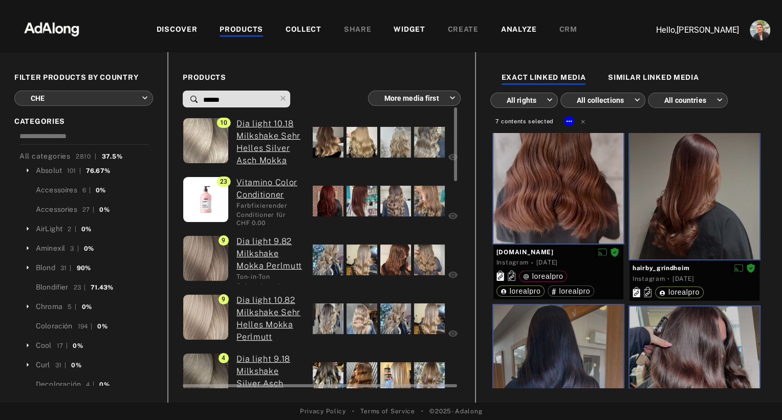
type input "******"
click at [335, 139] on div at bounding box center [328, 142] width 31 height 31
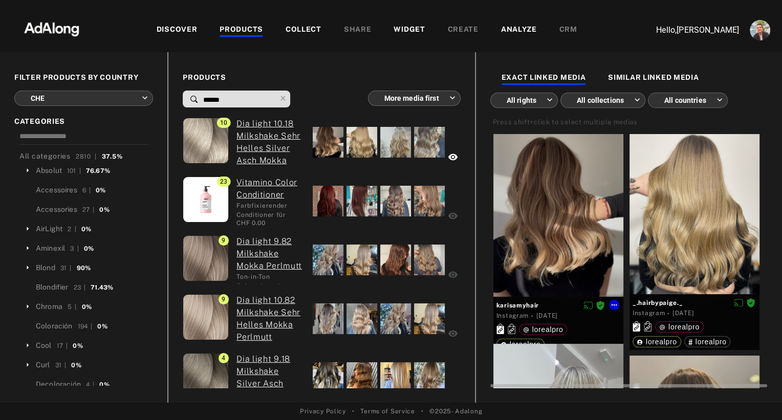
click at [561, 163] on div at bounding box center [558, 215] width 130 height 163
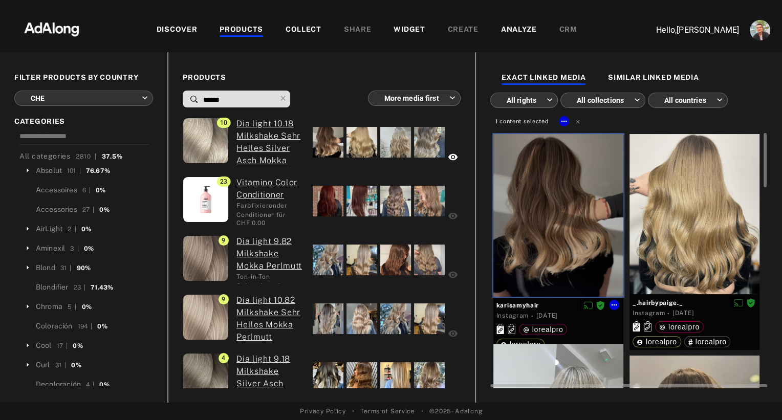
click at [686, 193] on div at bounding box center [694, 214] width 130 height 160
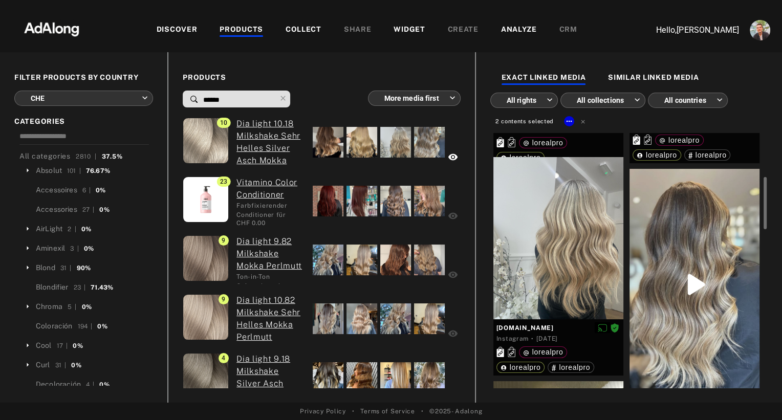
scroll to position [192, 0]
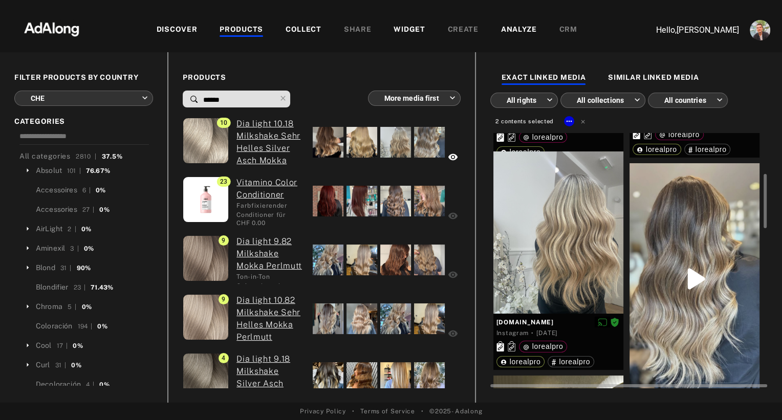
click at [669, 228] on div at bounding box center [694, 278] width 130 height 231
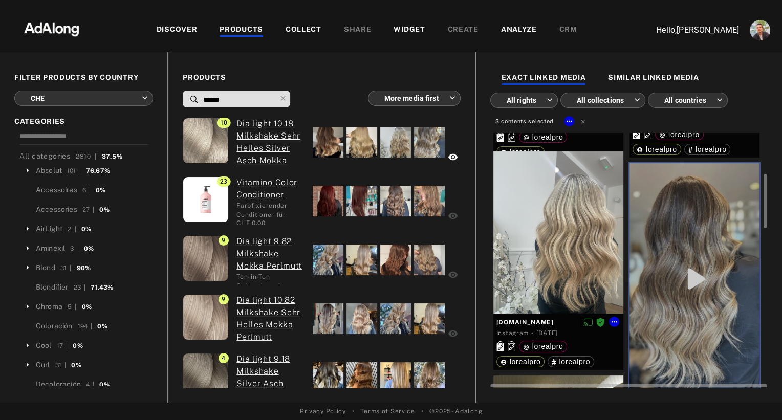
click at [578, 220] on div at bounding box center [558, 232] width 130 height 163
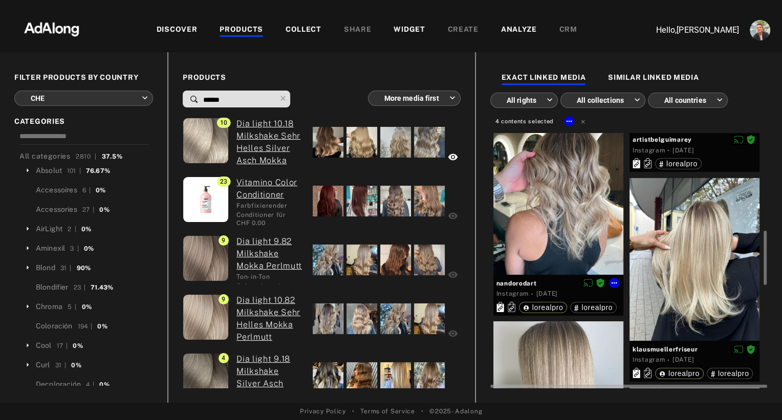
scroll to position [457, 0]
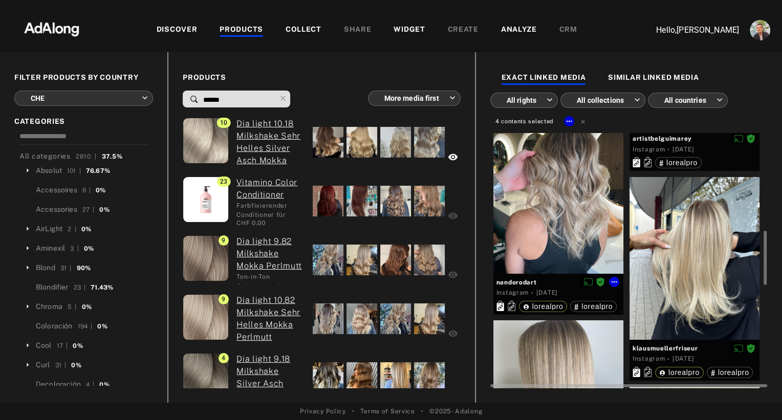
click at [578, 220] on div at bounding box center [558, 192] width 130 height 163
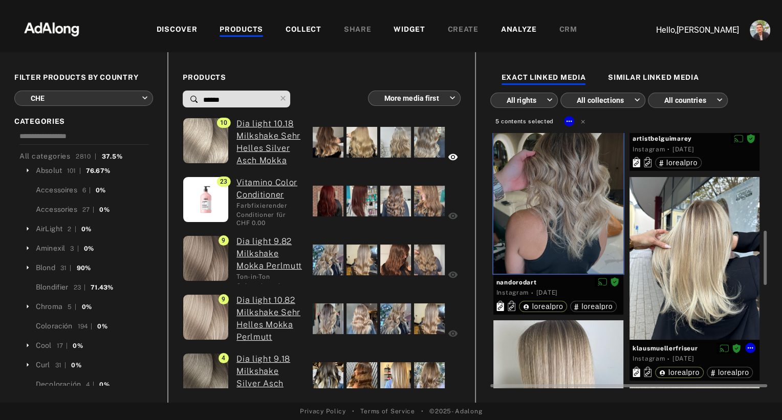
click at [671, 235] on div at bounding box center [694, 258] width 130 height 163
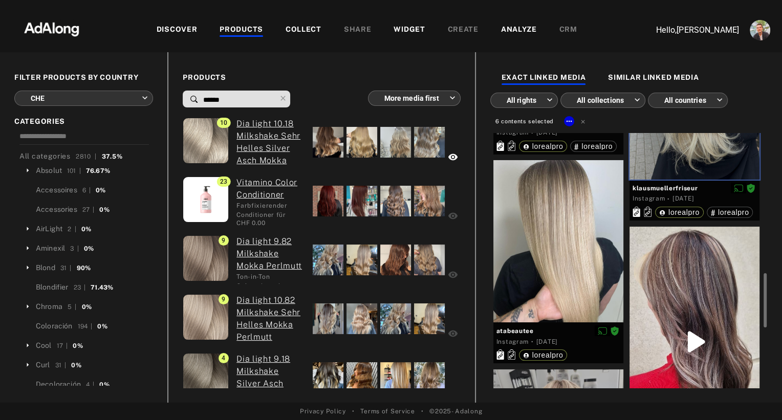
scroll to position [624, 0]
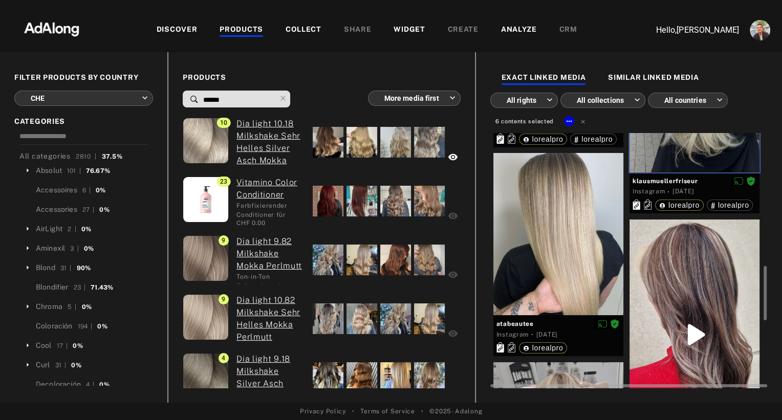
click at [675, 295] on div at bounding box center [694, 335] width 130 height 231
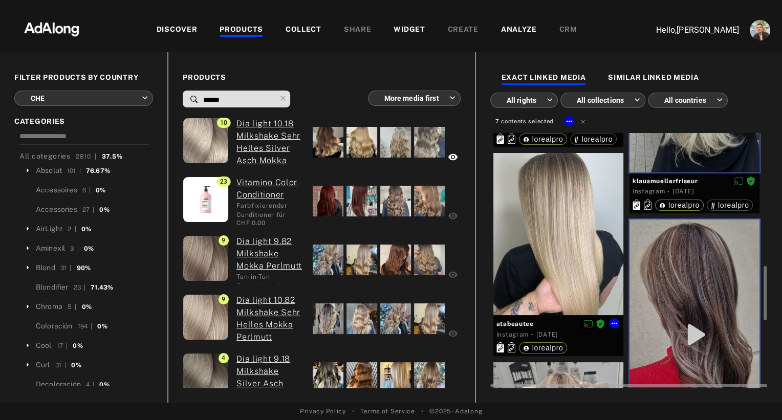
click at [598, 257] on div at bounding box center [558, 234] width 130 height 162
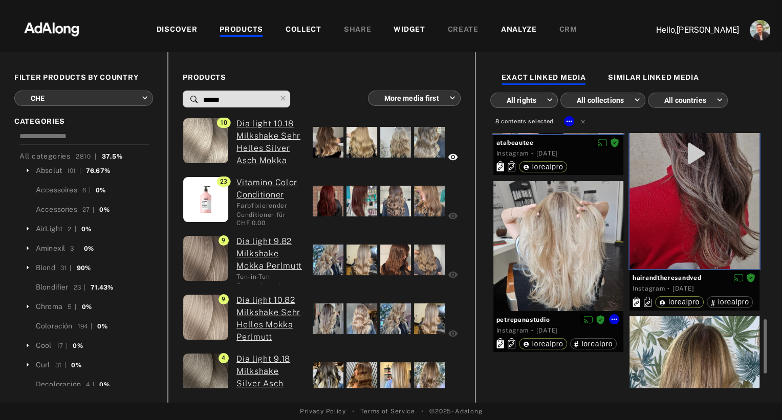
scroll to position [817, 0]
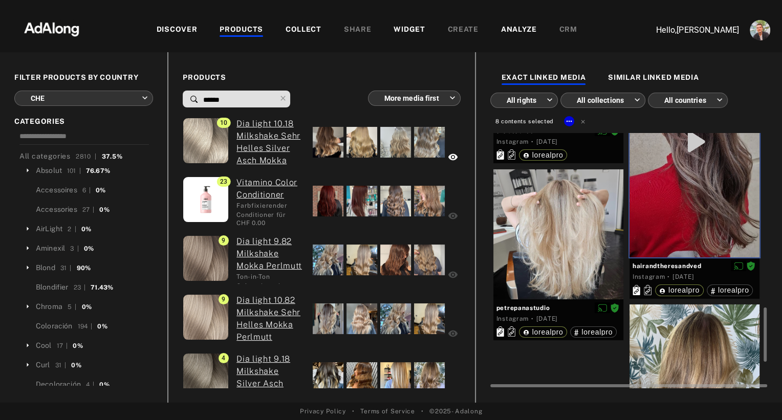
click at [673, 330] on div at bounding box center [694, 385] width 130 height 163
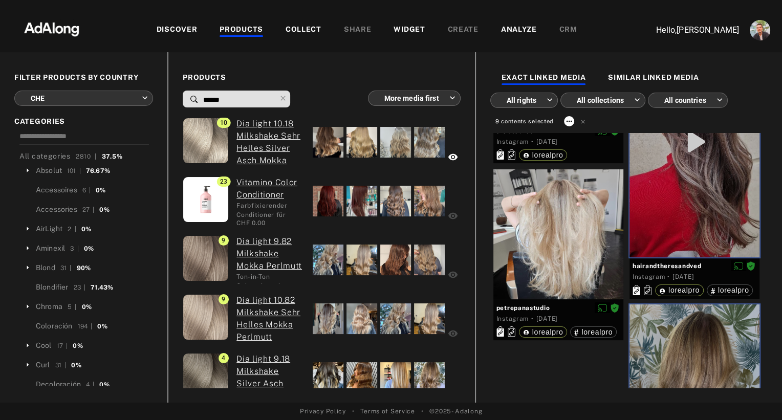
click at [570, 122] on icon at bounding box center [569, 121] width 8 height 8
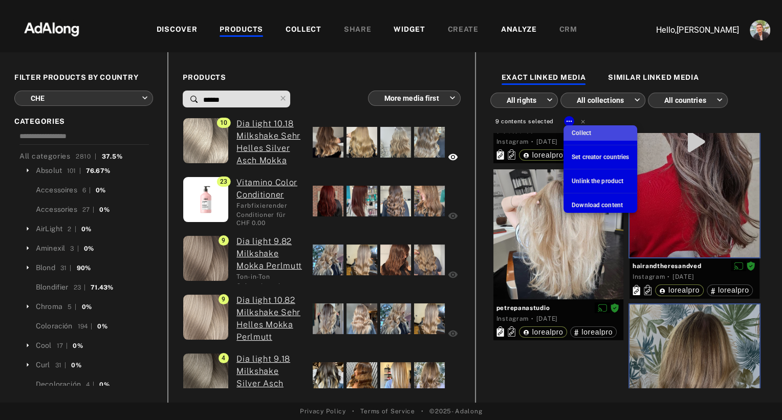
click at [575, 132] on span "Collect" at bounding box center [581, 132] width 19 height 7
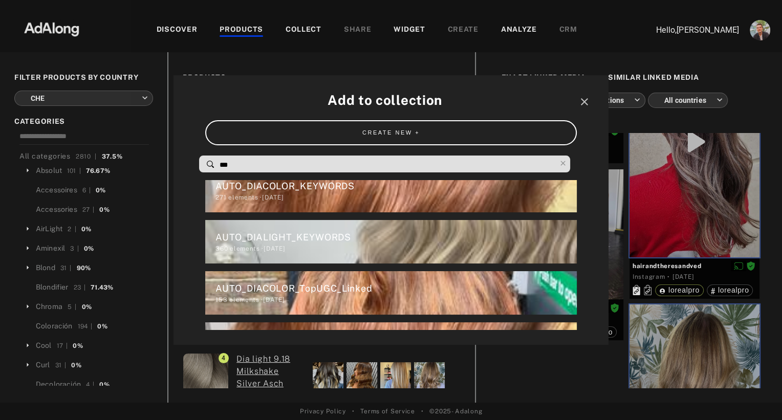
click at [300, 168] on input "***" at bounding box center [387, 165] width 337 height 14
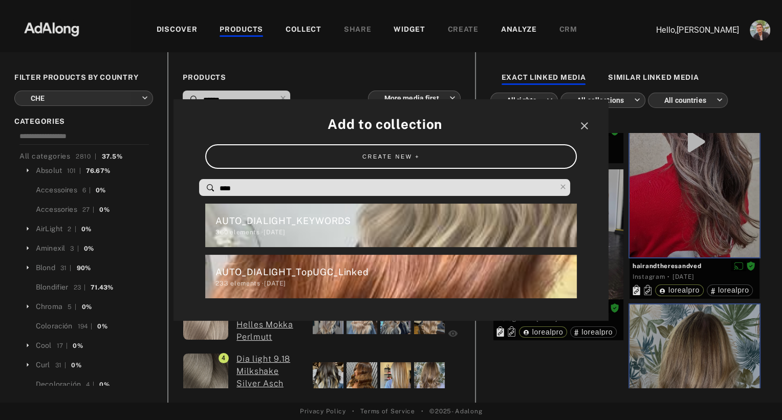
scroll to position [0, 0]
type input "*******"
click at [300, 272] on div "AUTO_DIALIGHT_TopUGC_Linked" at bounding box center [395, 272] width 361 height 14
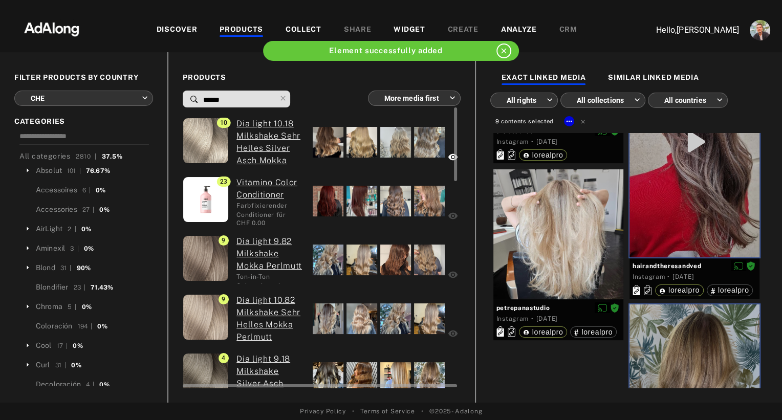
click at [325, 258] on div at bounding box center [328, 260] width 31 height 31
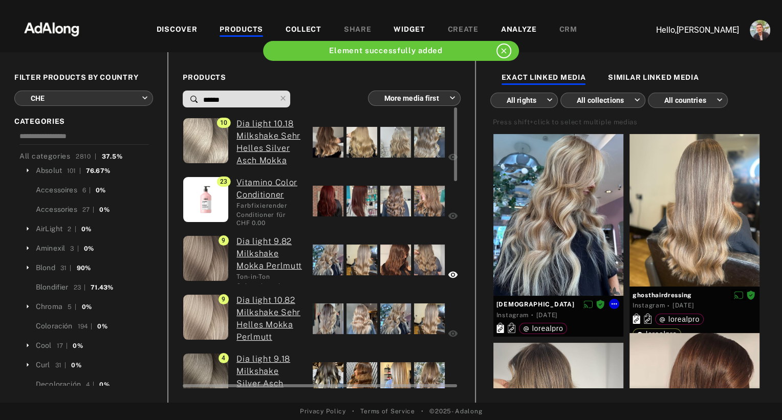
click at [597, 190] on div at bounding box center [558, 215] width 130 height 162
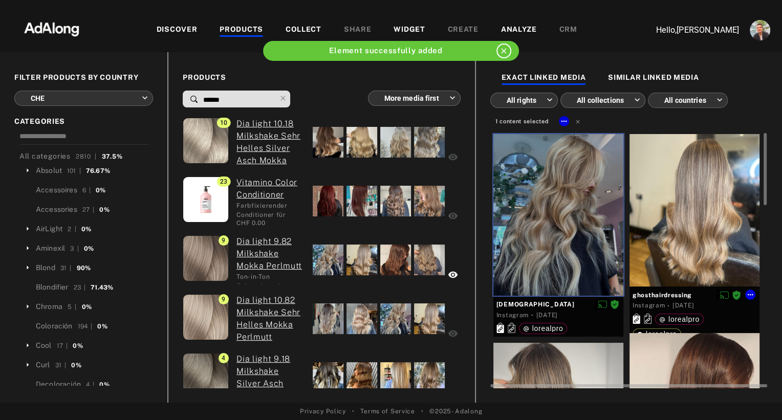
click at [680, 202] on div at bounding box center [694, 210] width 130 height 152
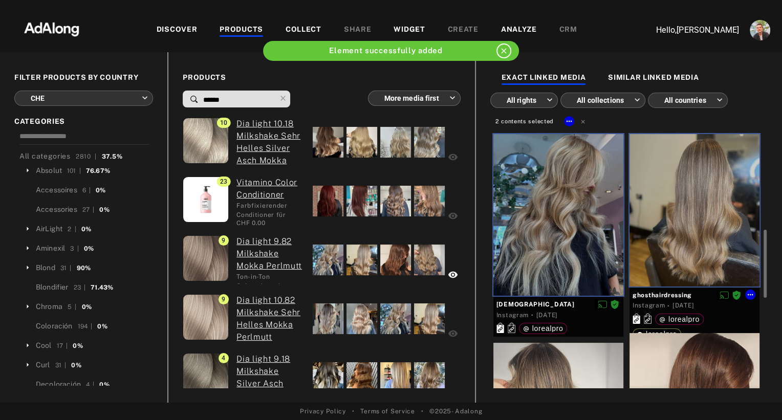
scroll to position [186, 0]
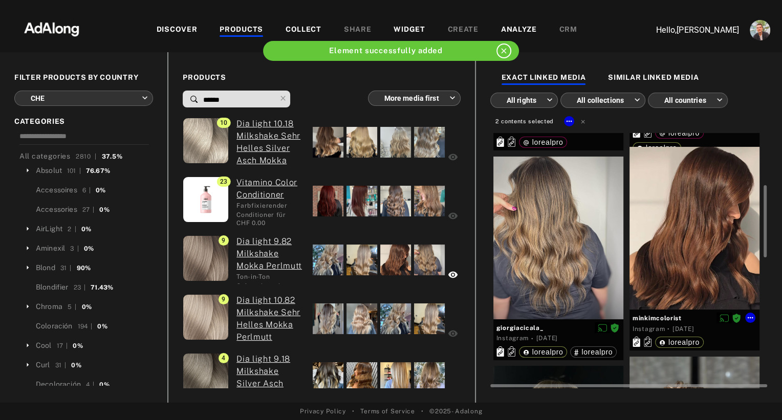
click at [679, 213] on div at bounding box center [694, 228] width 130 height 163
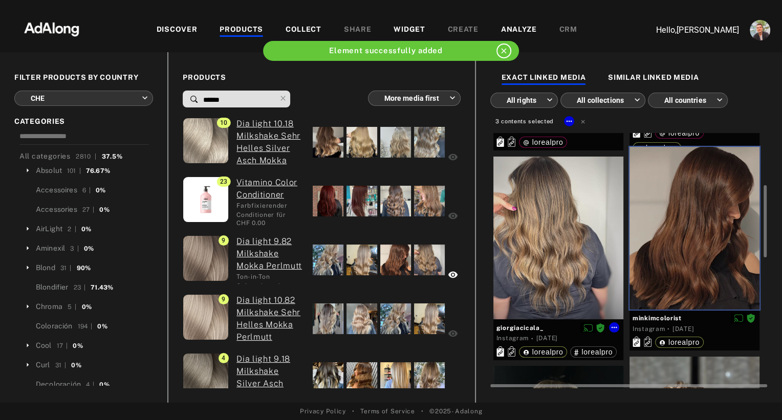
click at [556, 227] on div at bounding box center [558, 238] width 130 height 163
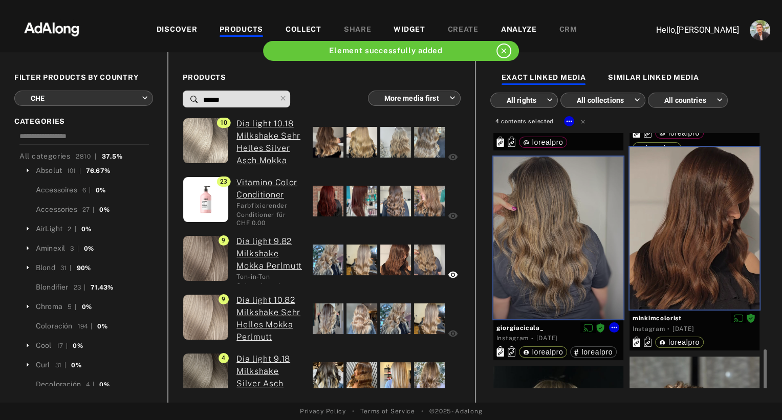
scroll to position [367, 0]
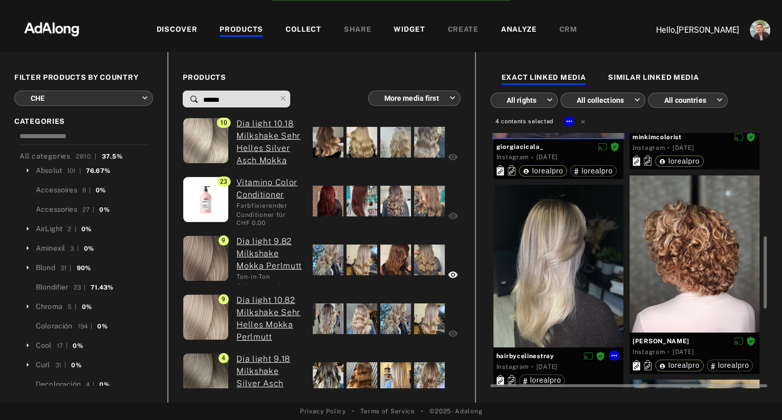
click at [556, 227] on div at bounding box center [558, 266] width 130 height 163
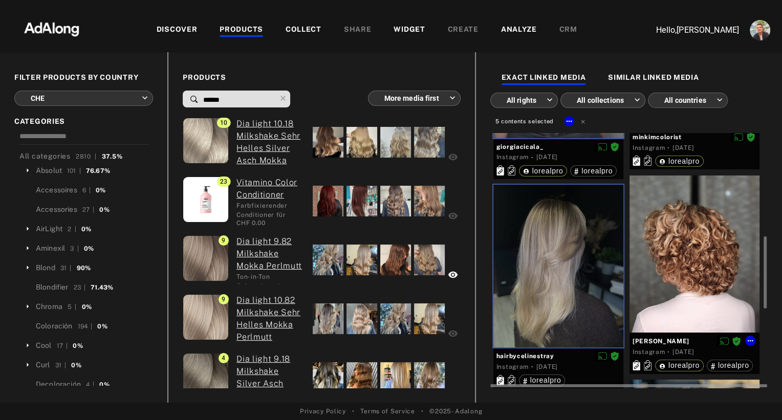
click at [673, 246] on div at bounding box center [694, 255] width 130 height 158
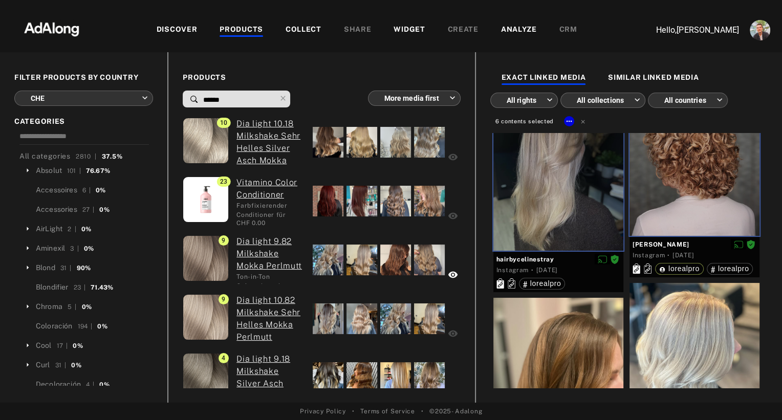
scroll to position [595, 0]
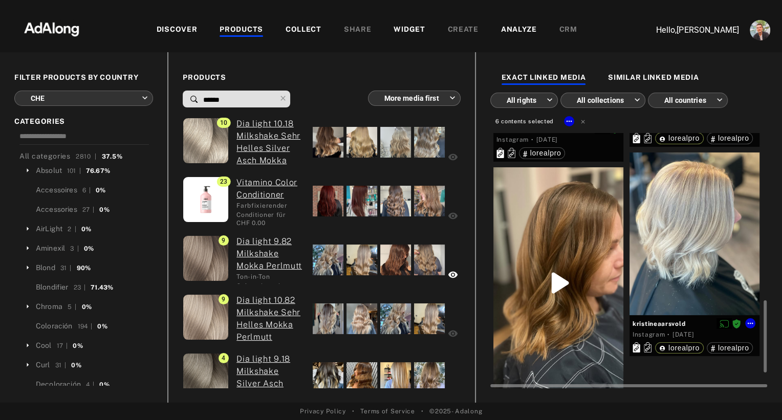
click at [673, 246] on div at bounding box center [694, 233] width 130 height 163
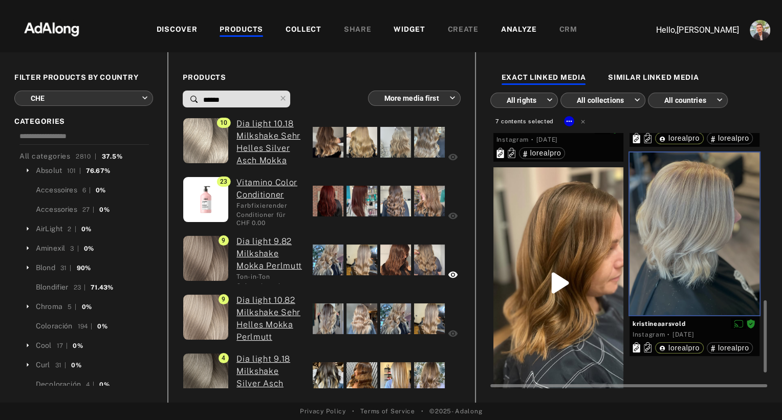
click at [582, 243] on div at bounding box center [558, 282] width 130 height 231
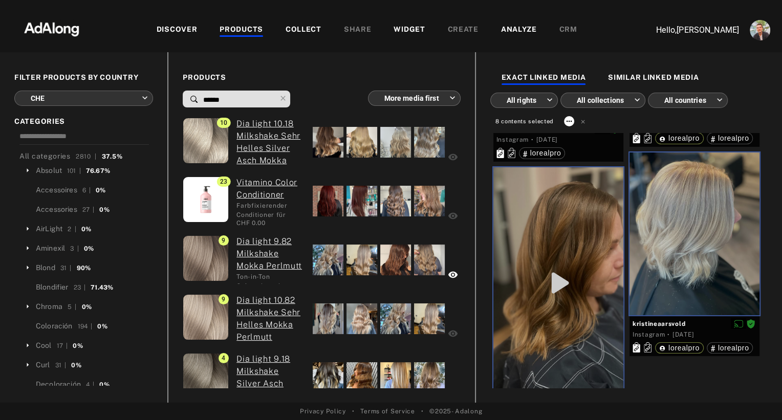
click at [569, 122] on icon at bounding box center [569, 121] width 8 height 8
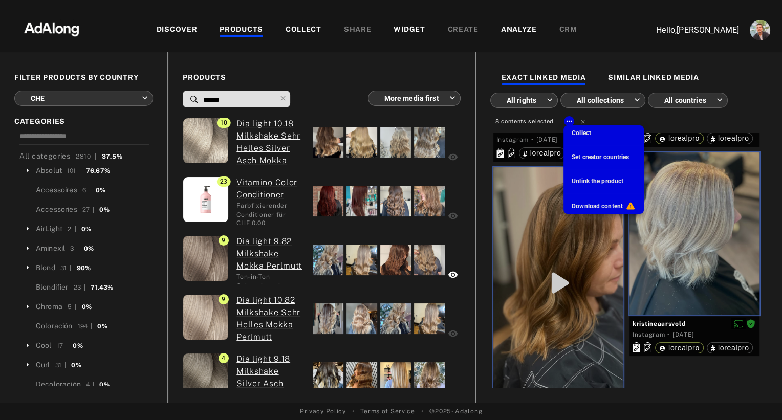
click at [576, 134] on span "Collect" at bounding box center [581, 132] width 19 height 7
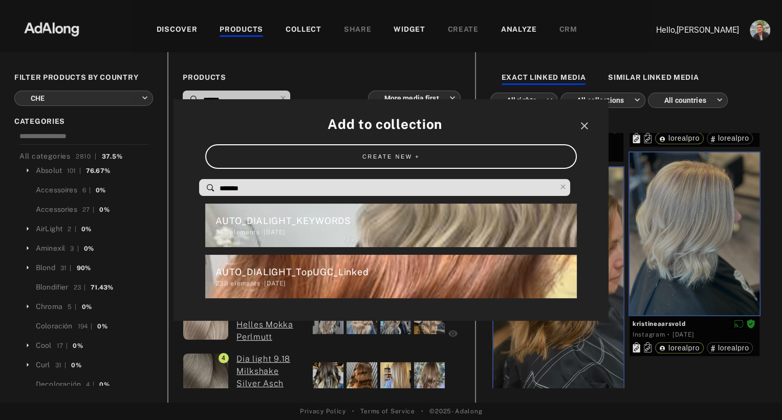
click at [319, 278] on div "AUTO_DIALIGHT_TopUGC_Linked" at bounding box center [395, 272] width 361 height 14
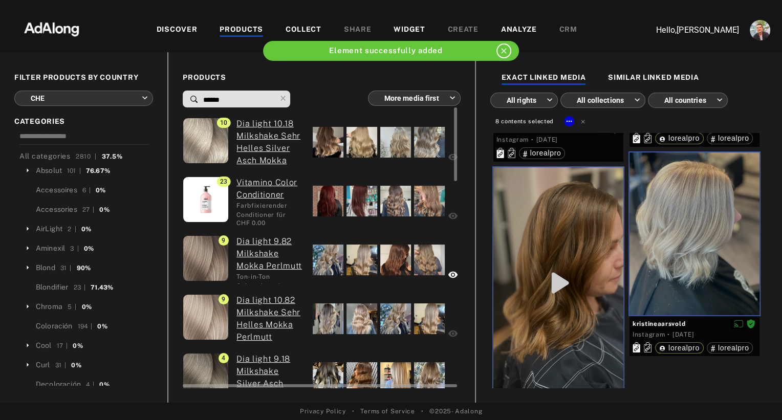
click at [330, 320] on div at bounding box center [328, 318] width 31 height 31
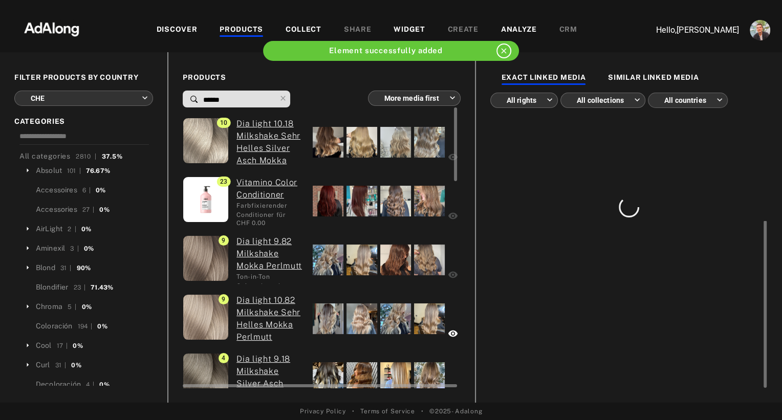
scroll to position [0, 0]
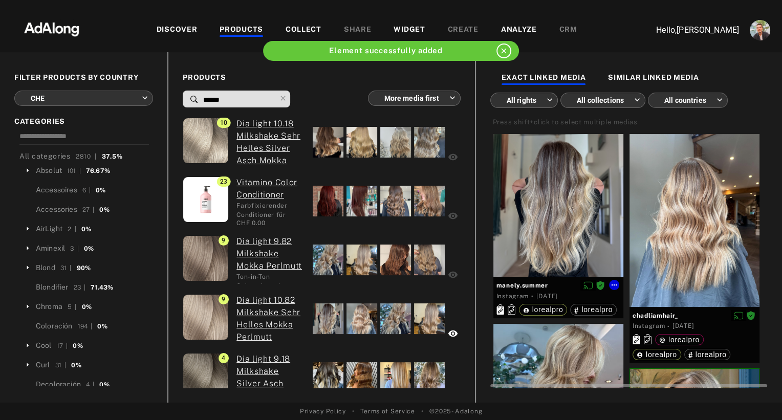
click at [558, 208] on div at bounding box center [558, 205] width 130 height 143
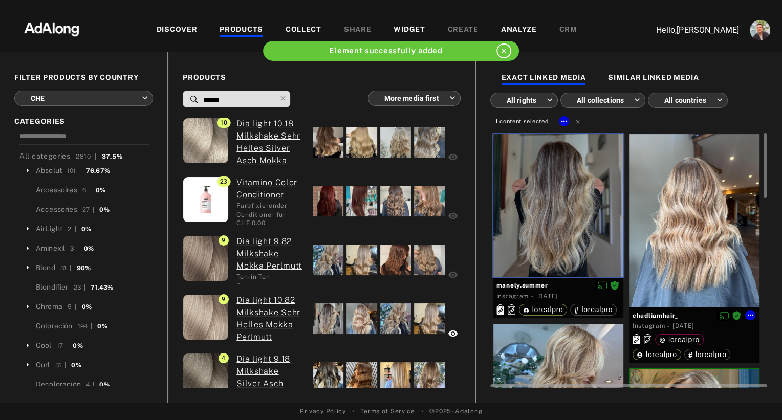
click at [659, 204] on div at bounding box center [694, 220] width 130 height 173
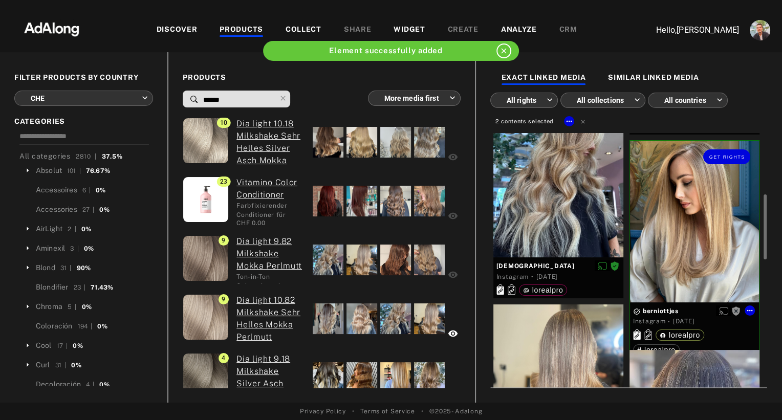
scroll to position [231, 0]
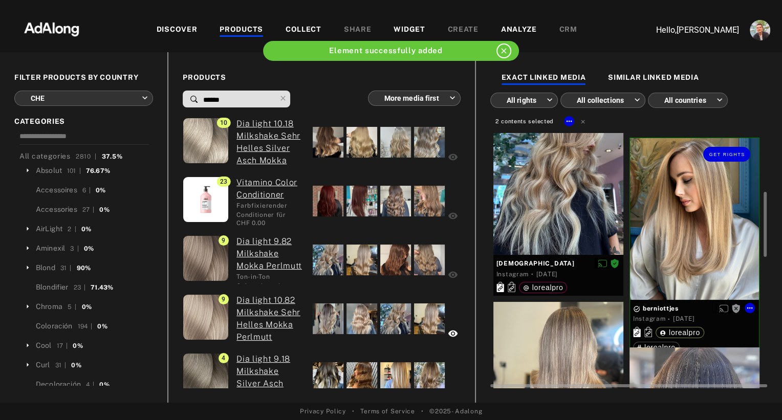
click at [659, 204] on div "Get rights" at bounding box center [694, 218] width 129 height 161
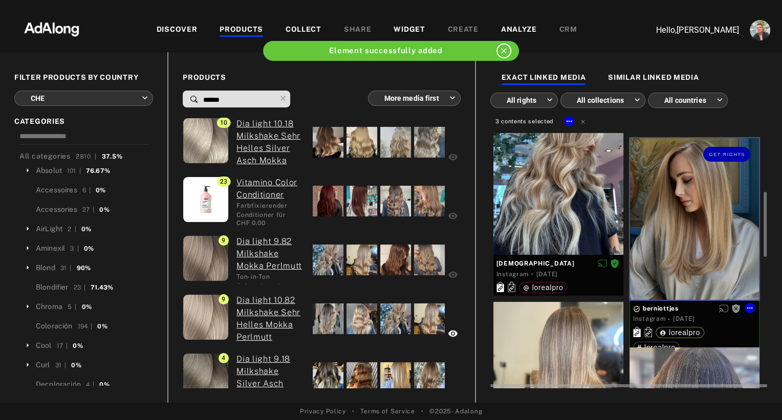
click at [687, 211] on div "Get rights" at bounding box center [694, 218] width 129 height 161
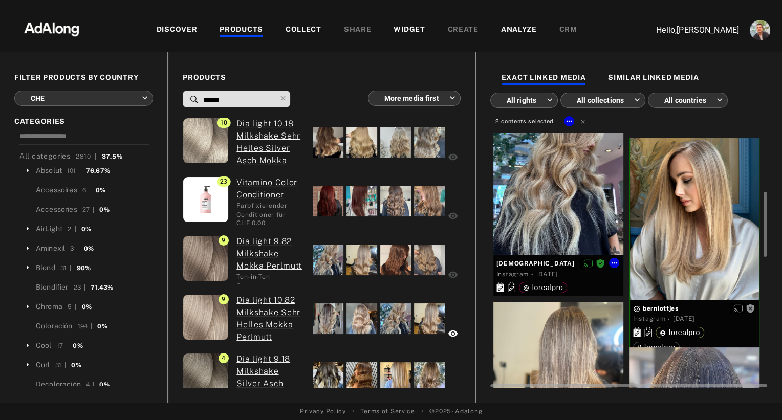
click at [579, 203] on div at bounding box center [558, 174] width 130 height 162
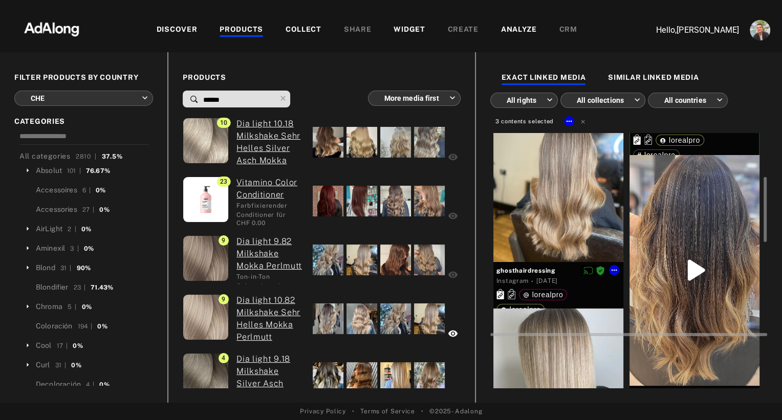
scroll to position [441, 0]
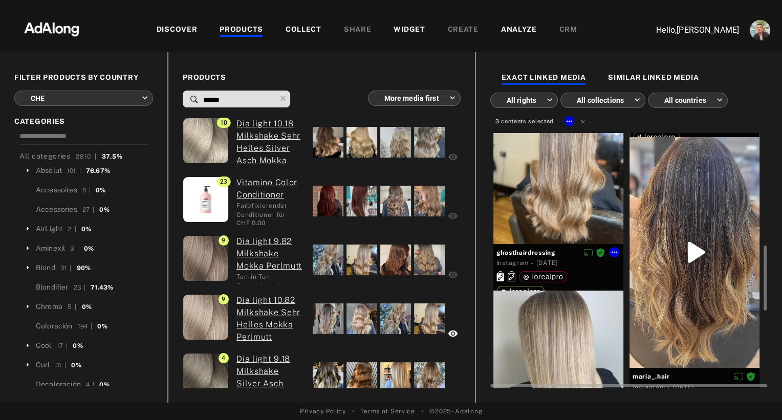
click at [579, 203] on div at bounding box center [558, 168] width 130 height 152
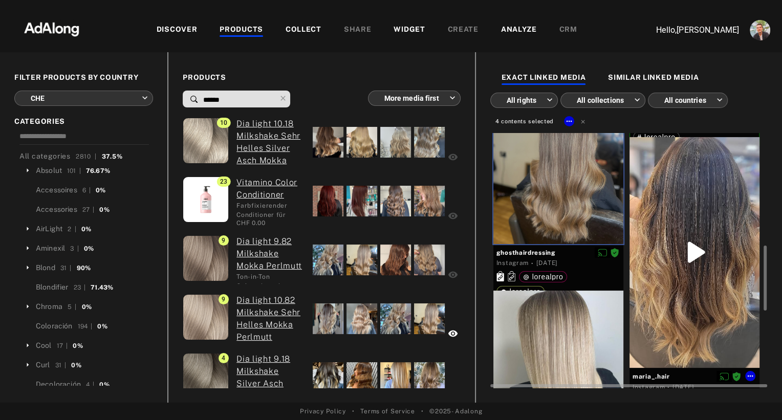
click at [664, 208] on div at bounding box center [694, 252] width 130 height 231
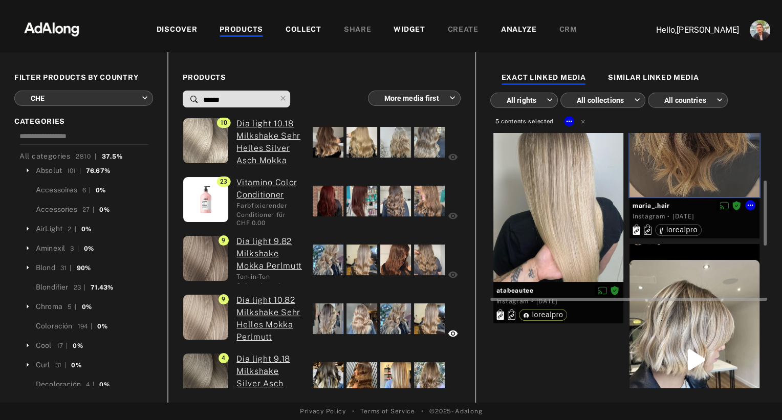
scroll to position [629, 0]
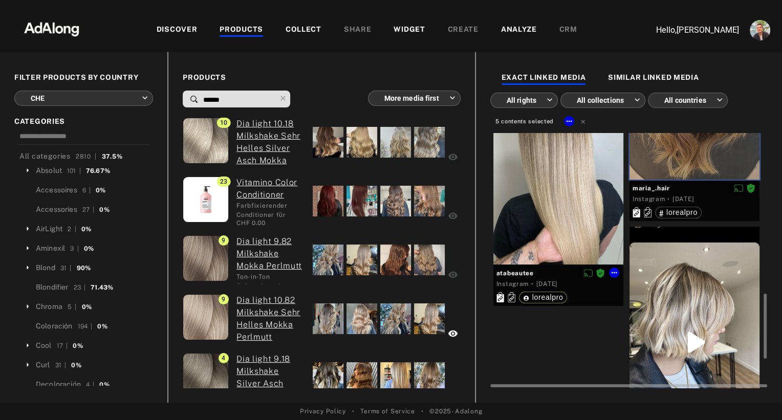
click at [578, 208] on div at bounding box center [558, 183] width 130 height 162
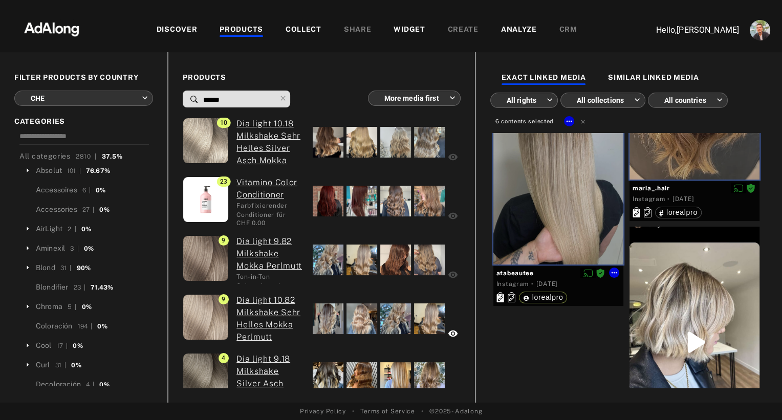
scroll to position [746, 0]
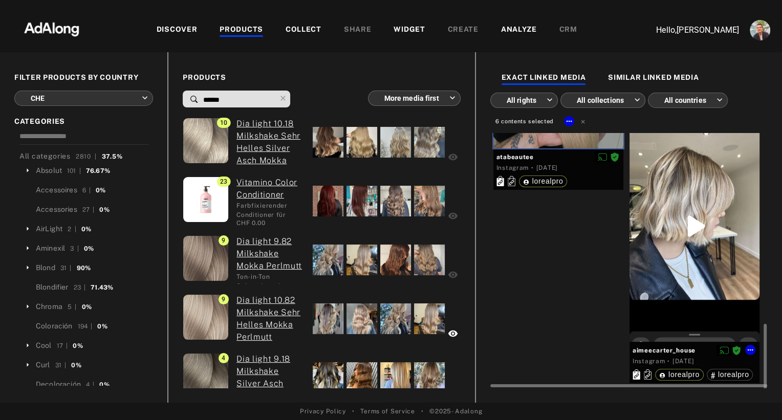
click at [668, 278] on div at bounding box center [694, 226] width 130 height 231
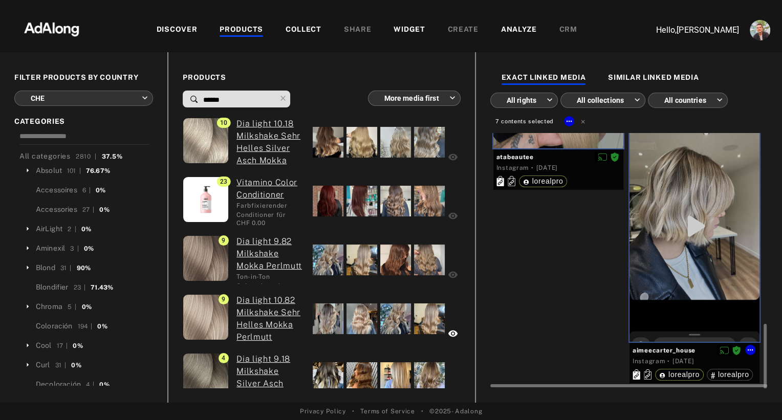
click at [668, 278] on div at bounding box center [694, 226] width 130 height 231
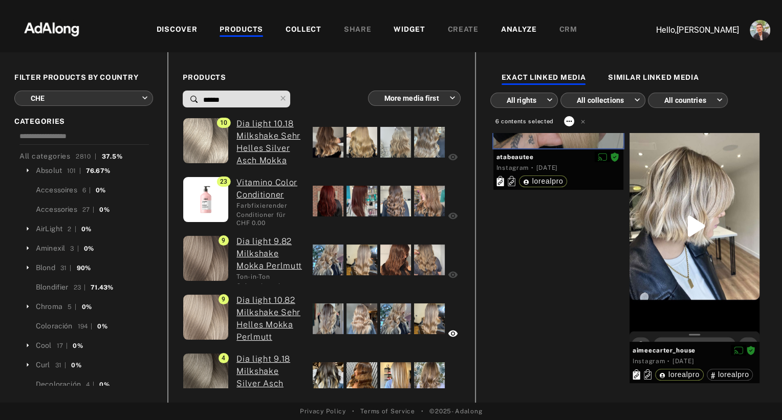
click at [568, 122] on icon at bounding box center [569, 121] width 8 height 8
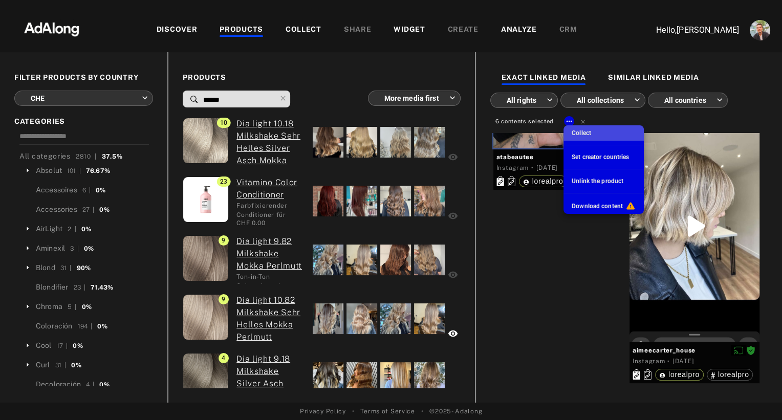
click at [575, 130] on span "Collect" at bounding box center [581, 132] width 19 height 7
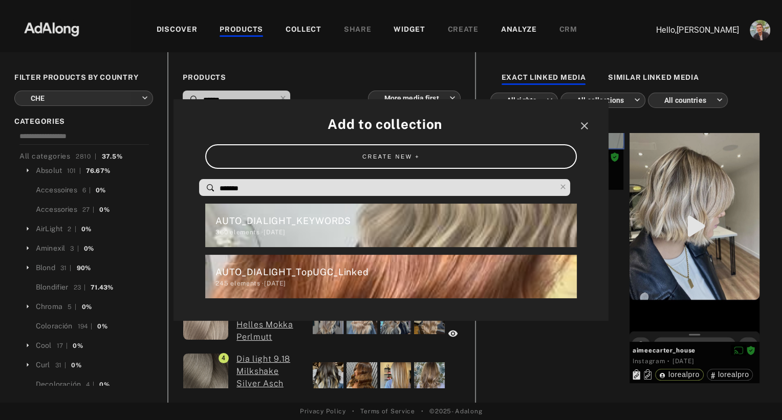
click at [291, 195] on input "*******" at bounding box center [387, 189] width 337 height 14
click at [317, 268] on div "AUTO_DIALIGHT_TopUGC_Linked" at bounding box center [395, 272] width 361 height 14
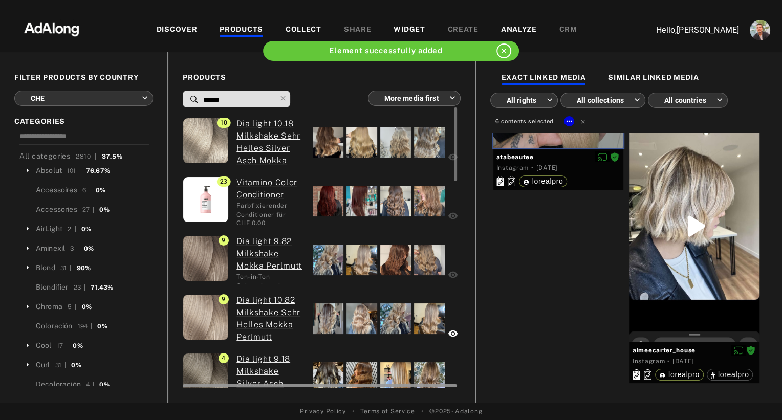
click at [321, 383] on div at bounding box center [320, 385] width 275 height 8
click at [322, 369] on div at bounding box center [328, 377] width 31 height 31
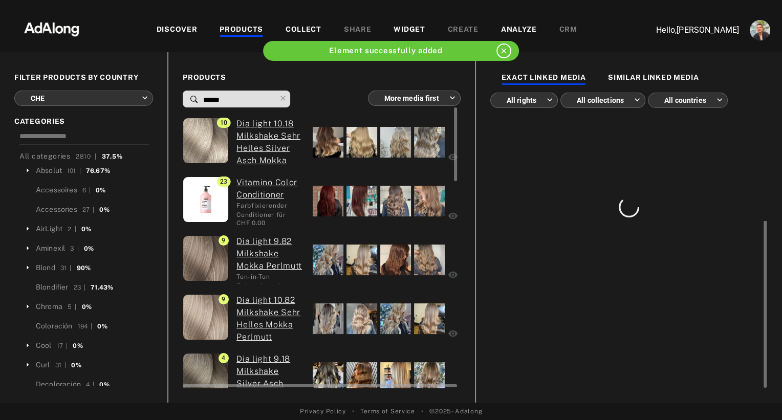
scroll to position [0, 0]
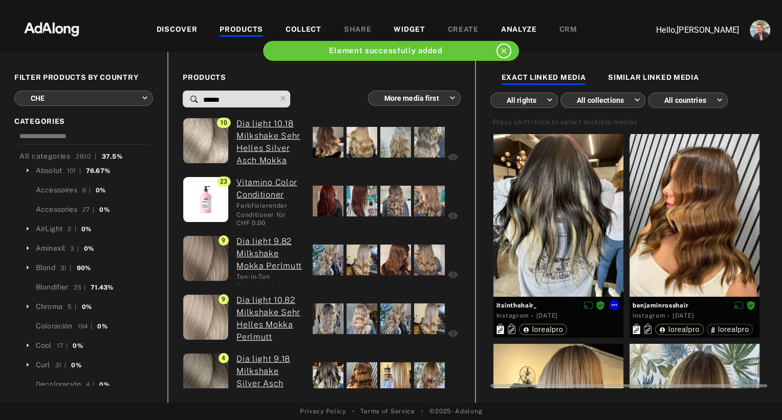
click at [584, 215] on div at bounding box center [558, 215] width 130 height 163
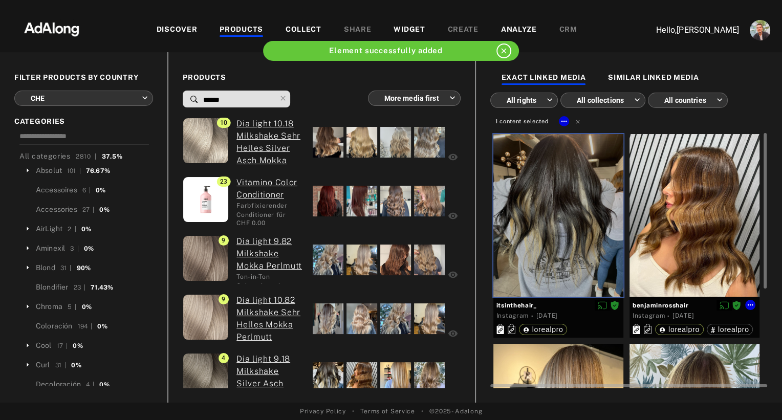
click at [682, 215] on div at bounding box center [694, 215] width 130 height 163
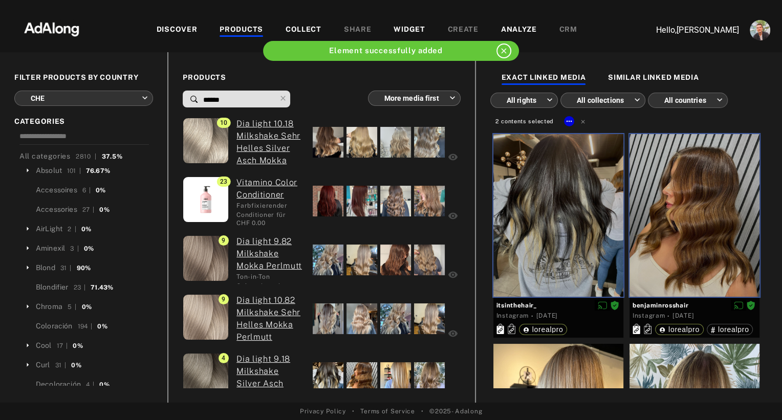
scroll to position [164, 0]
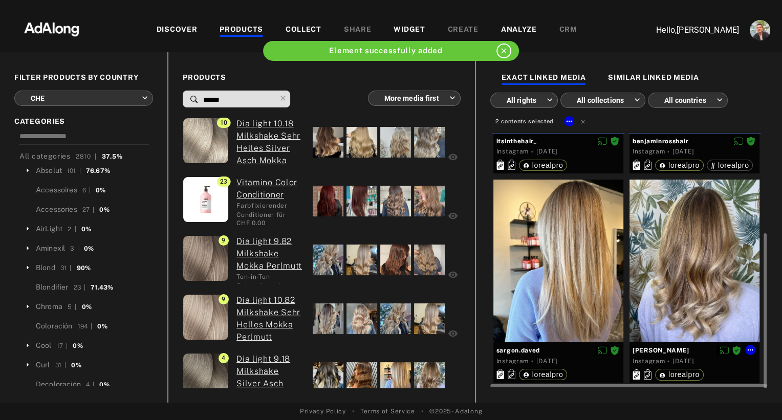
click at [682, 236] on div at bounding box center [694, 261] width 130 height 163
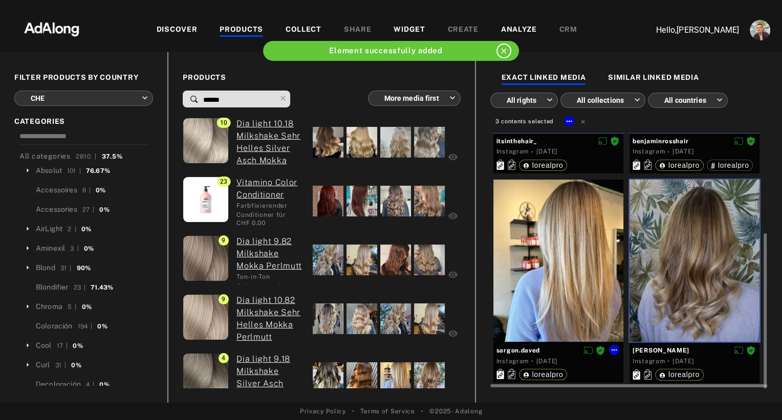
click at [583, 244] on div at bounding box center [558, 261] width 130 height 163
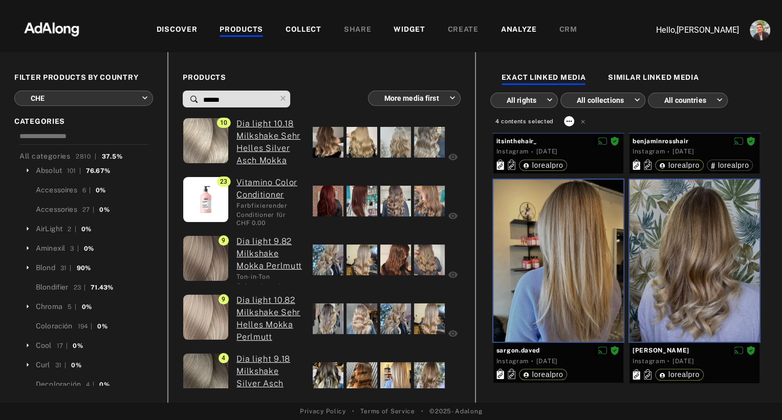
click at [570, 123] on icon at bounding box center [569, 121] width 8 height 8
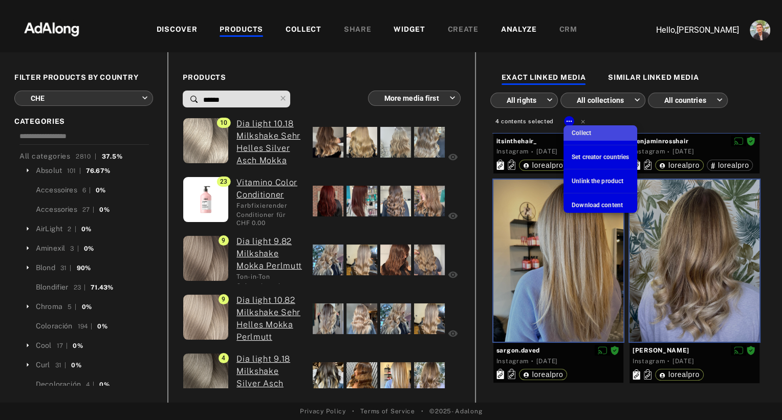
click at [575, 134] on span "Collect" at bounding box center [581, 132] width 19 height 7
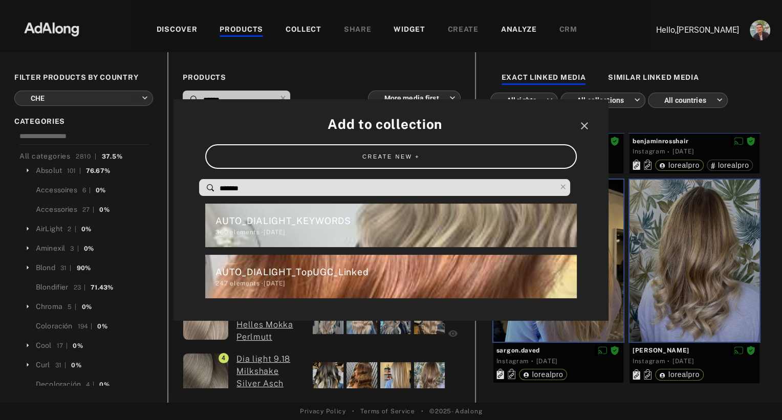
click at [261, 274] on div "AUTO_DIALIGHT_TopUGC_Linked" at bounding box center [395, 272] width 361 height 14
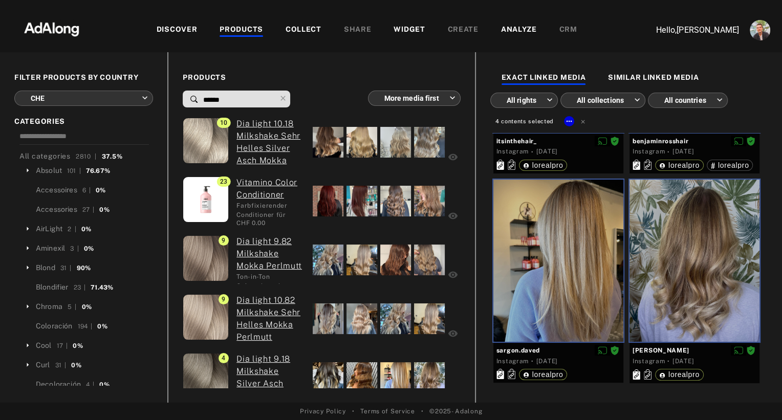
click at [399, 29] on div "WIDGET" at bounding box center [409, 30] width 31 height 12
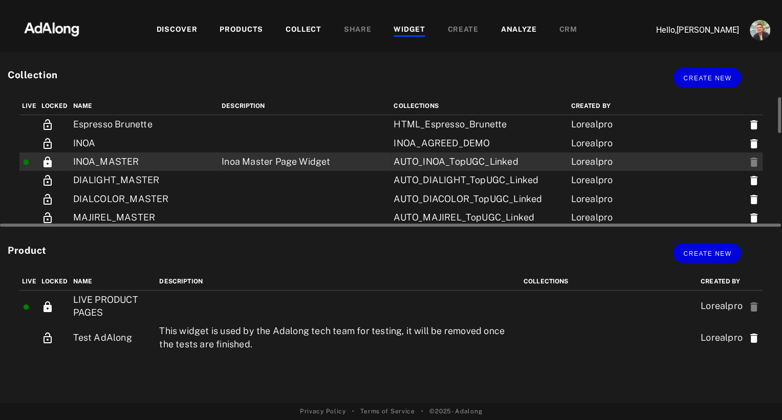
click at [133, 165] on td "INOA_MASTER" at bounding box center [145, 161] width 149 height 18
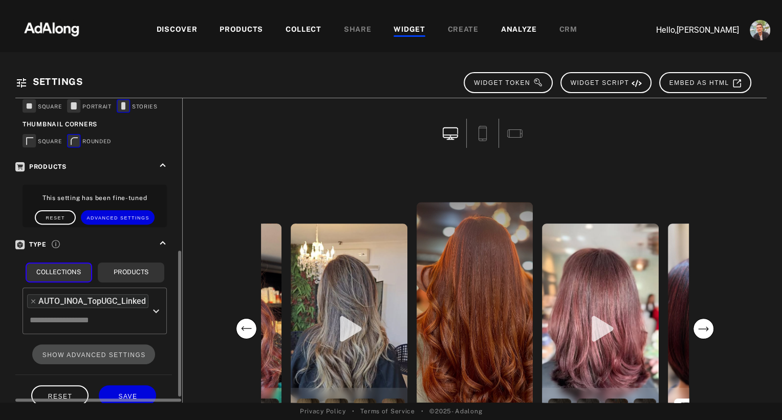
scroll to position [329, 0]
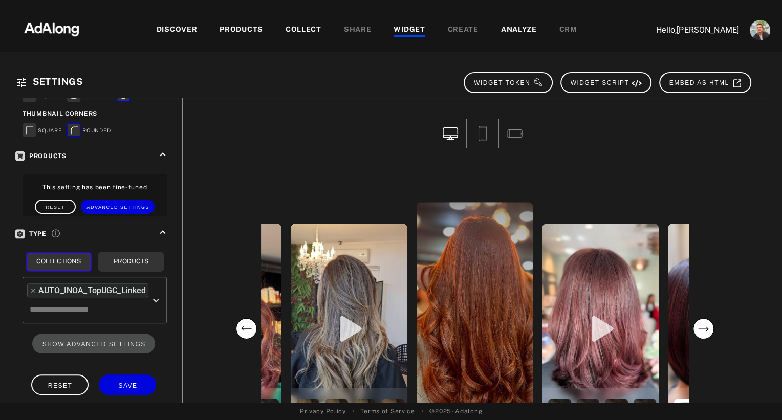
click at [412, 28] on div "WIDGET" at bounding box center [409, 30] width 31 height 12
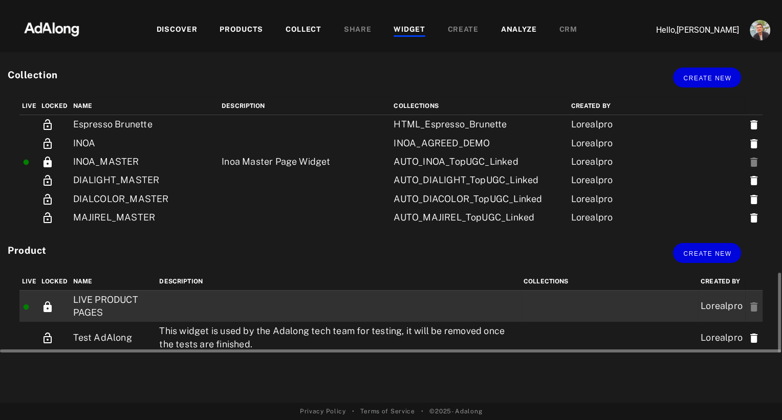
click at [267, 296] on td at bounding box center [339, 306] width 364 height 32
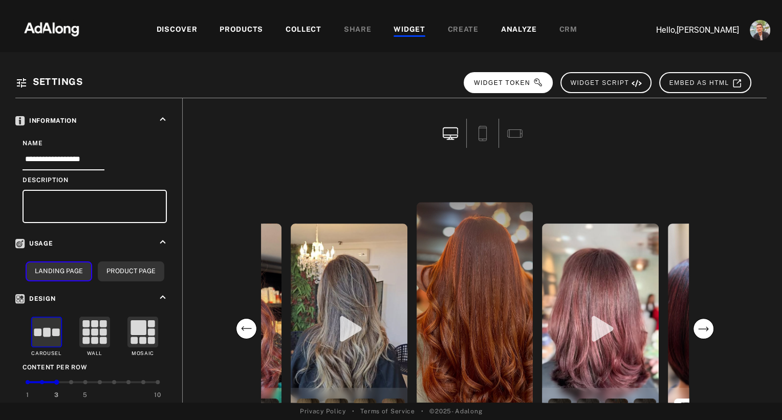
click at [528, 86] on button "WIDGET TOKEN" at bounding box center [508, 82] width 89 height 21
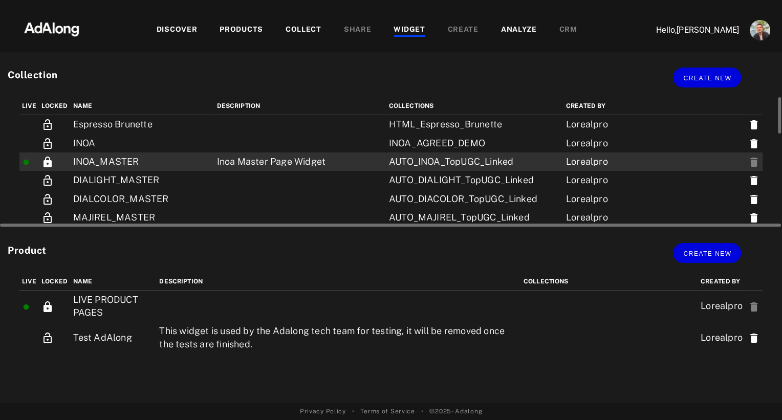
click at [86, 156] on td "INOA_MASTER" at bounding box center [143, 161] width 144 height 18
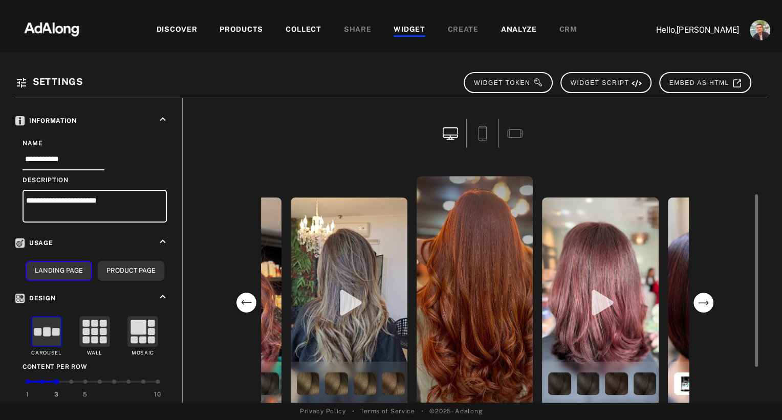
scroll to position [26, 0]
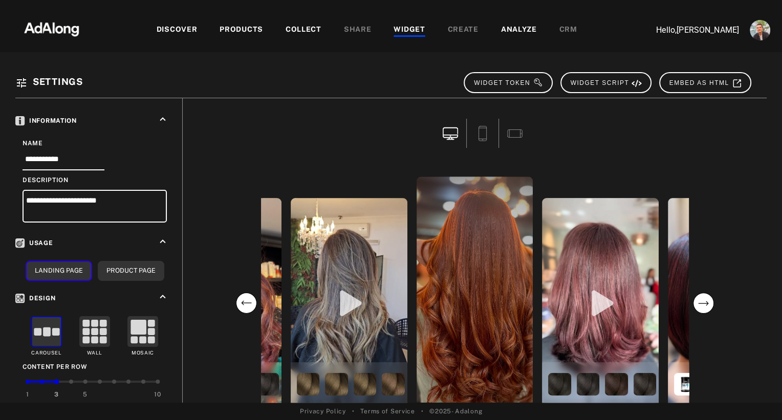
click at [410, 27] on div "WIDGET" at bounding box center [409, 30] width 31 height 12
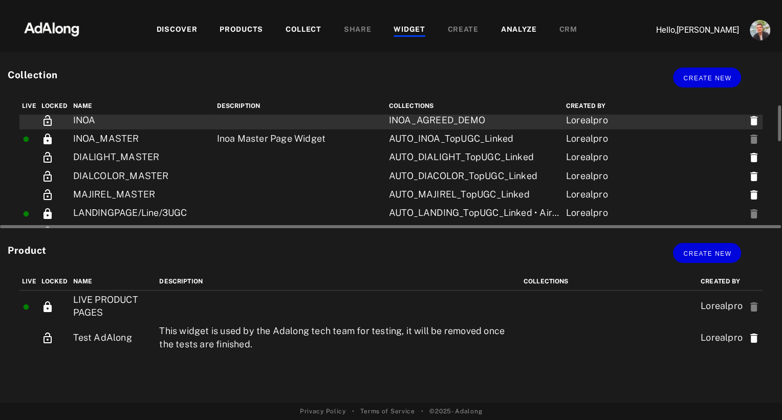
scroll to position [28, 0]
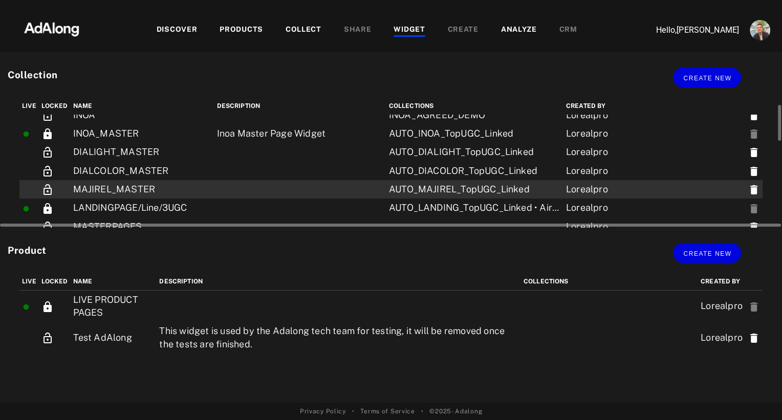
click at [148, 192] on td "MAJIREL_MASTER" at bounding box center [143, 189] width 144 height 18
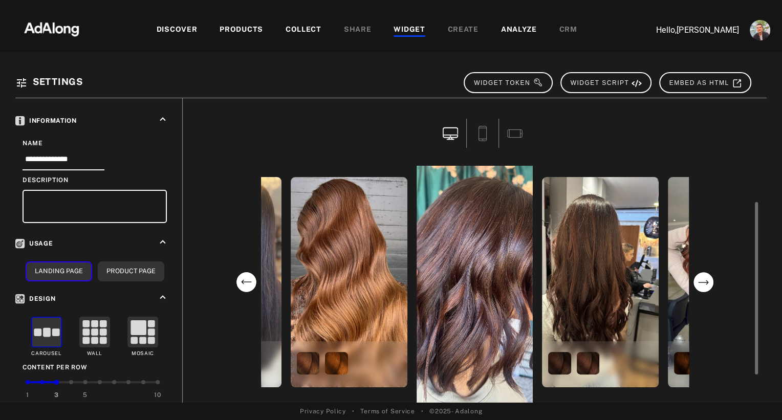
scroll to position [88, 0]
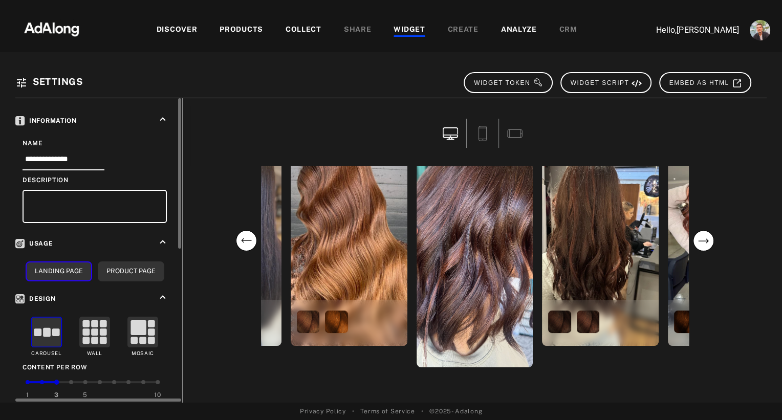
click at [87, 380] on div at bounding box center [85, 382] width 4 height 4
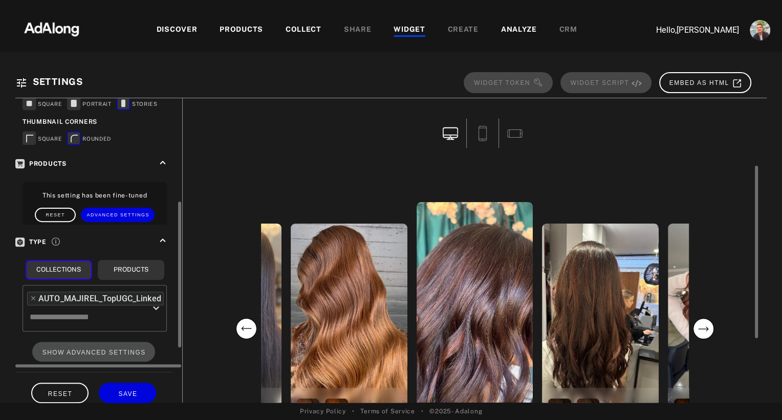
scroll to position [329, 0]
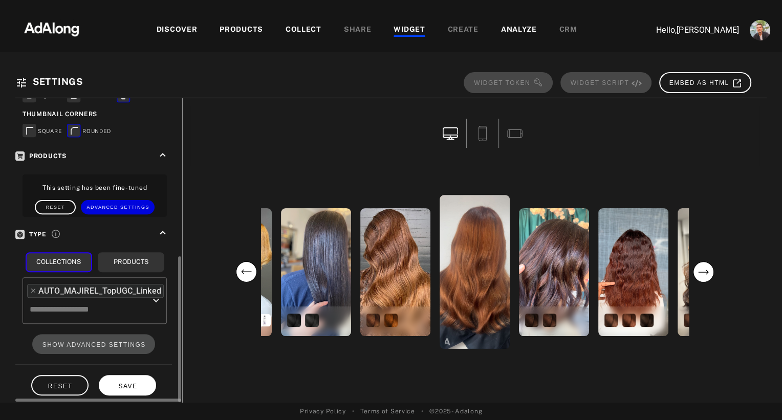
click at [122, 383] on span "SAVE" at bounding box center [127, 386] width 19 height 7
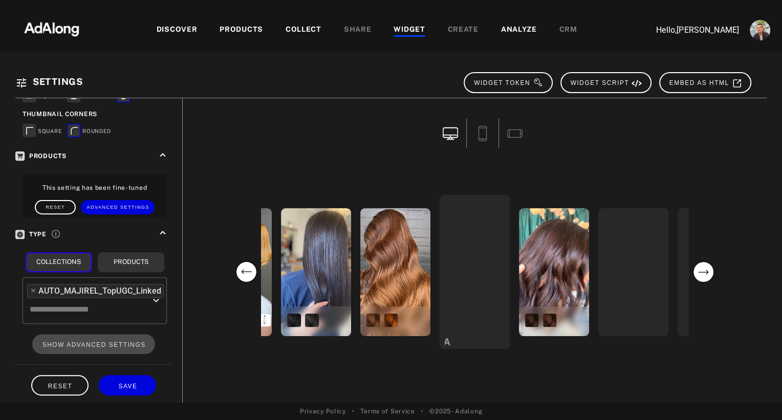
click at [409, 26] on div "WIDGET" at bounding box center [409, 30] width 31 height 12
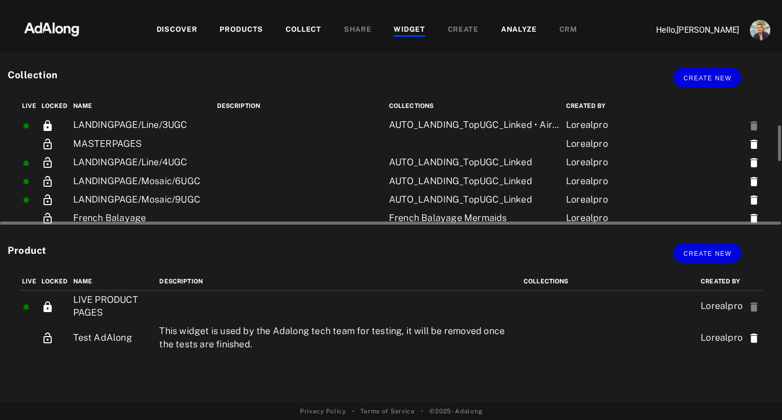
scroll to position [106, 0]
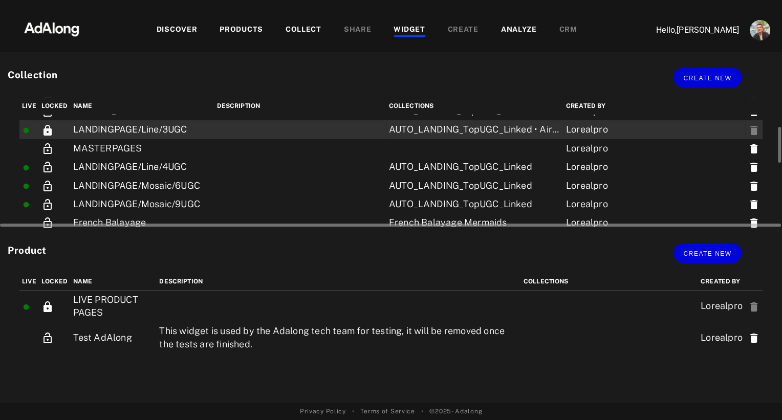
click at [129, 128] on td "LANDINGPAGE/Line/3UGC" at bounding box center [143, 129] width 144 height 18
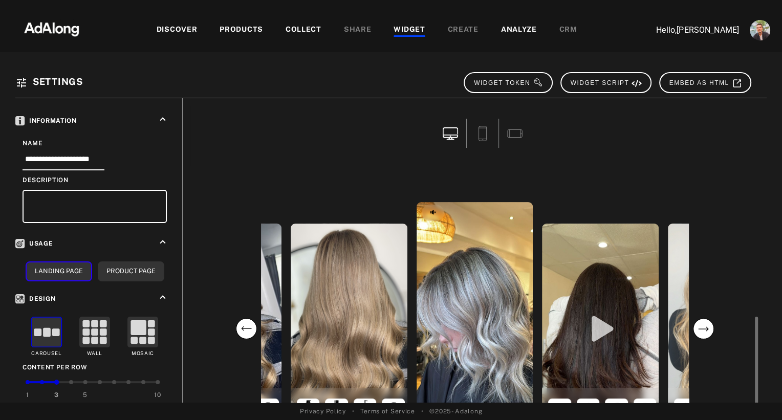
scroll to position [88, 0]
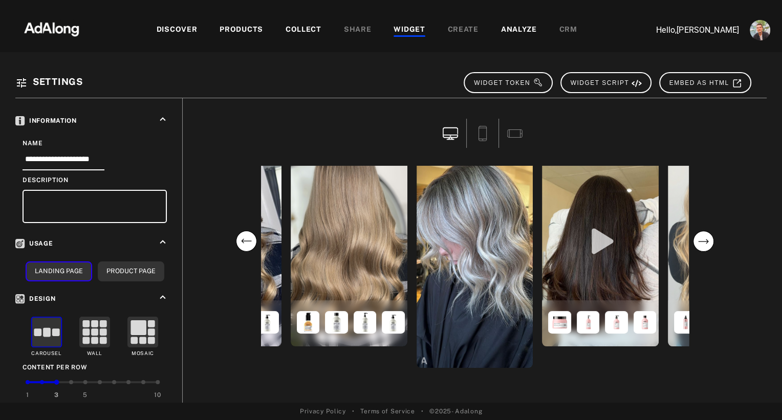
click at [339, 137] on div at bounding box center [474, 136] width 569 height 60
click at [500, 82] on span "WIDGET TOKEN" at bounding box center [508, 82] width 69 height 7
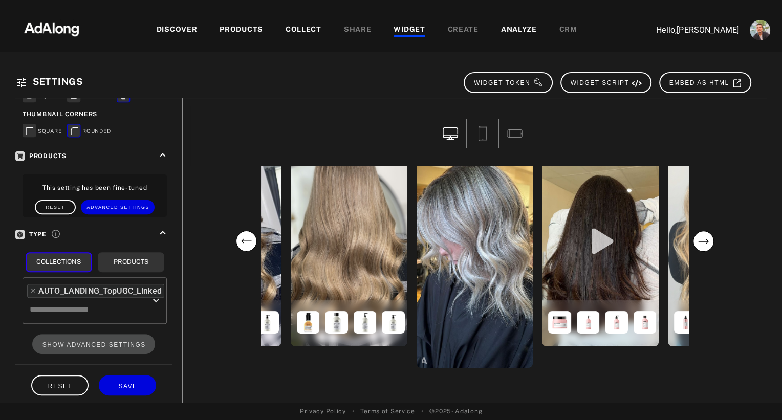
click at [309, 29] on div "COLLECT" at bounding box center [304, 30] width 36 height 12
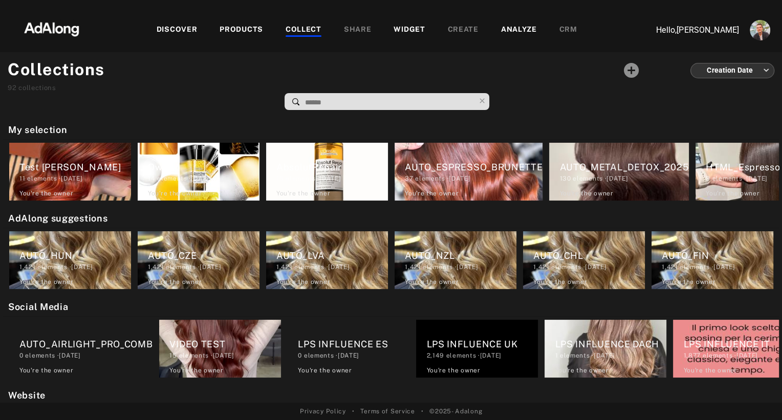
click at [333, 102] on input at bounding box center [389, 103] width 171 height 14
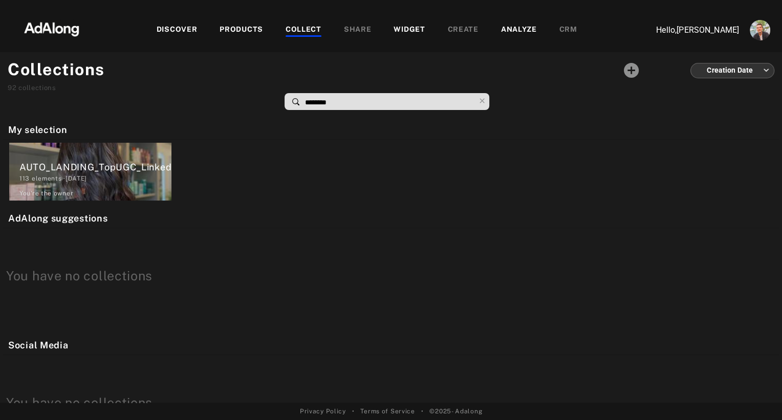
type input "*********"
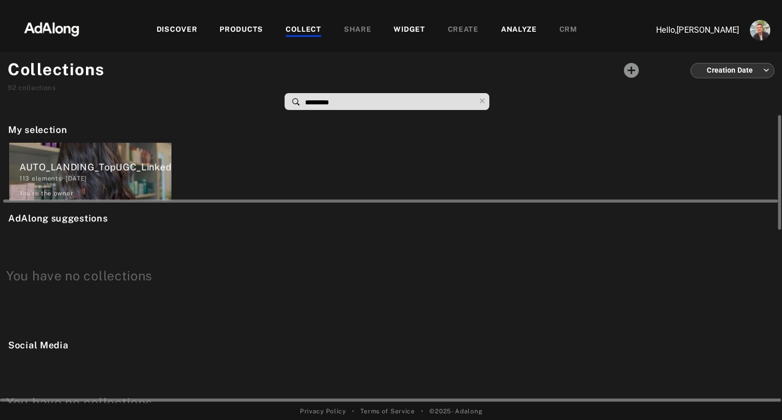
click at [104, 165] on div "AUTO_LANDING_TopUGC_Linked" at bounding box center [95, 167] width 152 height 14
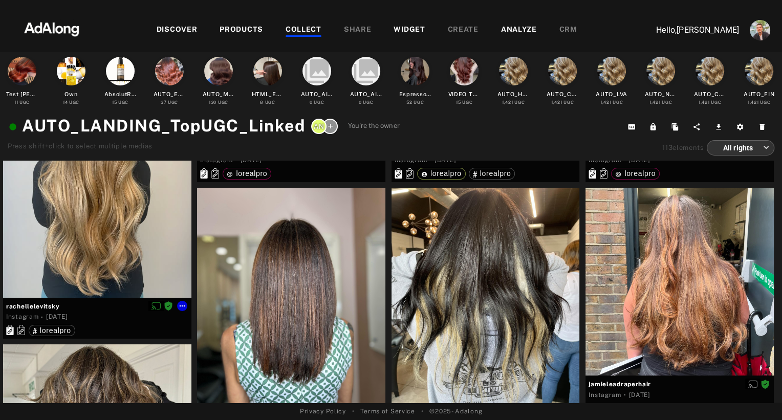
scroll to position [69, 0]
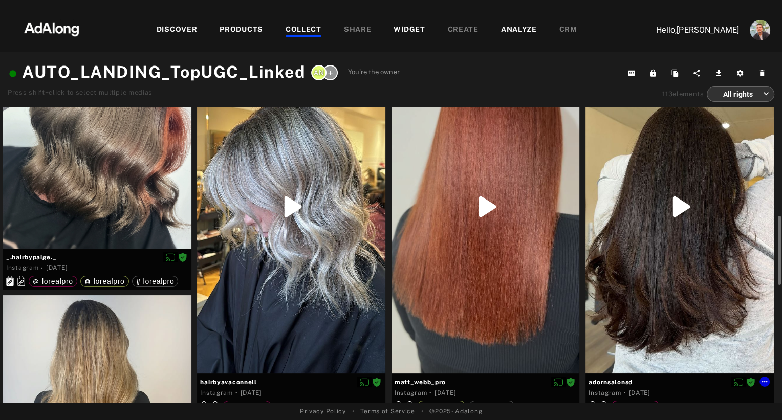
click at [633, 243] on div at bounding box center [679, 206] width 188 height 334
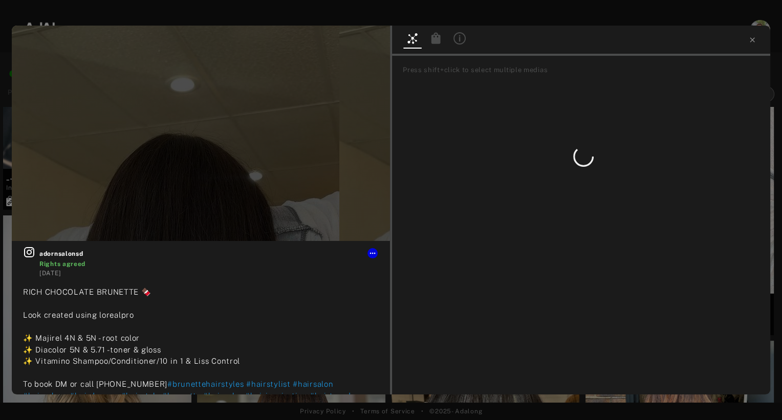
click at [435, 34] on icon at bounding box center [436, 38] width 12 height 12
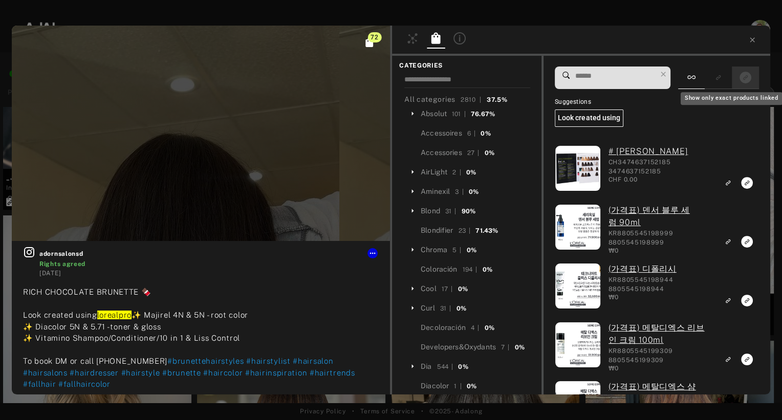
click at [752, 80] on button "Show only exact products linked" at bounding box center [745, 78] width 19 height 14
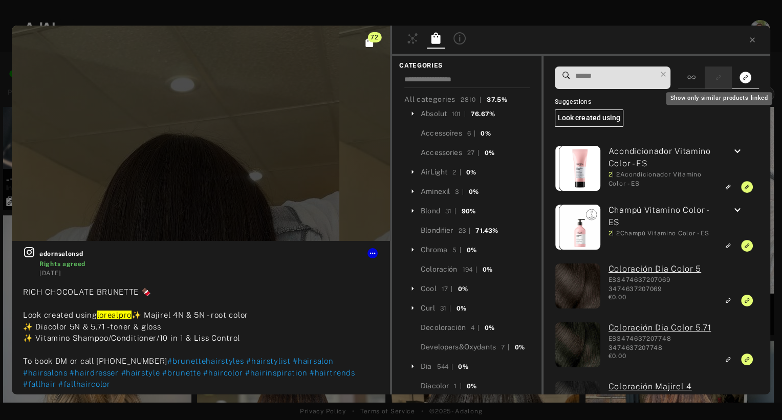
click at [719, 82] on rect "Show only similar products linked" at bounding box center [718, 77] width 13 height 13
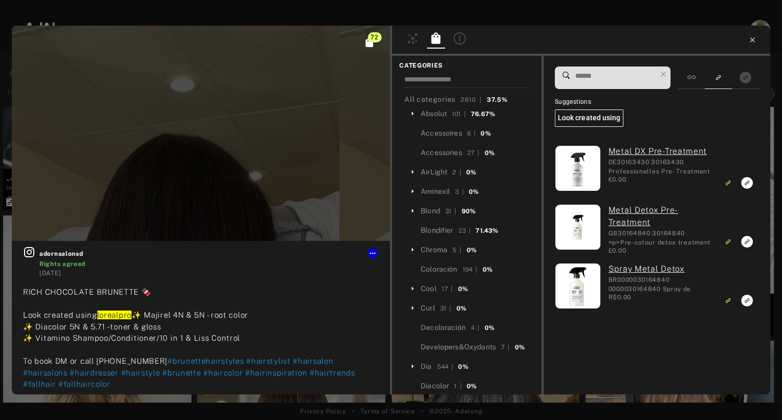
click at [753, 37] on icon at bounding box center [752, 40] width 8 height 8
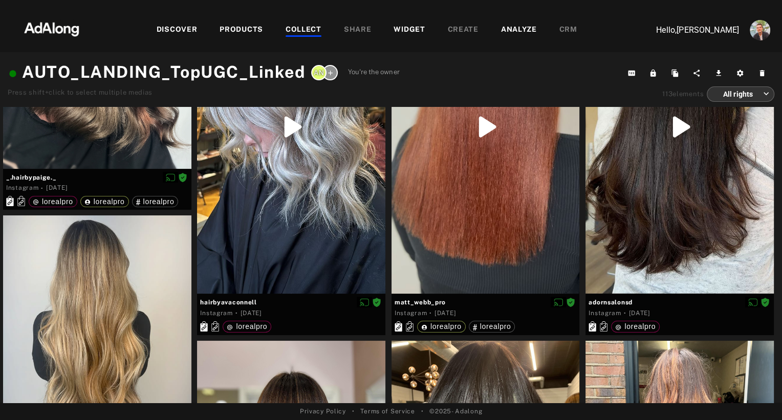
click at [306, 28] on div "COLLECT" at bounding box center [304, 30] width 36 height 12
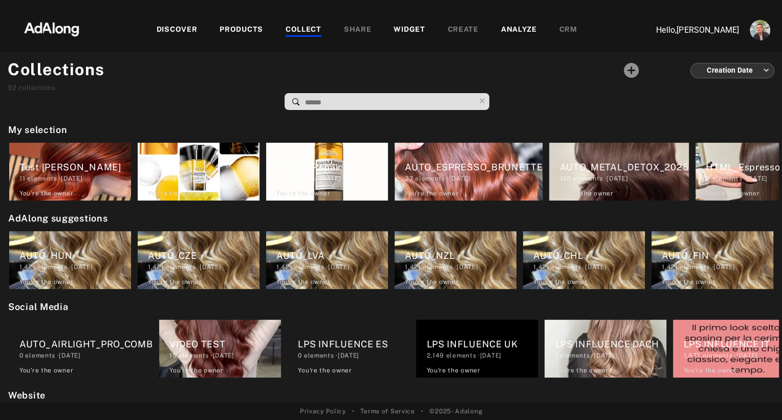
click at [333, 99] on input at bounding box center [389, 103] width 171 height 14
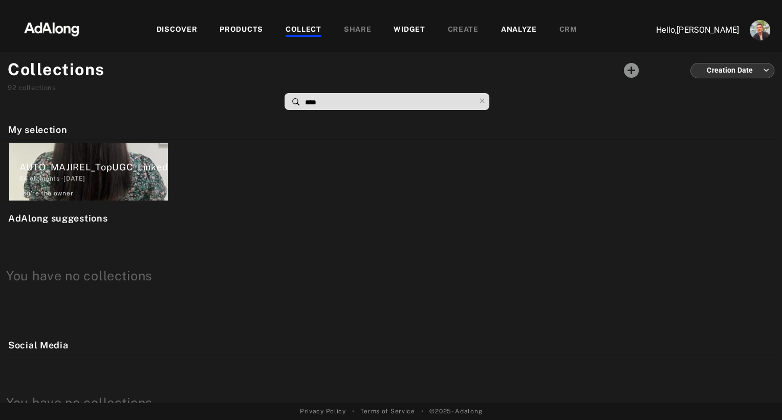
type input "*****"
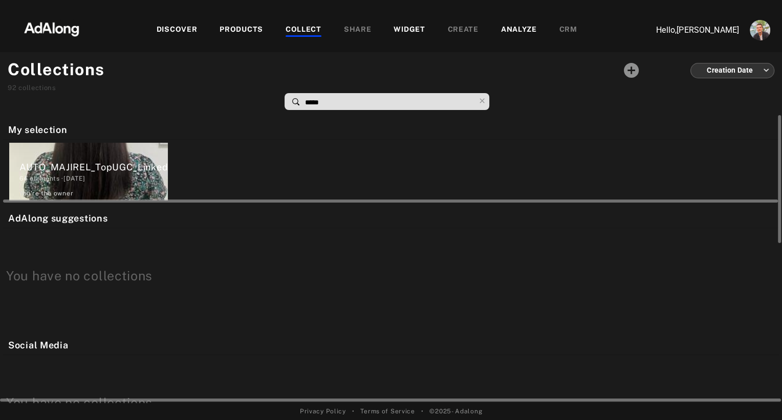
click at [84, 165] on div "AUTO_MAJIREL_TopUGC_Linked" at bounding box center [93, 167] width 148 height 14
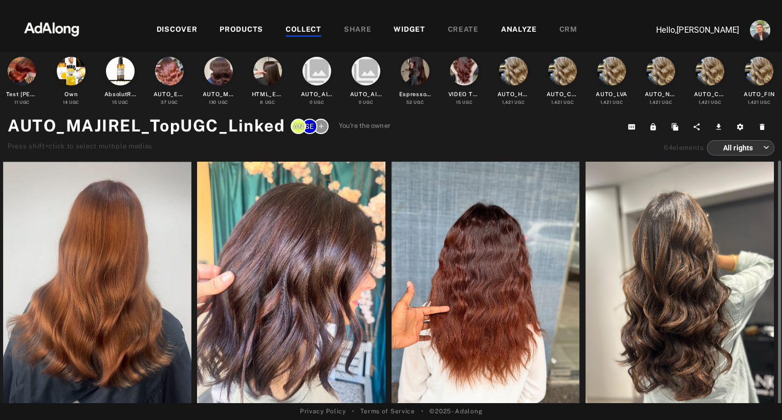
click at [133, 277] on div at bounding box center [97, 287] width 188 height 251
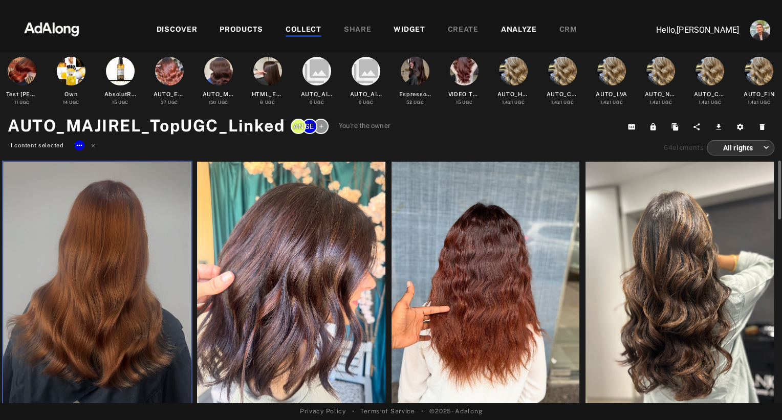
click at [514, 269] on div at bounding box center [485, 287] width 188 height 251
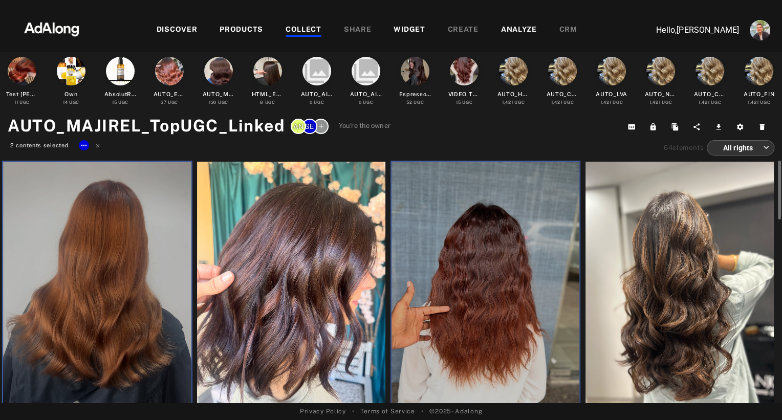
click at [694, 266] on div at bounding box center [679, 287] width 188 height 251
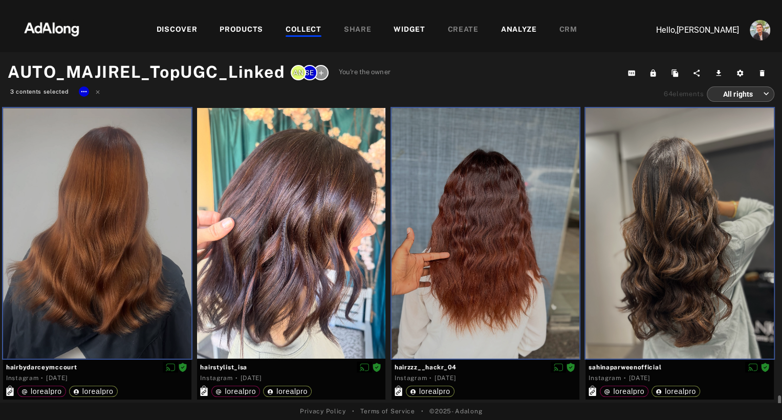
scroll to position [247, 0]
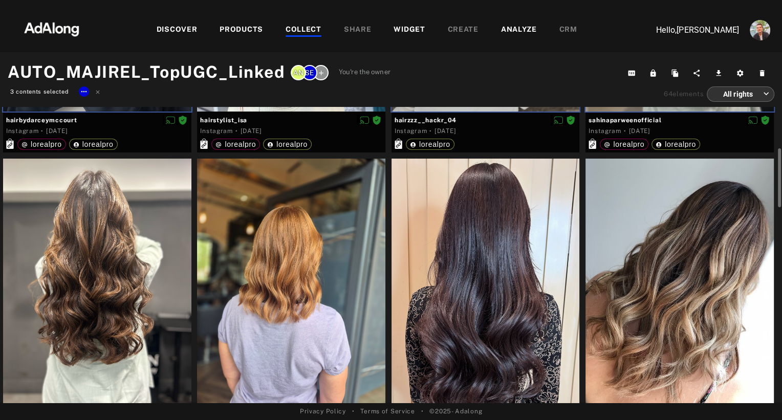
click at [291, 335] on div at bounding box center [291, 284] width 188 height 251
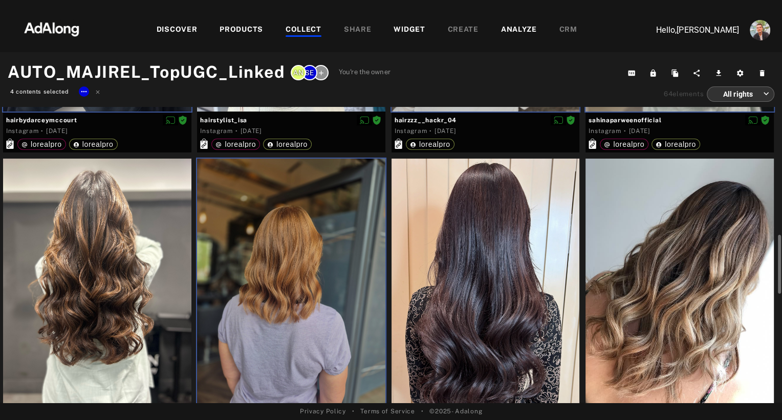
scroll to position [321, 0]
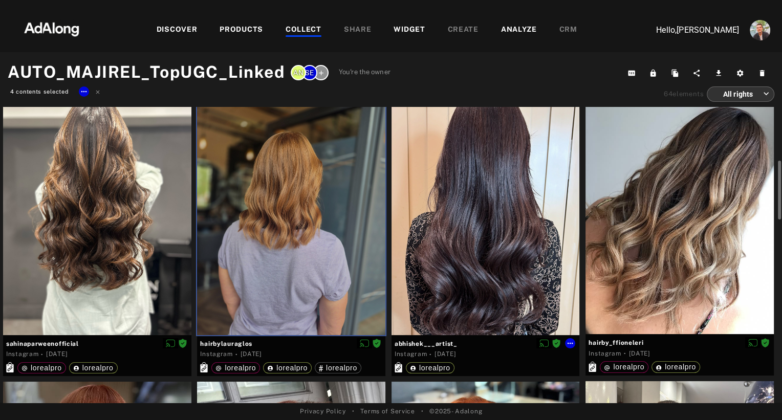
click at [486, 273] on div at bounding box center [485, 209] width 188 height 251
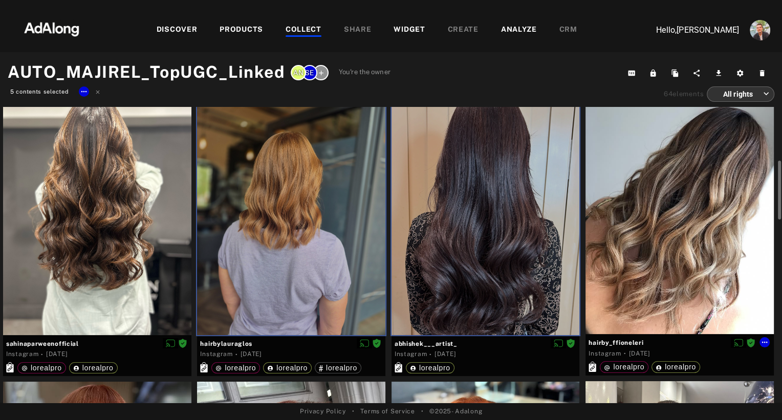
click at [650, 266] on div at bounding box center [679, 209] width 188 height 250
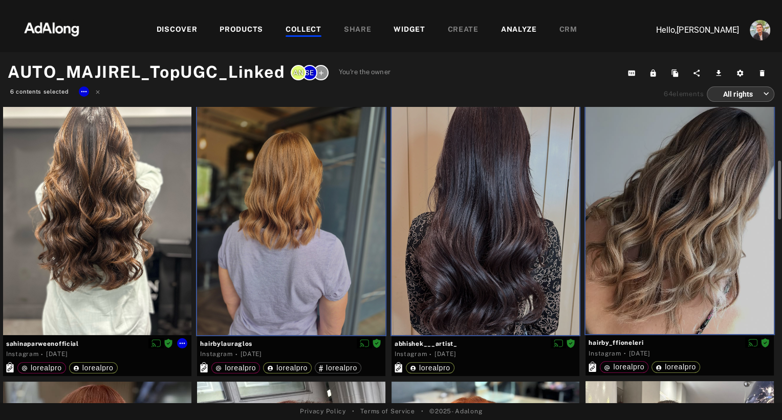
click at [129, 254] on div at bounding box center [97, 209] width 188 height 251
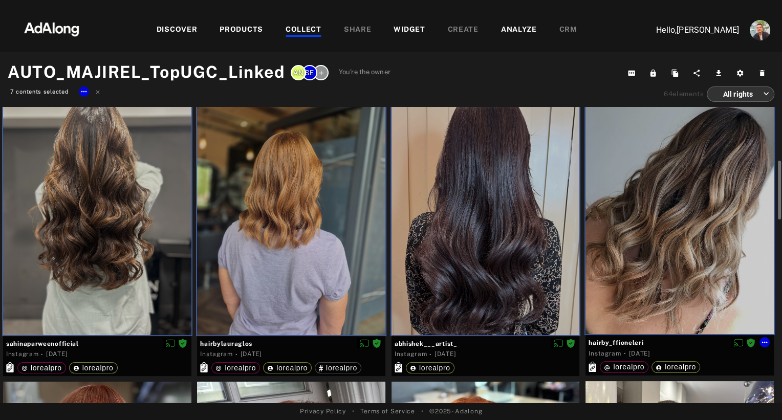
click at [665, 256] on div at bounding box center [679, 209] width 188 height 250
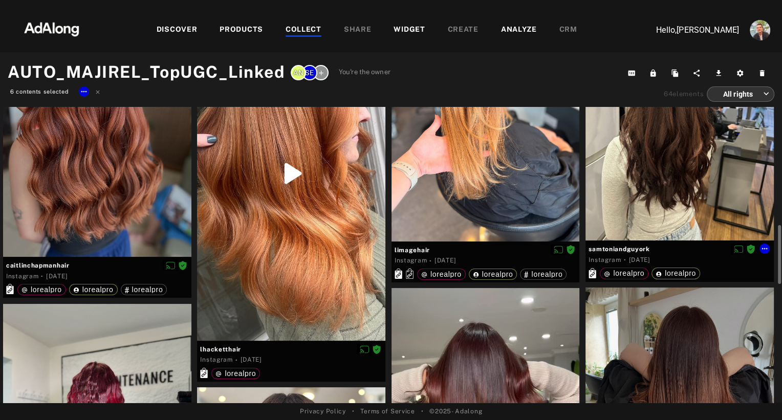
scroll to position [698, 0]
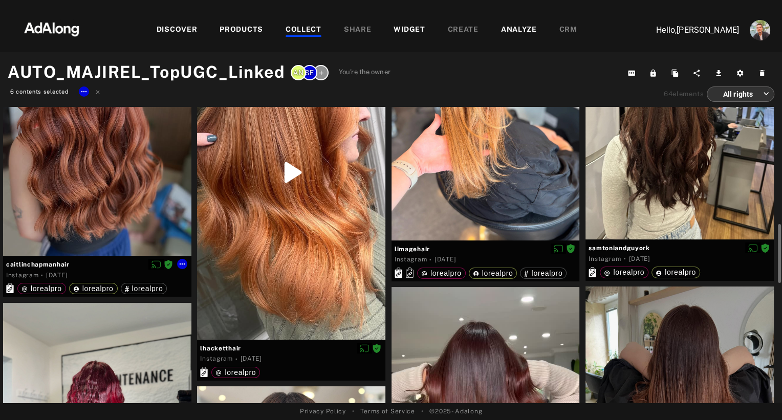
click at [90, 212] on div at bounding box center [97, 130] width 188 height 251
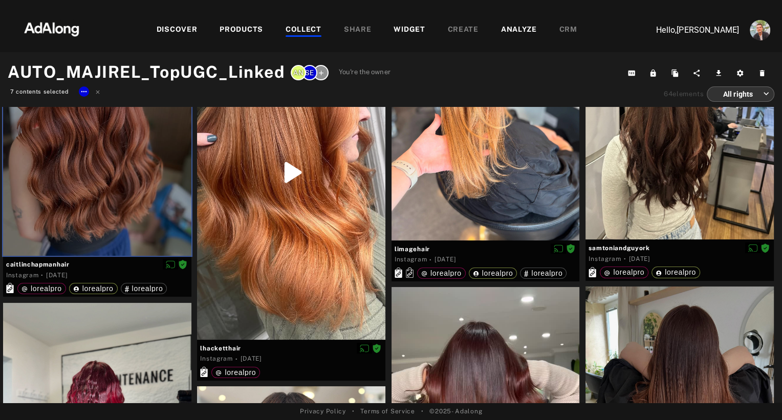
scroll to position [923, 0]
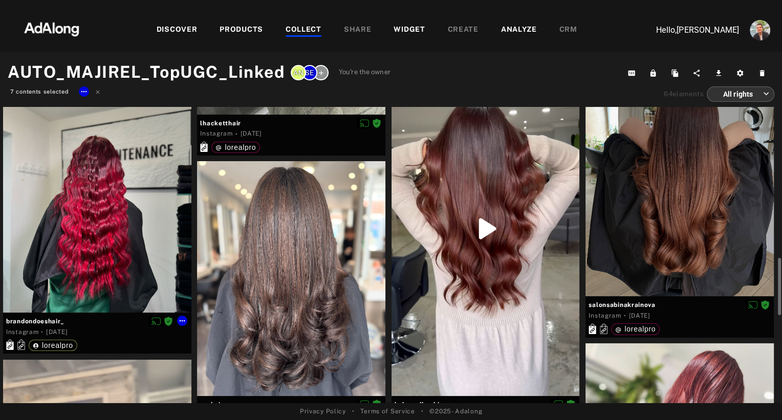
click at [90, 212] on div at bounding box center [97, 195] width 188 height 235
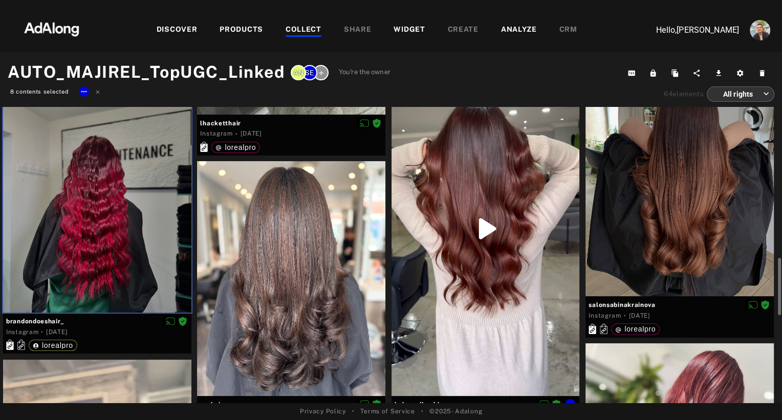
click at [509, 302] on div at bounding box center [485, 229] width 188 height 334
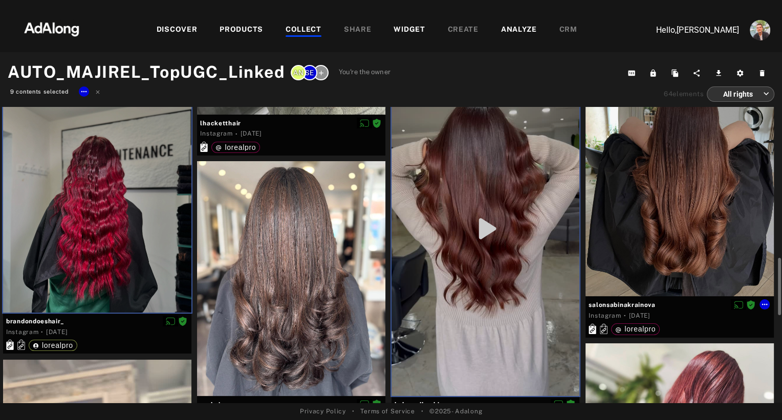
click at [652, 226] on div at bounding box center [679, 178] width 188 height 235
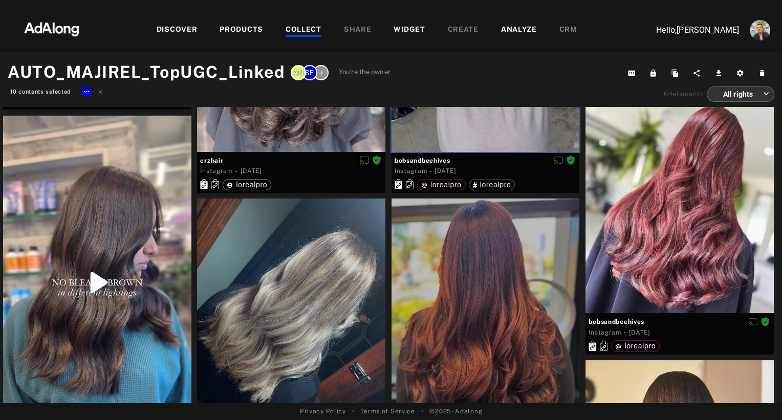
scroll to position [1273, 0]
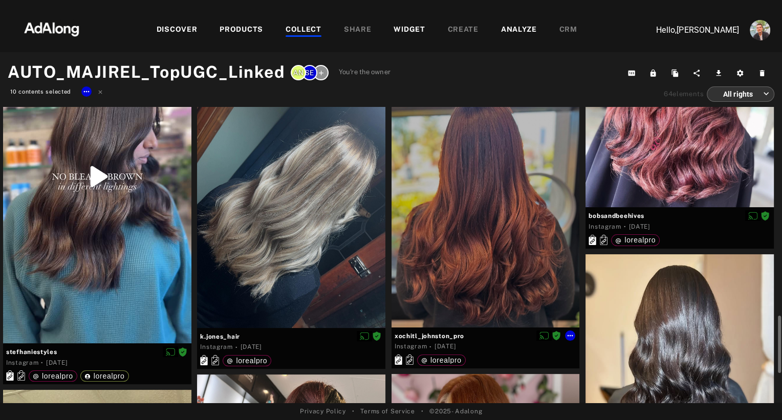
click at [448, 247] on div at bounding box center [485, 210] width 188 height 234
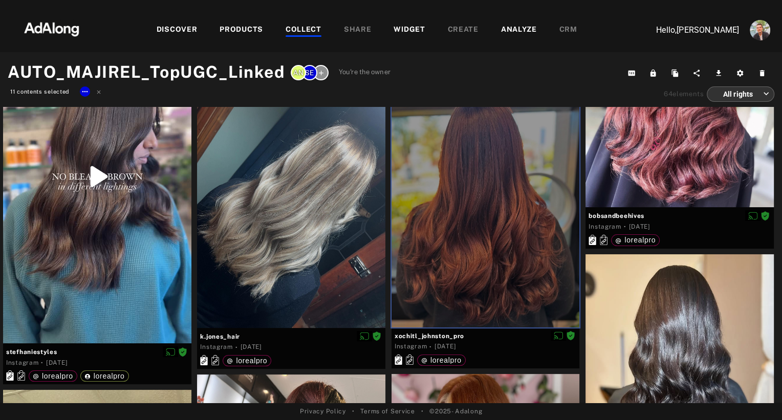
scroll to position [1444, 0]
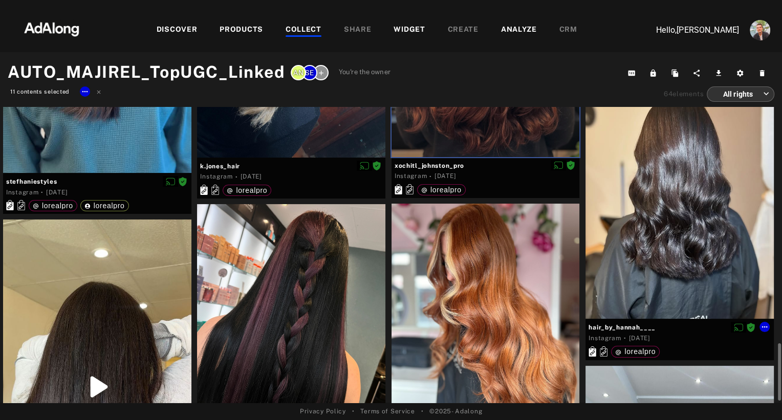
click at [655, 255] on div at bounding box center [679, 201] width 188 height 235
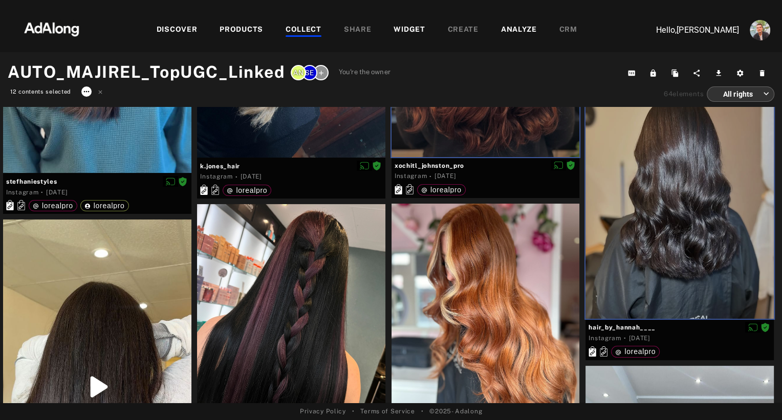
click at [83, 93] on icon at bounding box center [86, 92] width 8 height 8
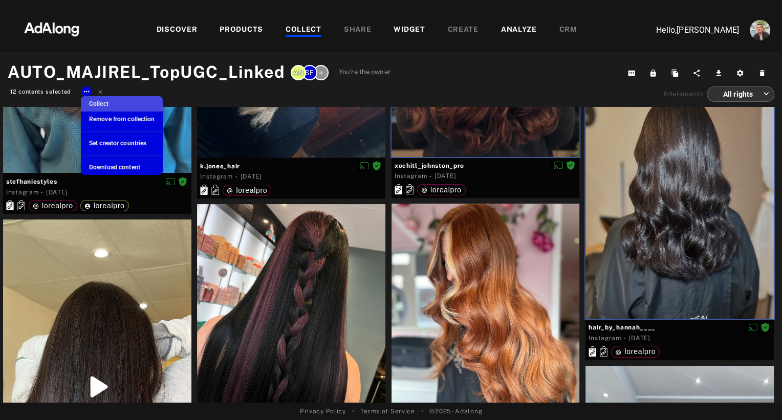
click at [96, 106] on span "Collect" at bounding box center [98, 103] width 19 height 7
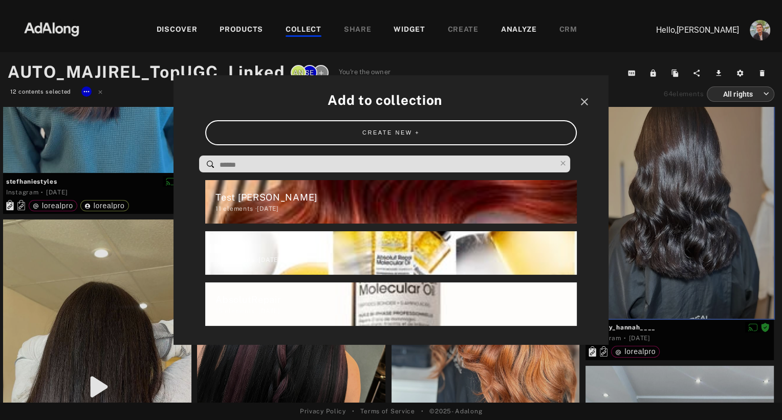
click at [271, 162] on input at bounding box center [387, 165] width 337 height 14
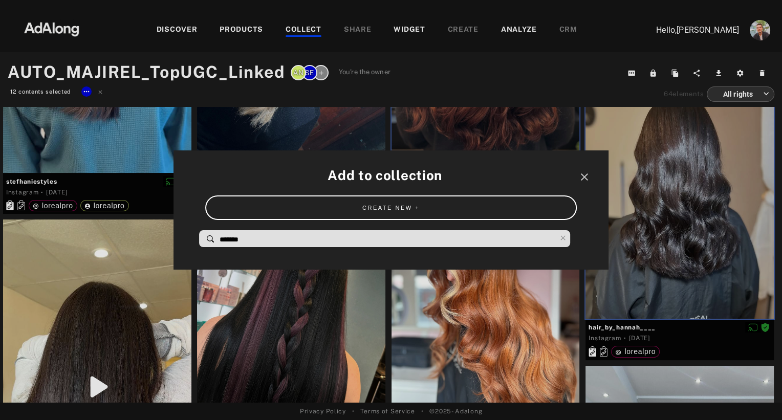
scroll to position [0, 0]
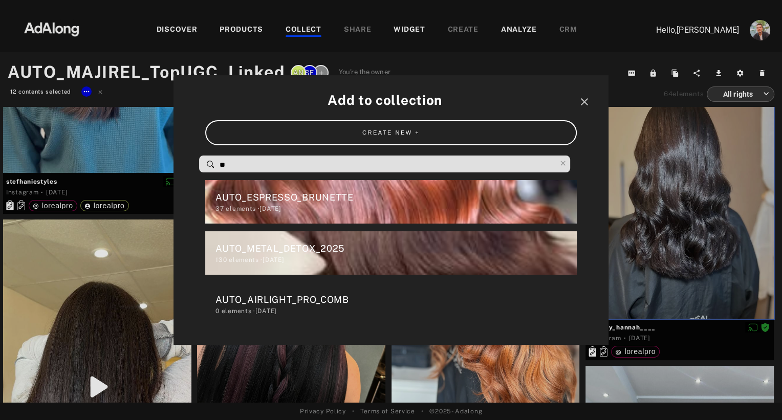
type input "*"
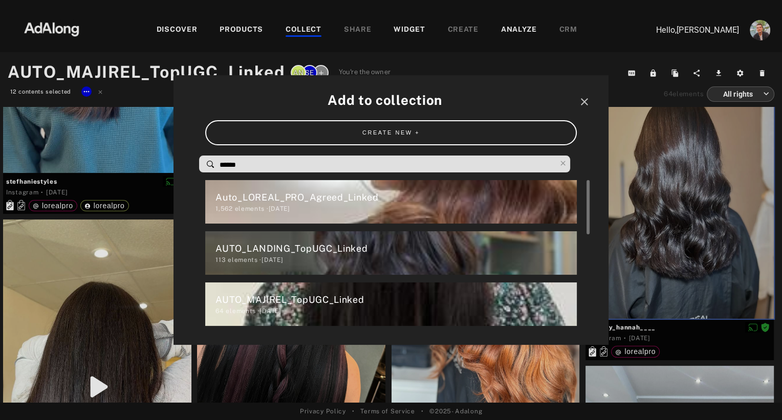
type input "******"
click at [325, 252] on div "AUTO_LANDING_TopUGC_Linked" at bounding box center [395, 249] width 361 height 14
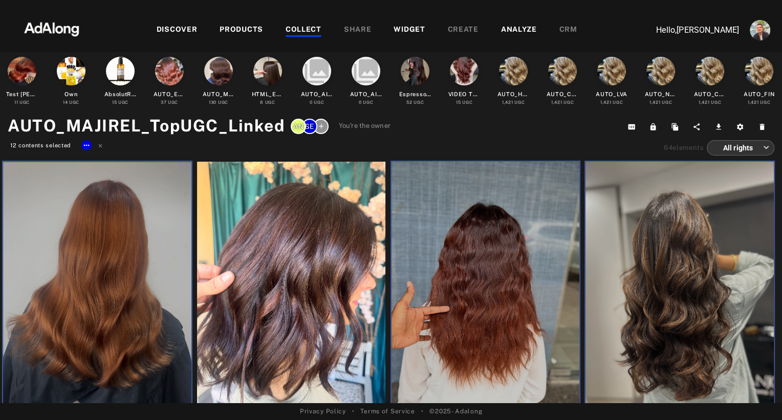
click at [412, 28] on div "WIDGET" at bounding box center [409, 30] width 31 height 12
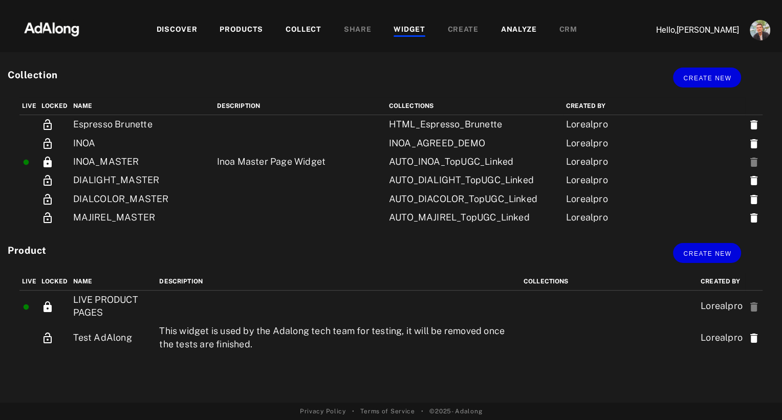
click at [406, 33] on div "WIDGET" at bounding box center [409, 30] width 31 height 12
click at [310, 28] on div "COLLECT" at bounding box center [304, 30] width 36 height 12
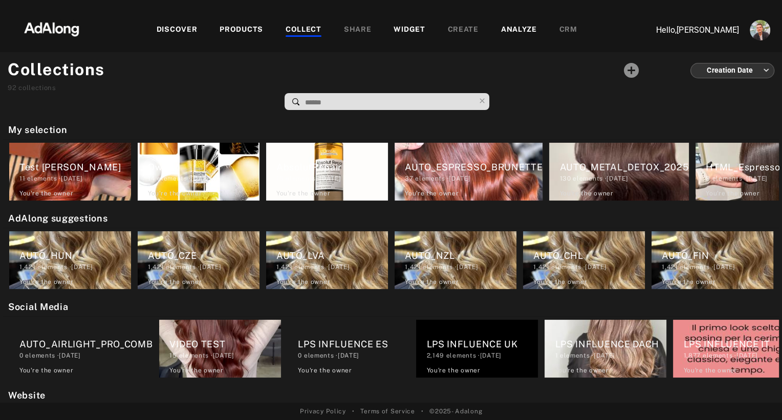
click at [411, 25] on div "WIDGET" at bounding box center [409, 30] width 31 height 12
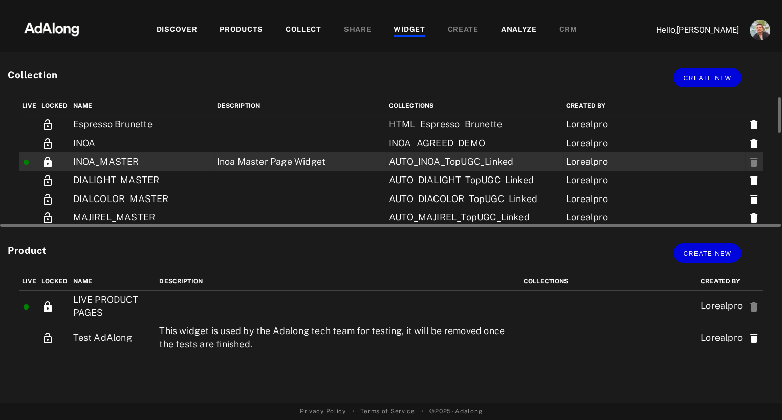
click at [170, 163] on td "INOA_MASTER" at bounding box center [143, 161] width 144 height 18
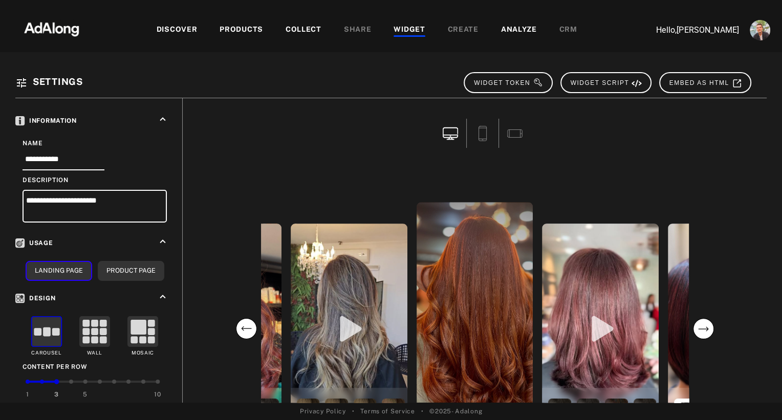
click at [405, 26] on div "WIDGET" at bounding box center [409, 30] width 31 height 12
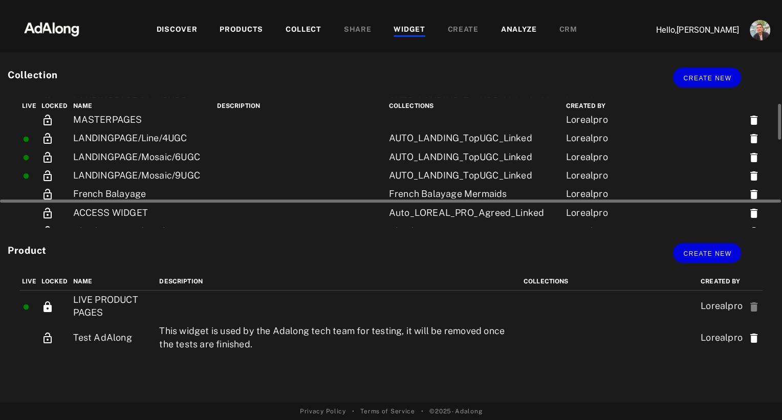
scroll to position [100, 0]
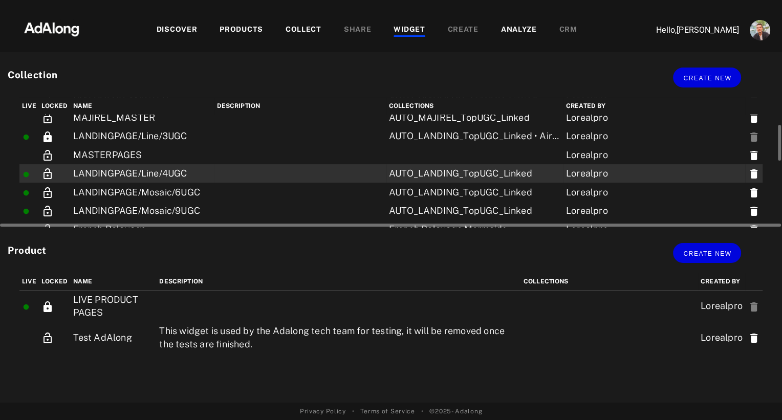
click at [212, 176] on td "LANDINGPAGE/Line/4UGC" at bounding box center [143, 173] width 144 height 18
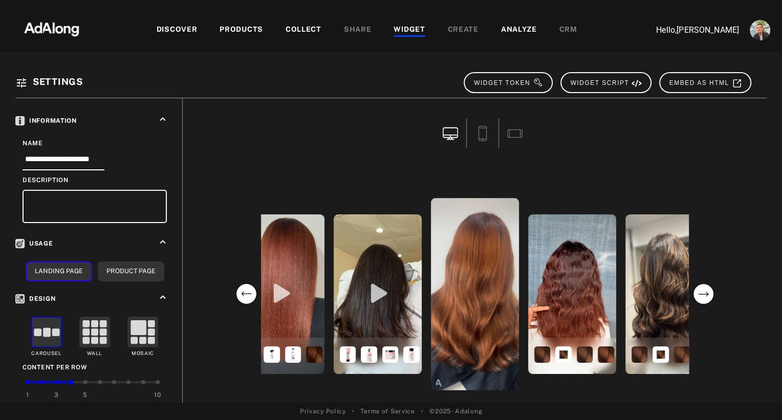
click at [403, 25] on div "WIDGET" at bounding box center [409, 30] width 31 height 12
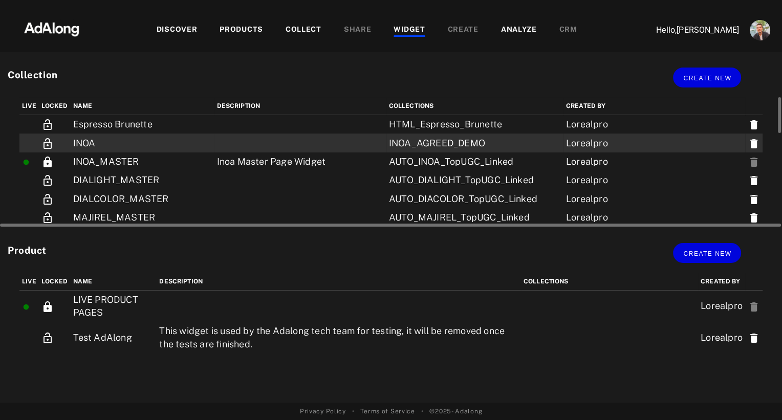
click at [119, 146] on td "INOA" at bounding box center [143, 143] width 144 height 18
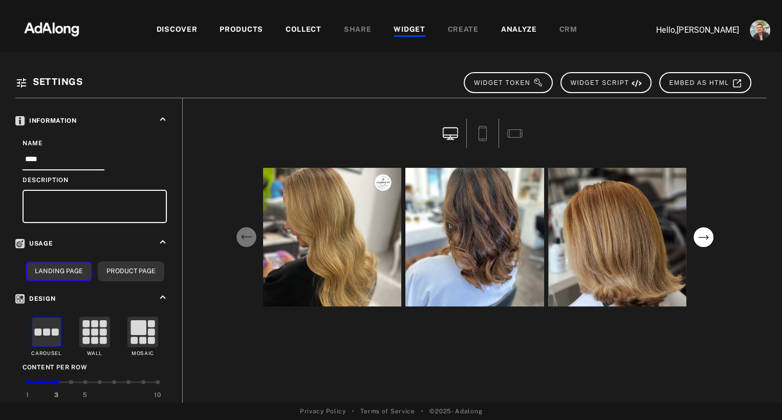
click at [404, 26] on div "WIDGET" at bounding box center [409, 30] width 31 height 12
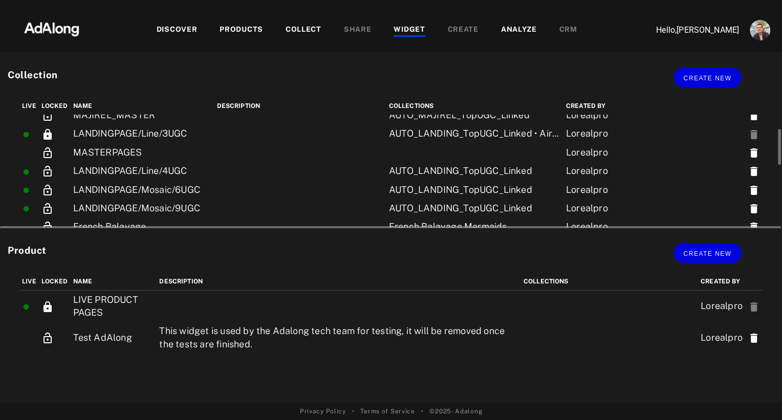
scroll to position [105, 0]
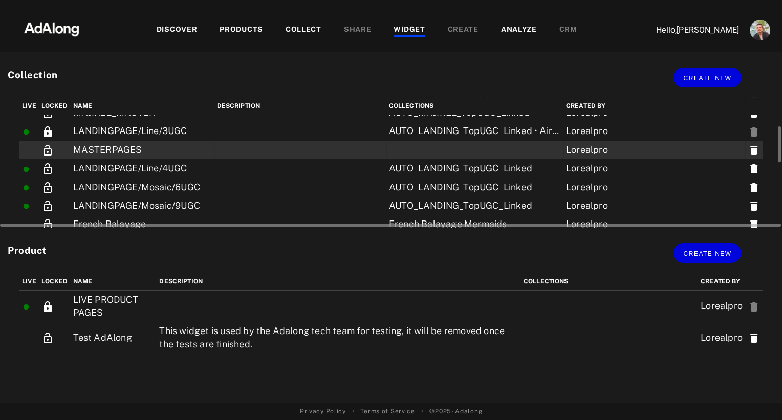
click at [146, 149] on td "MASTERPAGES" at bounding box center [143, 150] width 144 height 18
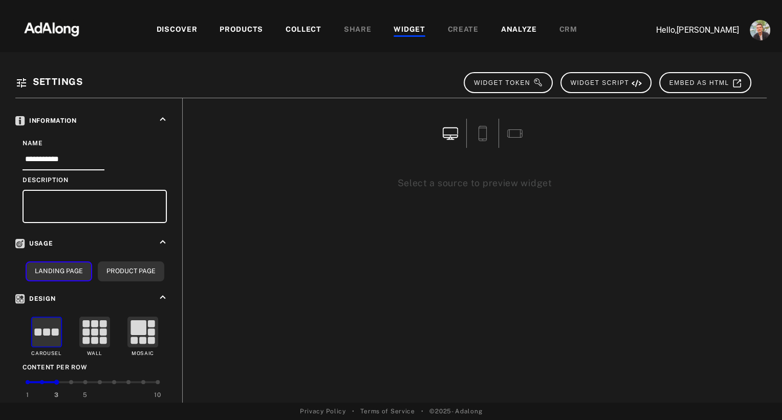
click at [403, 33] on div "WIDGET" at bounding box center [409, 30] width 31 height 12
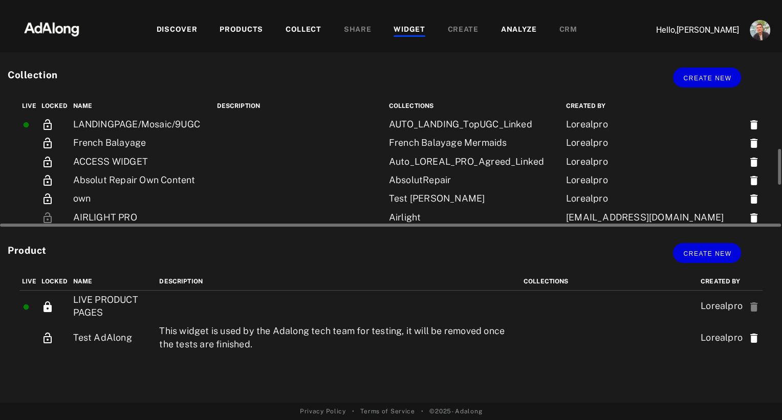
scroll to position [185, 0]
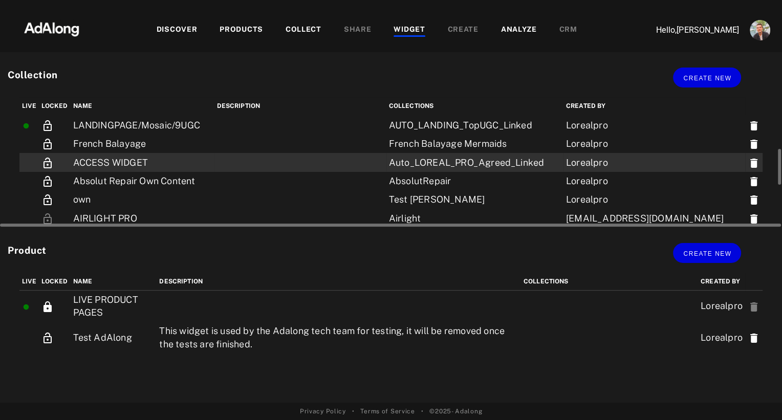
click at [751, 163] on icon at bounding box center [753, 163] width 7 height 9
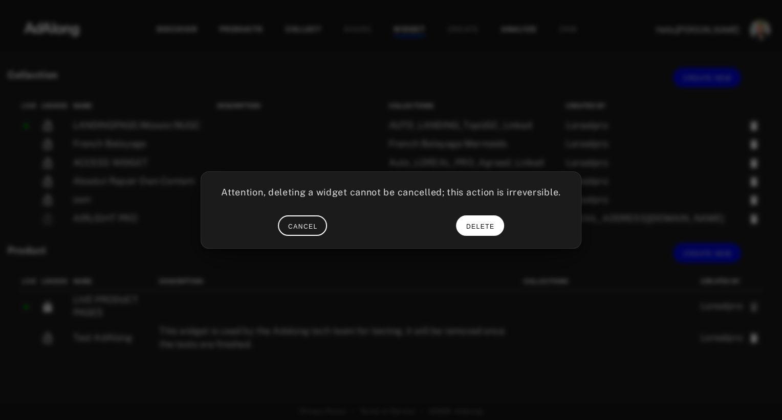
click at [473, 228] on span "DELETE" at bounding box center [480, 226] width 29 height 7
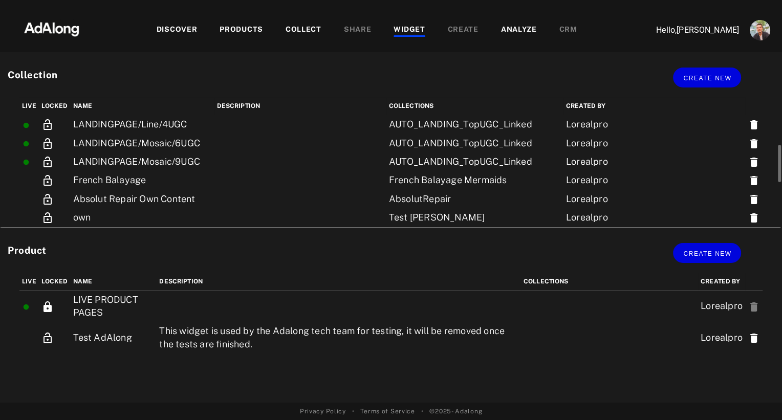
scroll to position [152, 0]
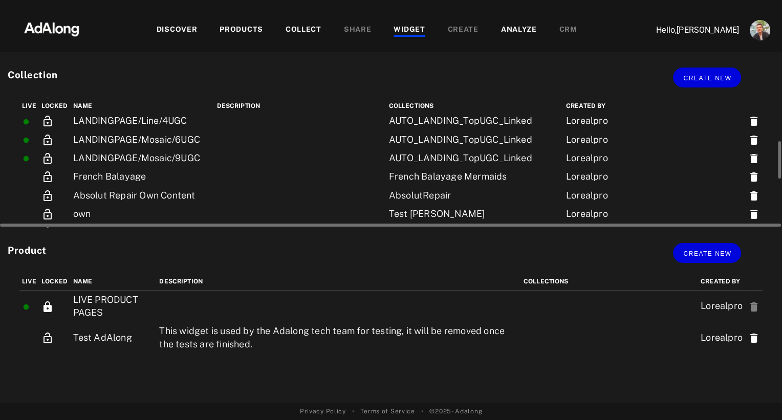
click at [137, 142] on td "LANDINGPAGE/Mosaic/6UGC" at bounding box center [143, 139] width 144 height 18
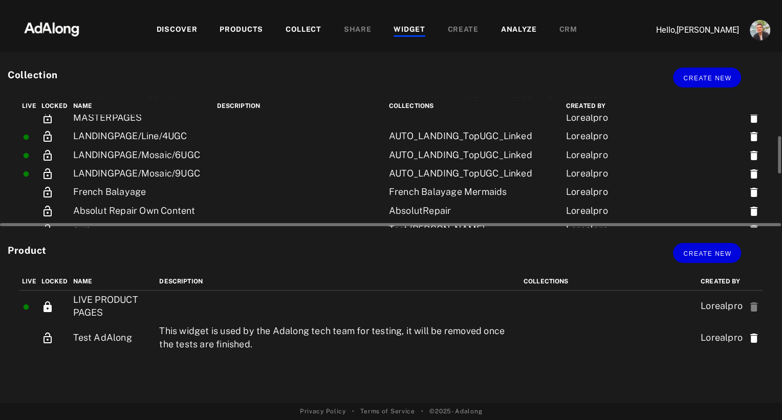
scroll to position [137, 0]
click at [149, 177] on td "LANDINGPAGE/Mosaic/9UGC" at bounding box center [143, 174] width 144 height 18
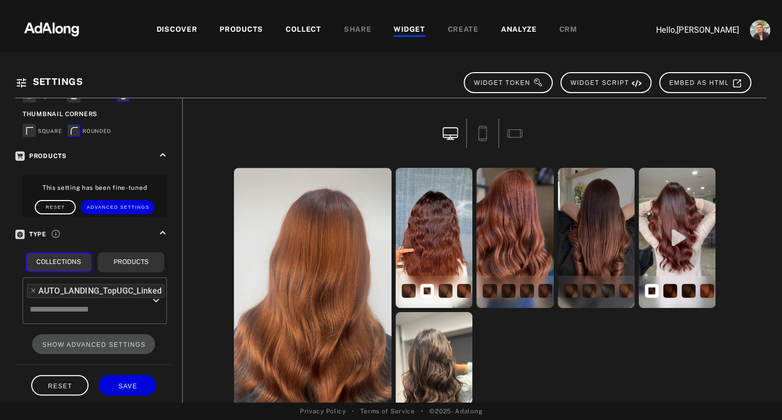
click at [403, 25] on div "WIDGET" at bounding box center [409, 30] width 31 height 12
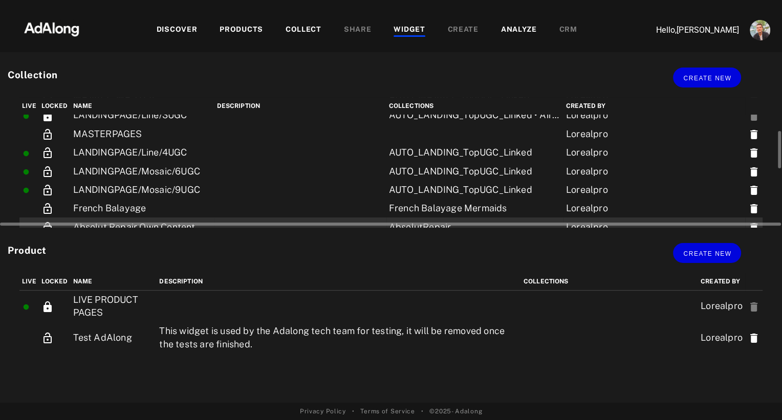
scroll to position [120, 0]
click at [208, 158] on td "LANDINGPAGE/Line/4UGC" at bounding box center [143, 153] width 144 height 18
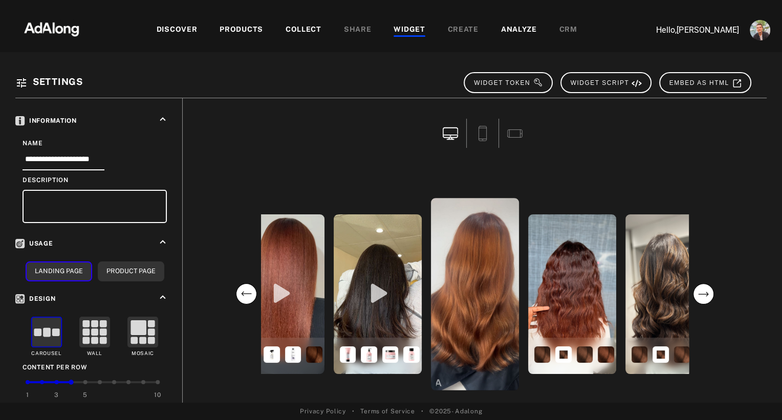
click at [406, 34] on div "WIDGET" at bounding box center [409, 30] width 31 height 12
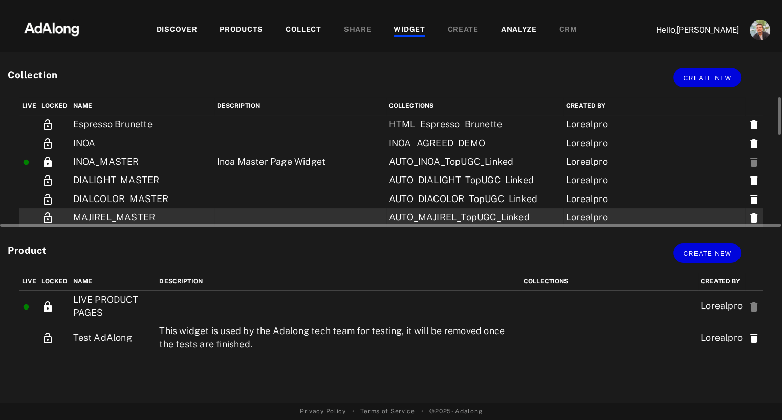
click at [152, 215] on td "MAJIREL_MASTER" at bounding box center [143, 217] width 144 height 18
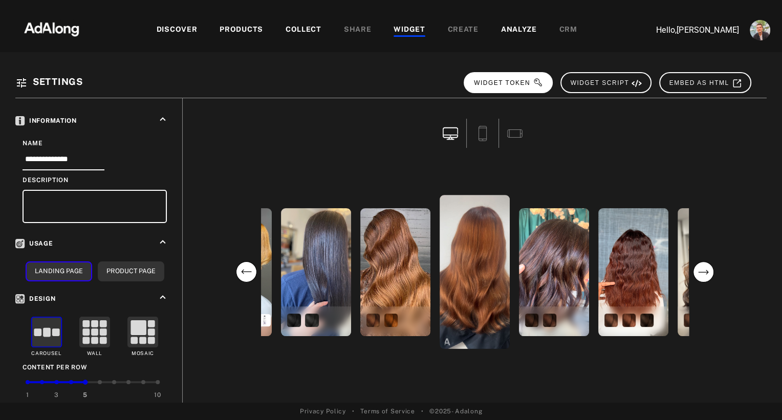
click at [519, 83] on span "WIDGET TOKEN" at bounding box center [508, 82] width 69 height 7
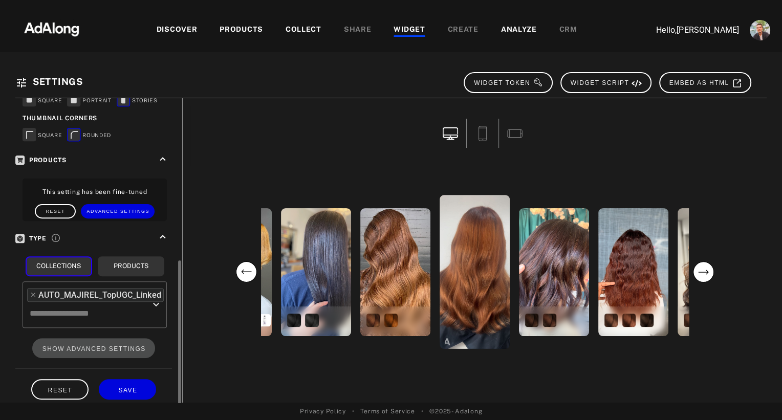
scroll to position [329, 0]
